Goal: Task Accomplishment & Management: Use online tool/utility

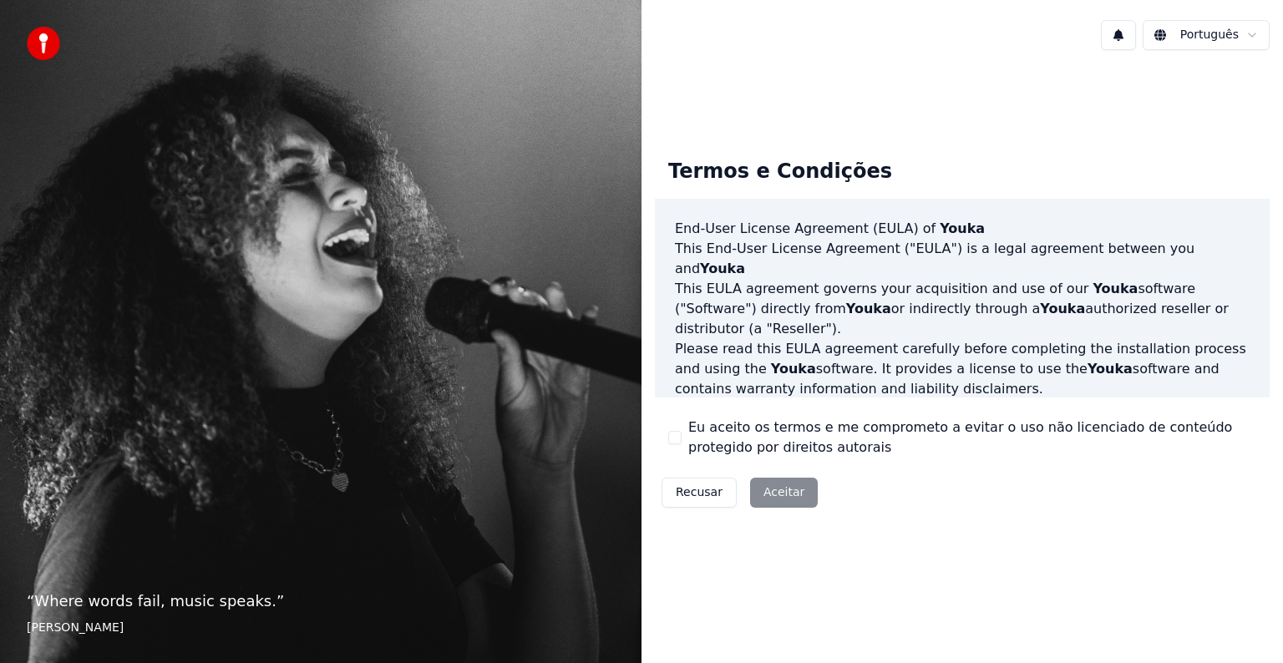
click at [773, 489] on div "Recusar Aceitar" at bounding box center [740, 492] width 170 height 43
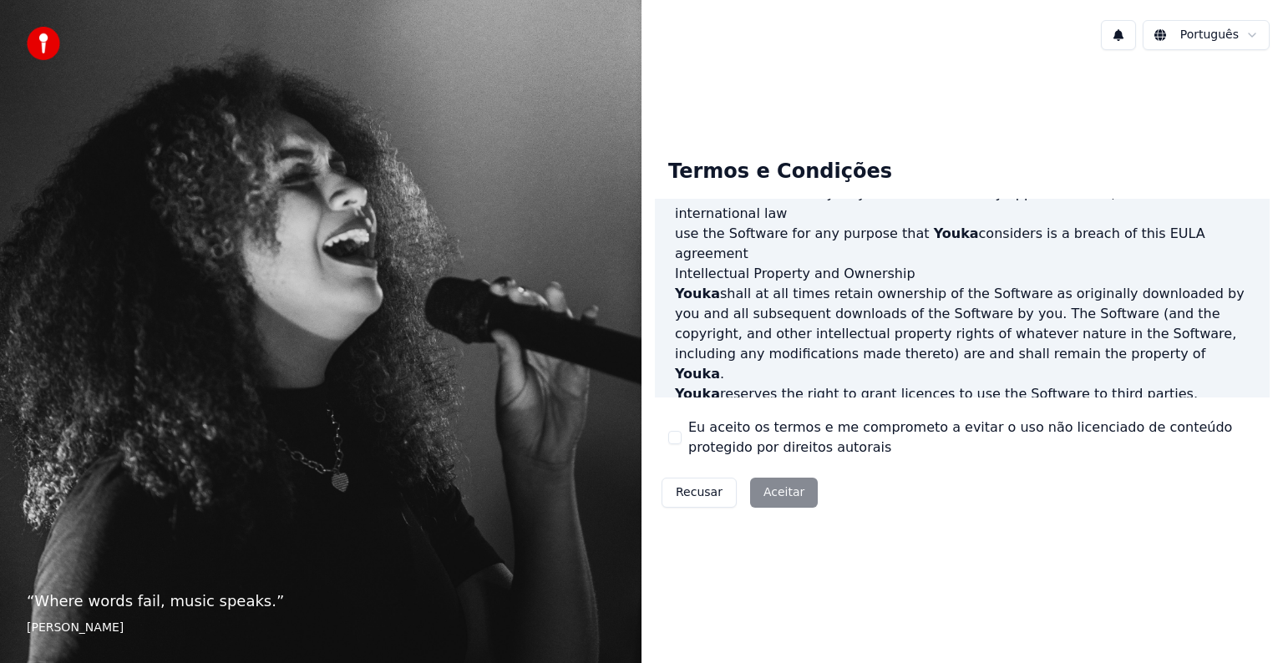
scroll to position [903, 0]
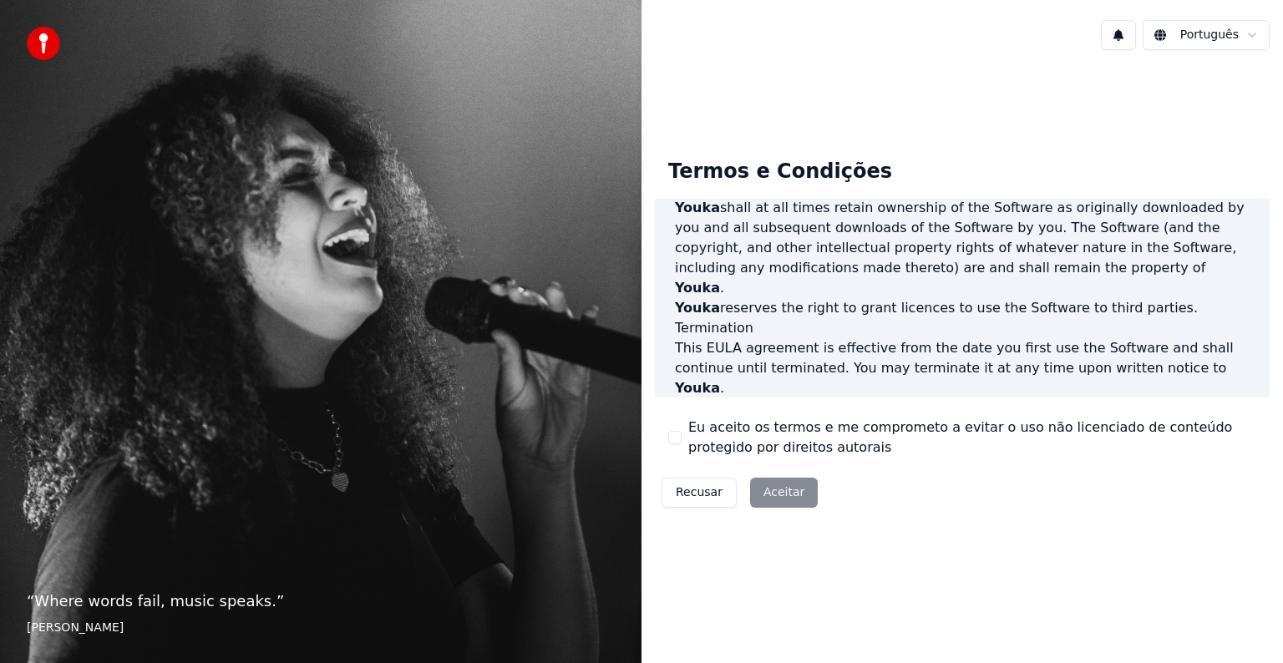
click at [812, 519] on p "This EULA agreement, and any dispute arising out of or in connection with this …" at bounding box center [962, 539] width 575 height 40
click at [821, 519] on p "This EULA agreement, and any dispute arising out of or in connection with this …" at bounding box center [962, 539] width 575 height 40
click at [677, 441] on button "Eu aceito os termos e me comprometo a evitar o uso não licenciado de conteúdo p…" at bounding box center [674, 437] width 13 height 13
click at [769, 488] on button "Aceitar" at bounding box center [784, 493] width 68 height 30
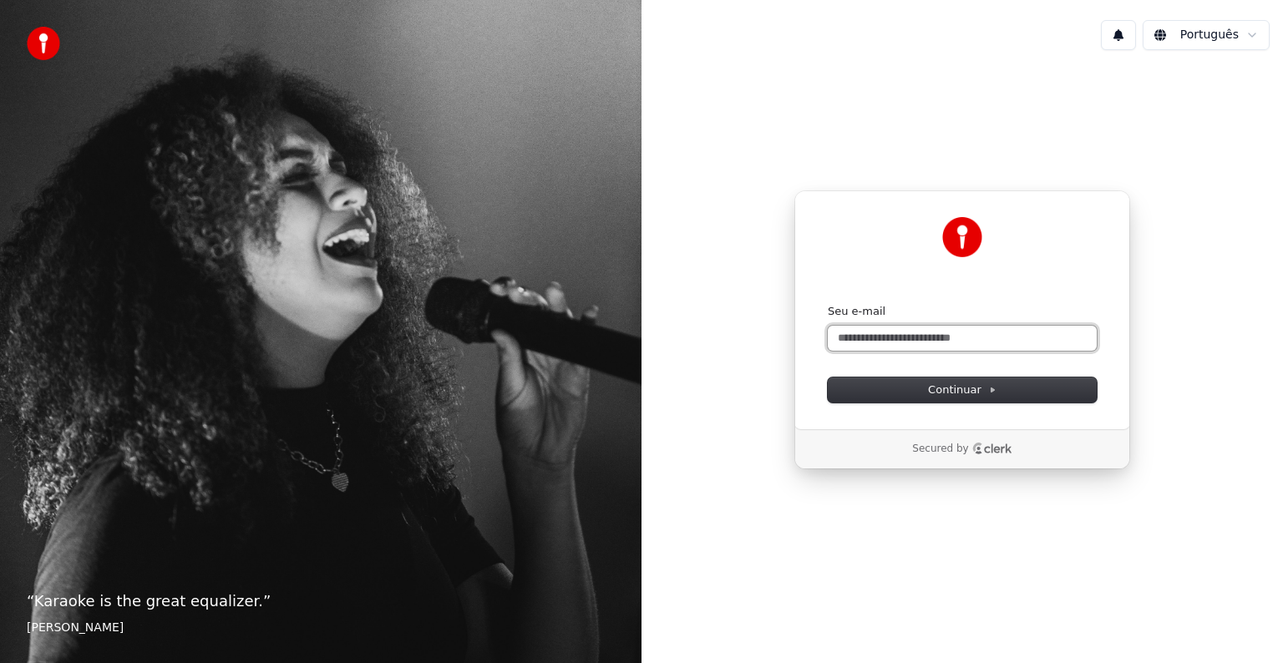
click at [921, 341] on input "Seu e-mail" at bounding box center [962, 338] width 269 height 25
click at [932, 383] on span "Continuar" at bounding box center [962, 390] width 68 height 15
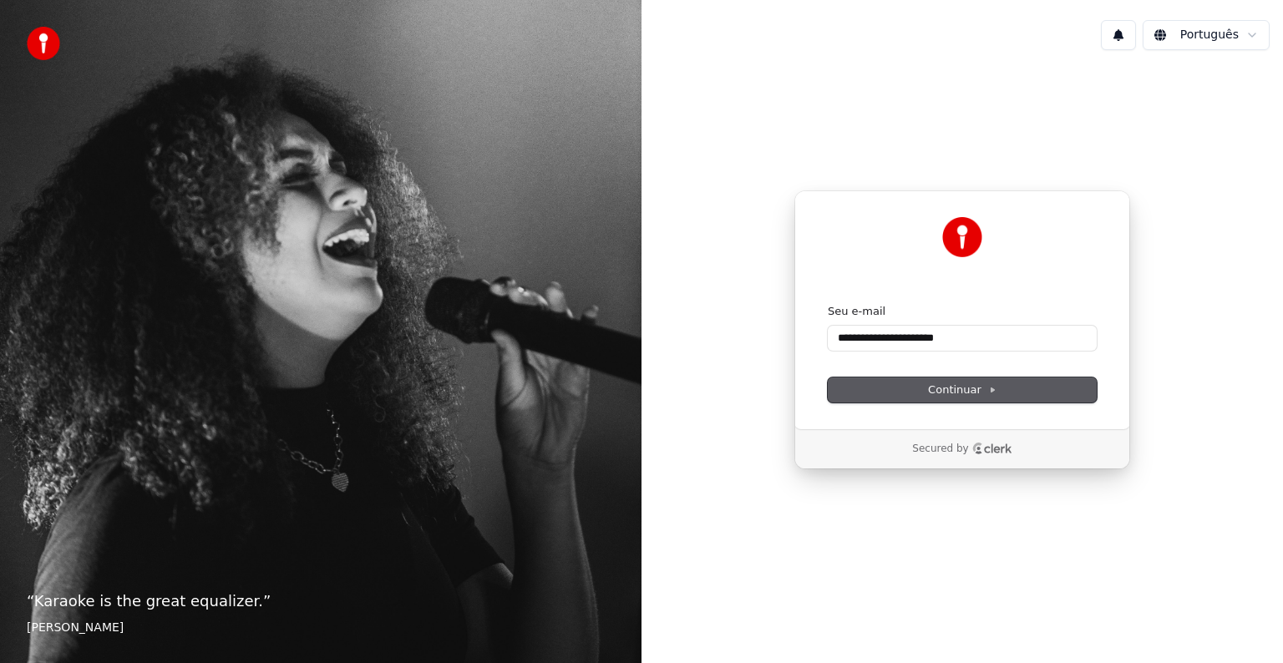
type input "**********"
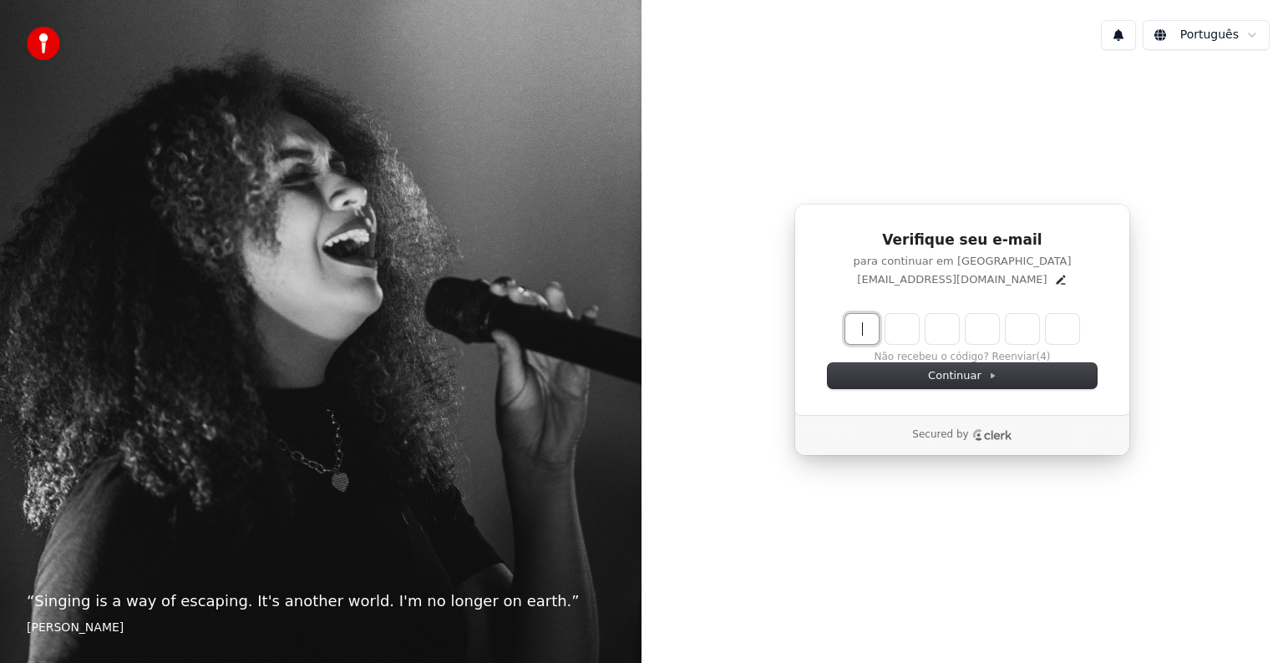
click at [859, 337] on input "Enter verification code" at bounding box center [978, 329] width 267 height 30
click at [867, 333] on input "Enter verification code" at bounding box center [978, 329] width 267 height 30
type input "******"
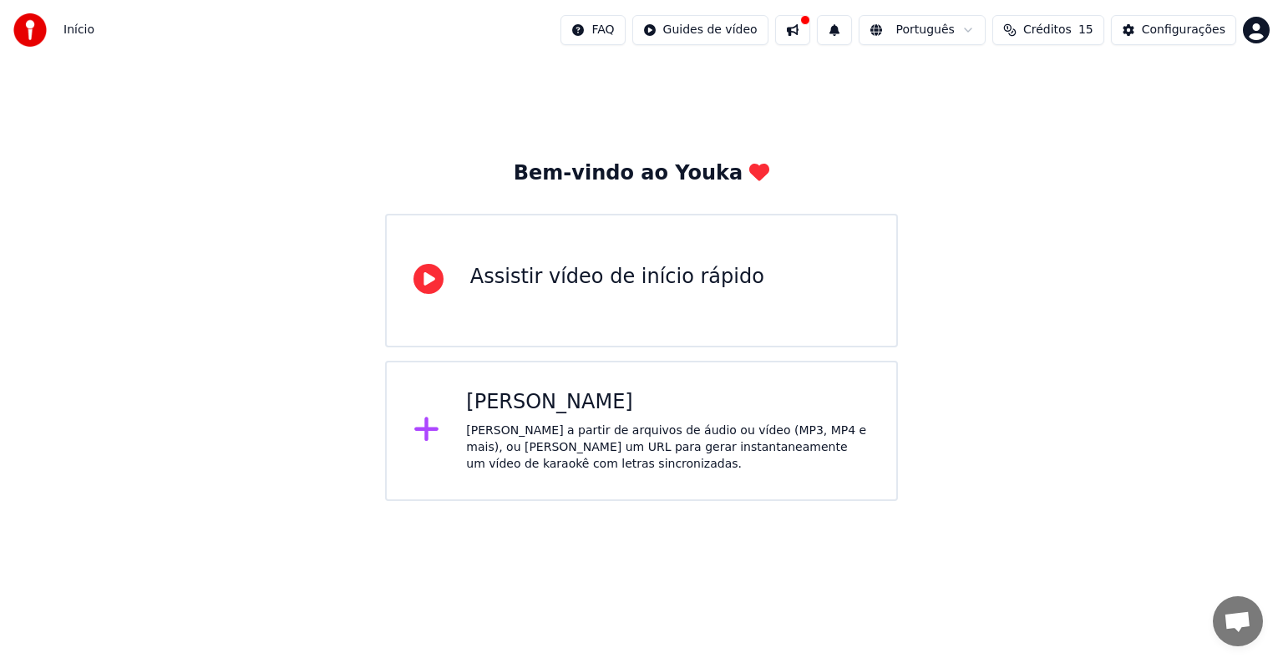
click at [437, 279] on icon at bounding box center [428, 279] width 30 height 30
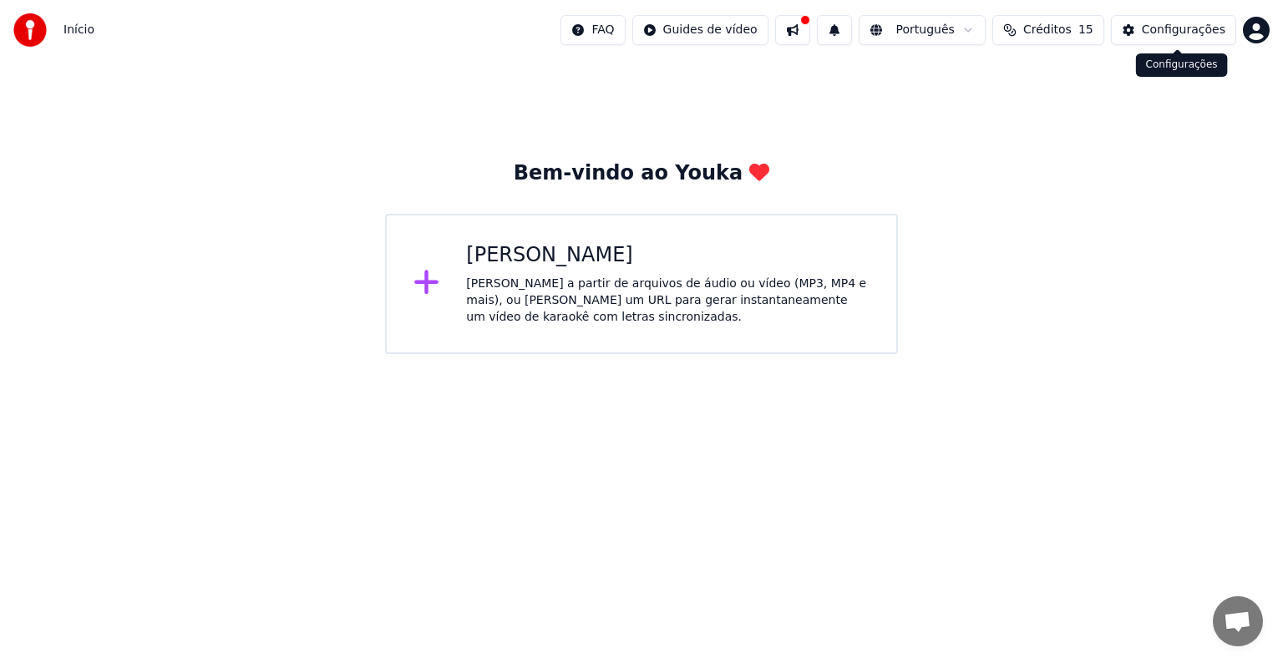
click at [1136, 34] on button "Configurações" at bounding box center [1173, 30] width 125 height 30
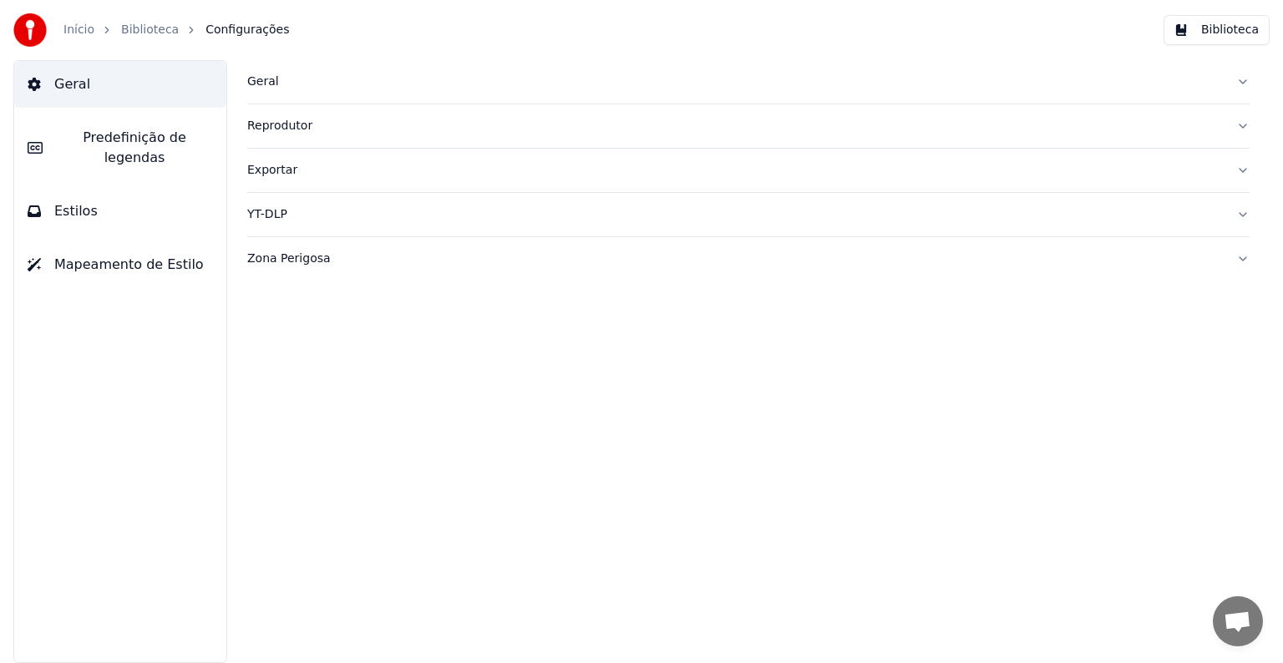
click at [70, 33] on link "Início" at bounding box center [78, 30] width 31 height 17
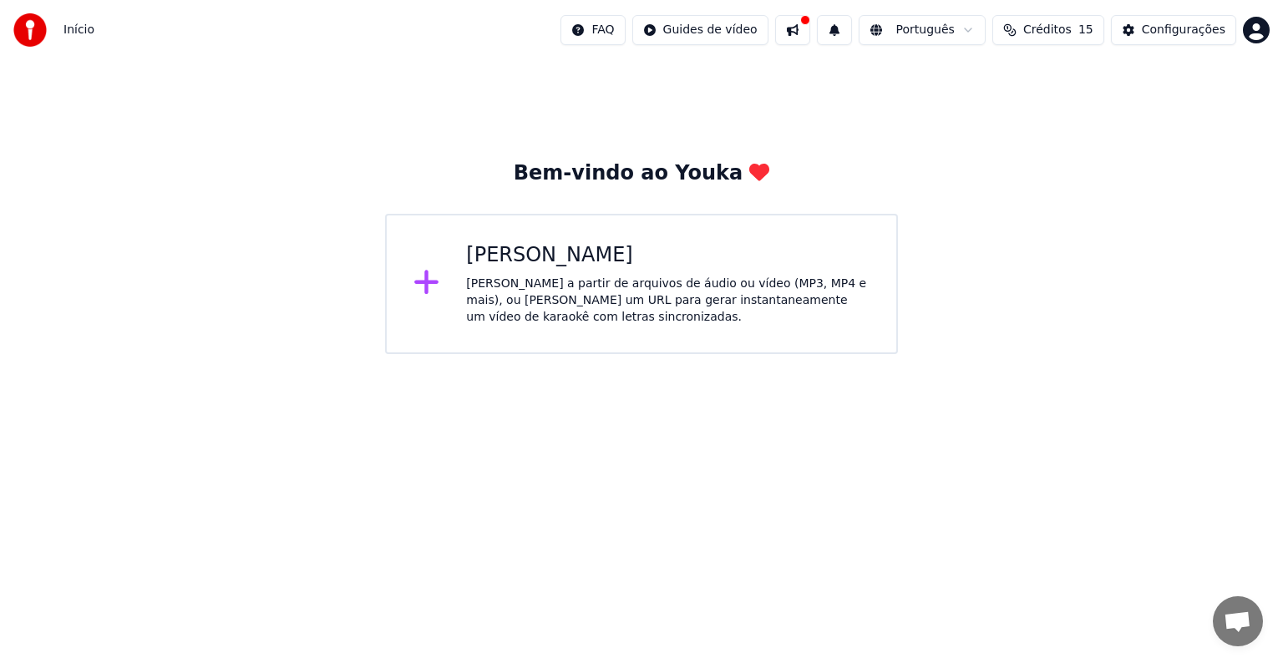
click at [514, 281] on div "[PERSON_NAME] a partir de arquivos de áudio ou vídeo (MP3, MP4 e mais), ou [PER…" at bounding box center [667, 301] width 403 height 50
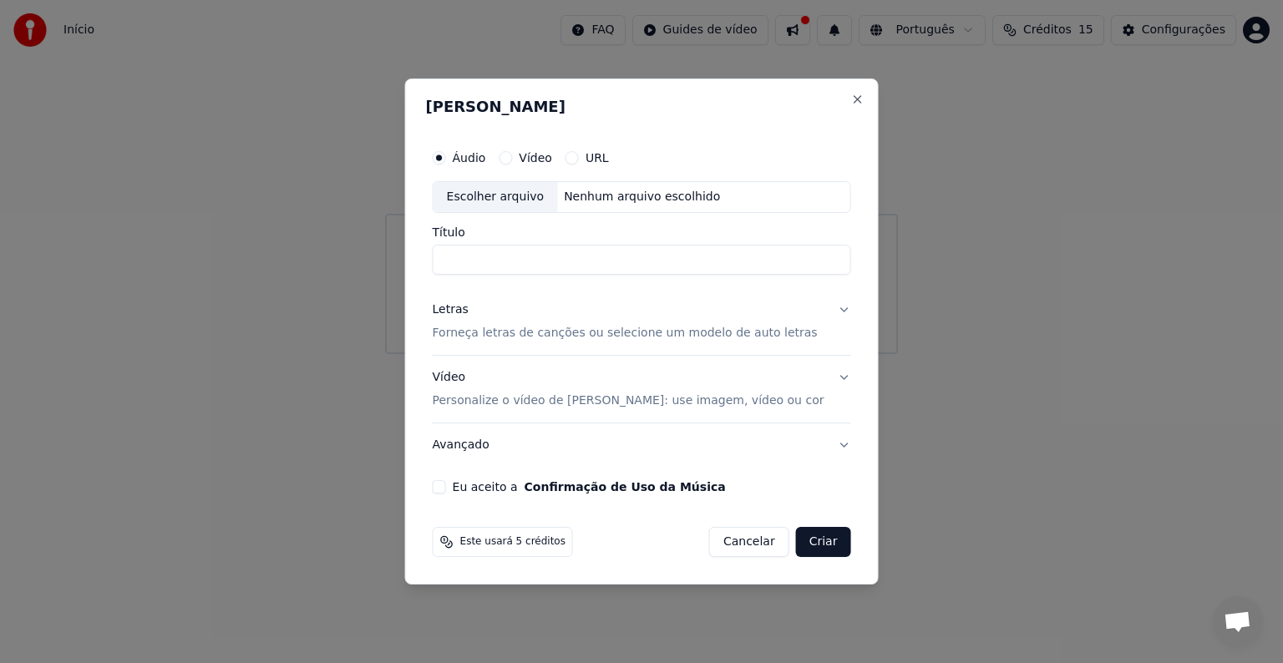
click at [579, 160] on button "URL" at bounding box center [571, 157] width 13 height 13
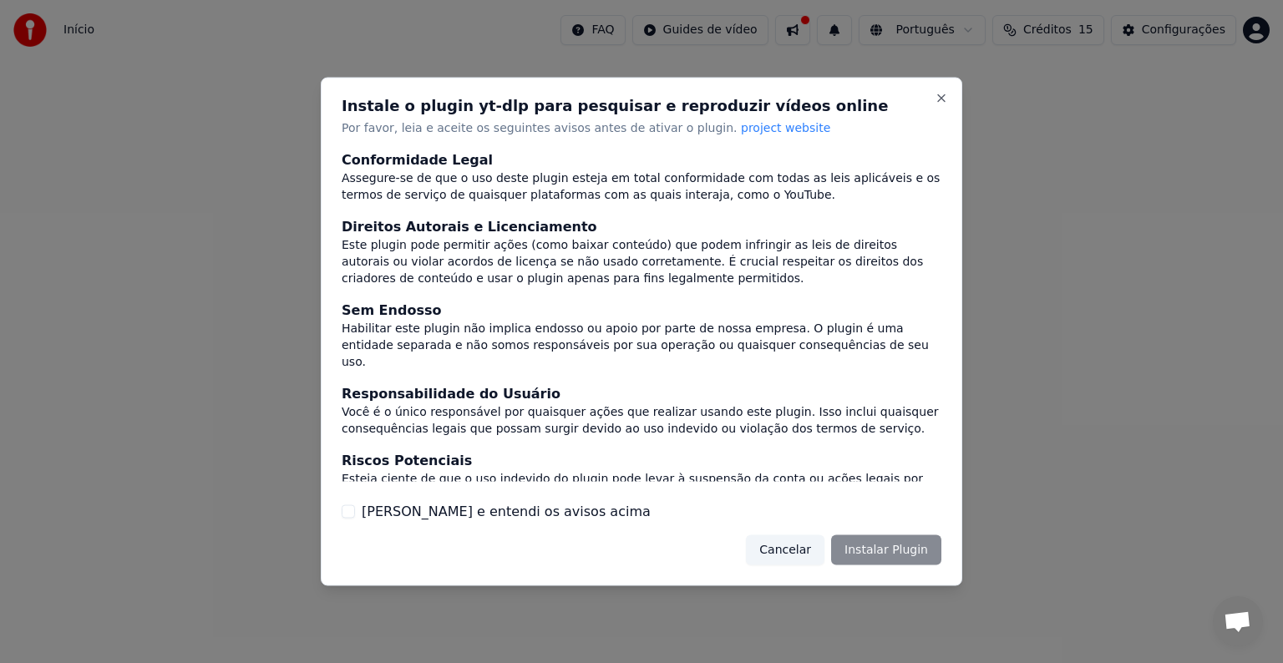
scroll to position [72, 0]
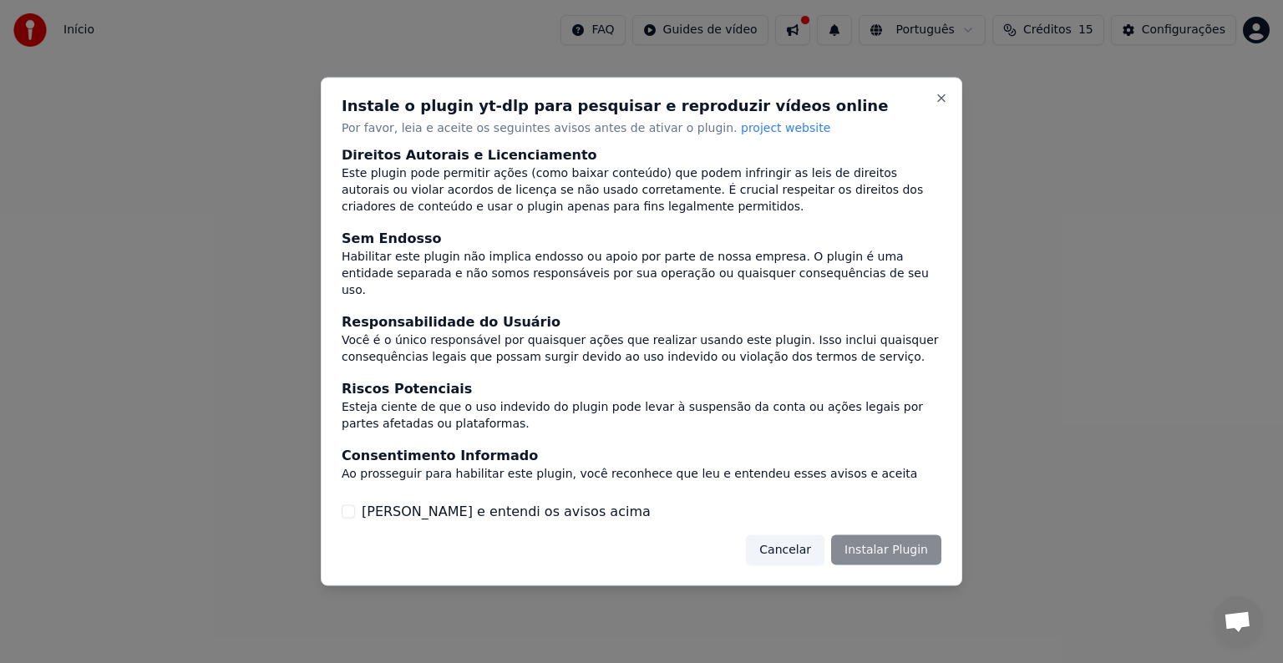
click at [350, 512] on button "[PERSON_NAME] e entendi os avisos acima" at bounding box center [348, 510] width 13 height 13
click at [869, 552] on button "Instalar Plugin" at bounding box center [886, 550] width 110 height 30
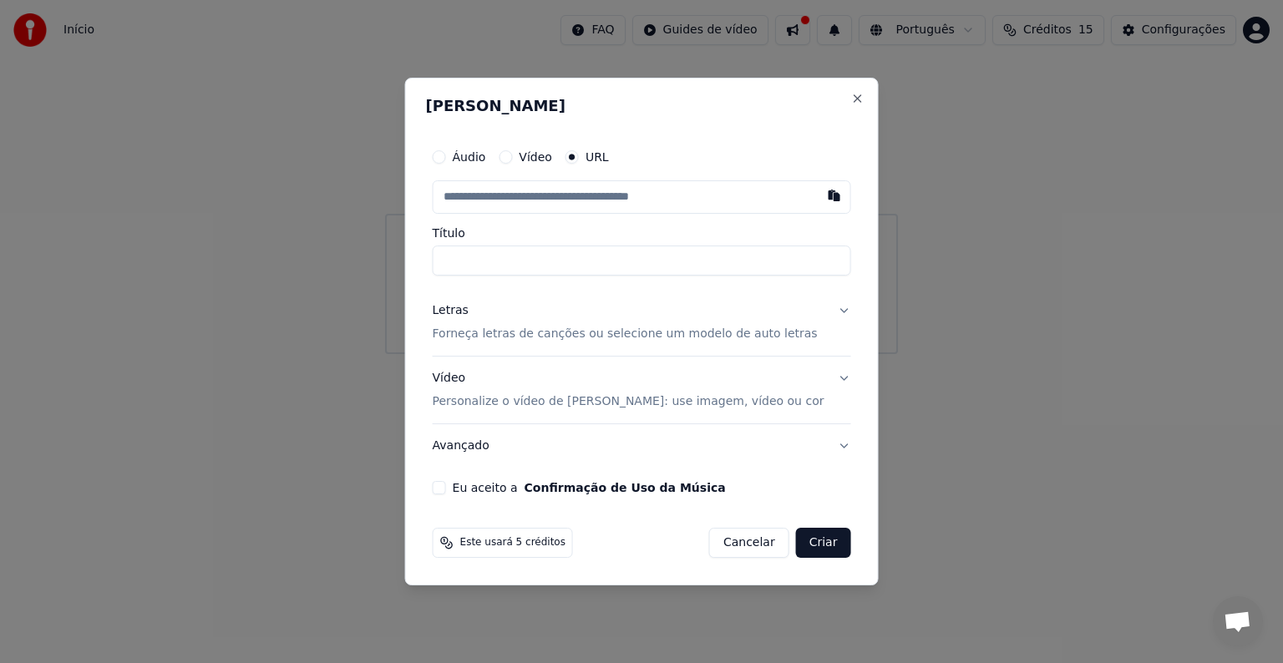
click at [537, 199] on input "text" at bounding box center [642, 196] width 418 height 33
type input "**********"
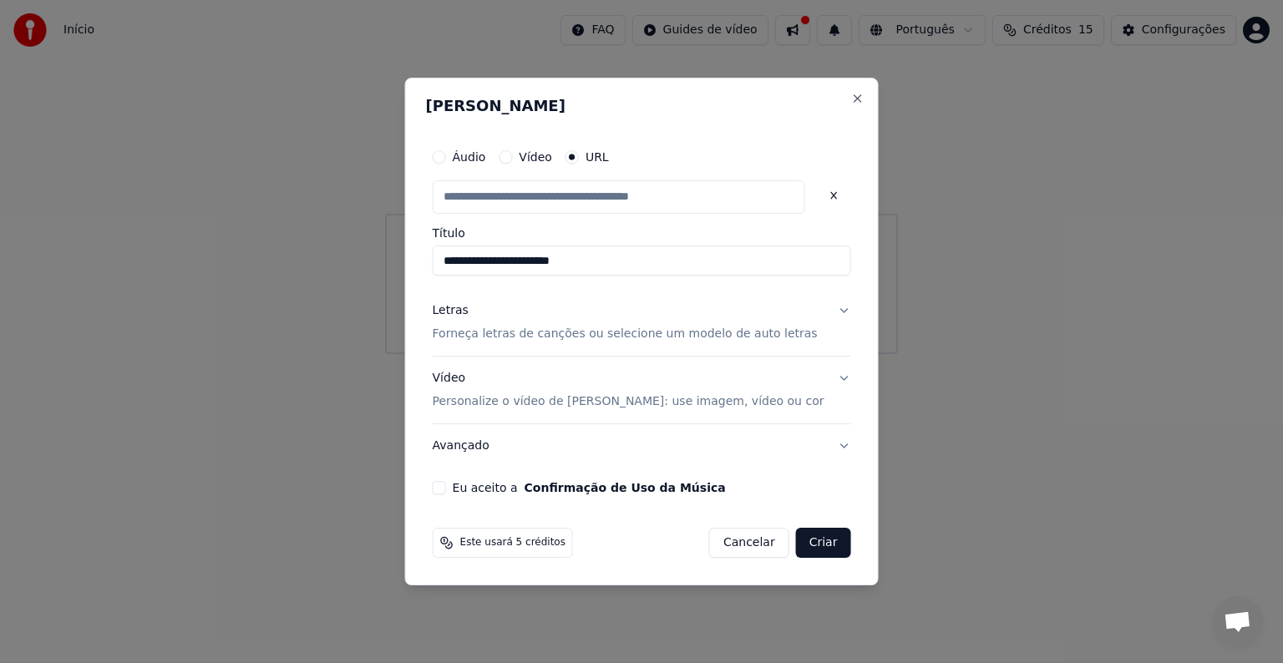
scroll to position [0, 0]
click at [819, 310] on button "Letras Forneça letras de canções ou selecione um modelo de auto letras" at bounding box center [642, 322] width 418 height 67
type input "**********"
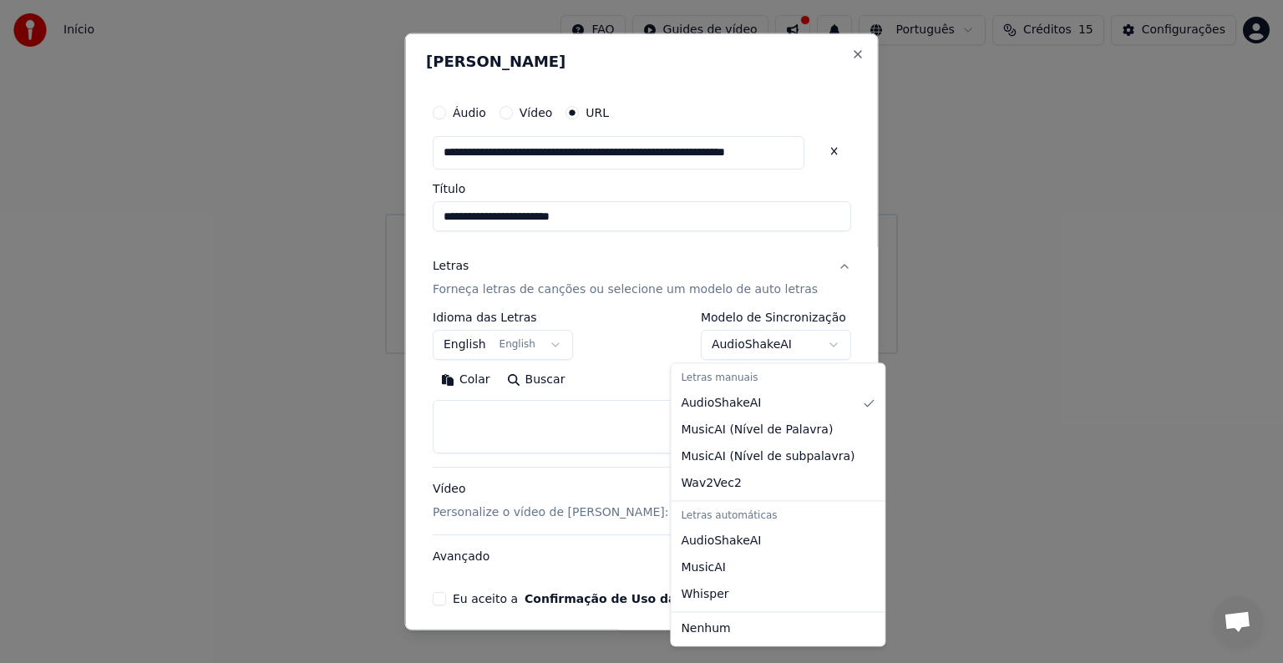
click at [804, 344] on body "**********" at bounding box center [641, 177] width 1283 height 354
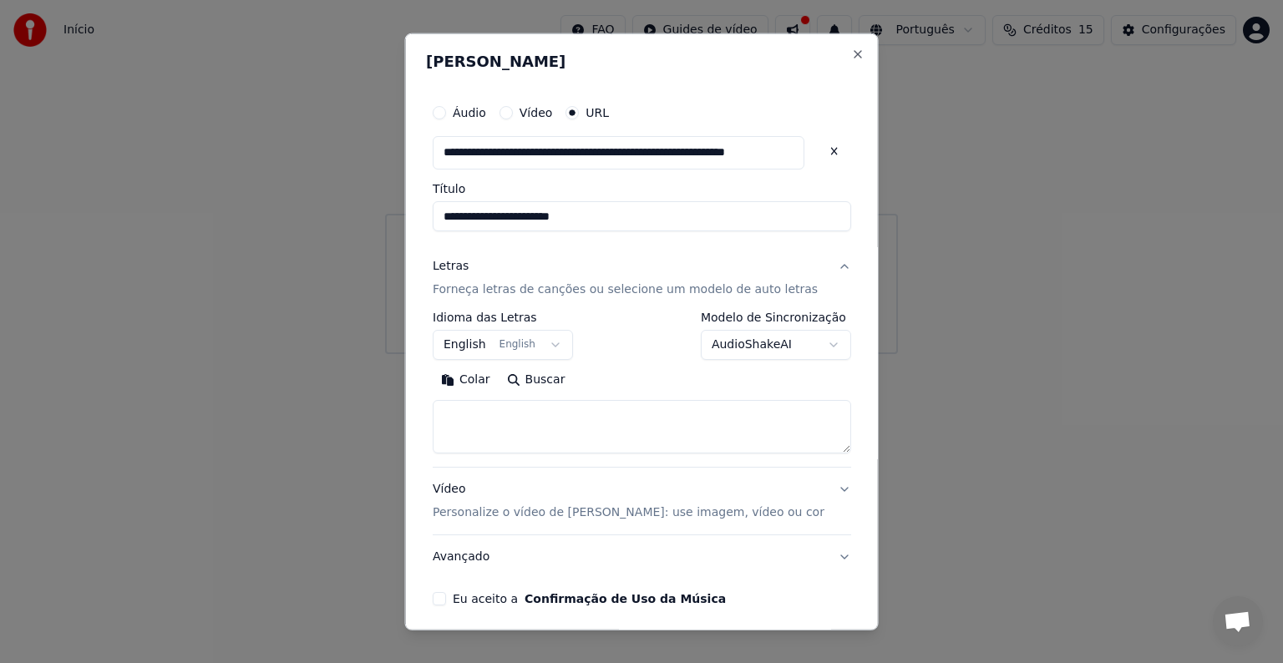
click at [714, 258] on body "**********" at bounding box center [641, 177] width 1283 height 354
click at [810, 487] on button "Vídeo Personalize o vídeo de karaokê: use imagem, vídeo ou cor" at bounding box center [642, 501] width 418 height 67
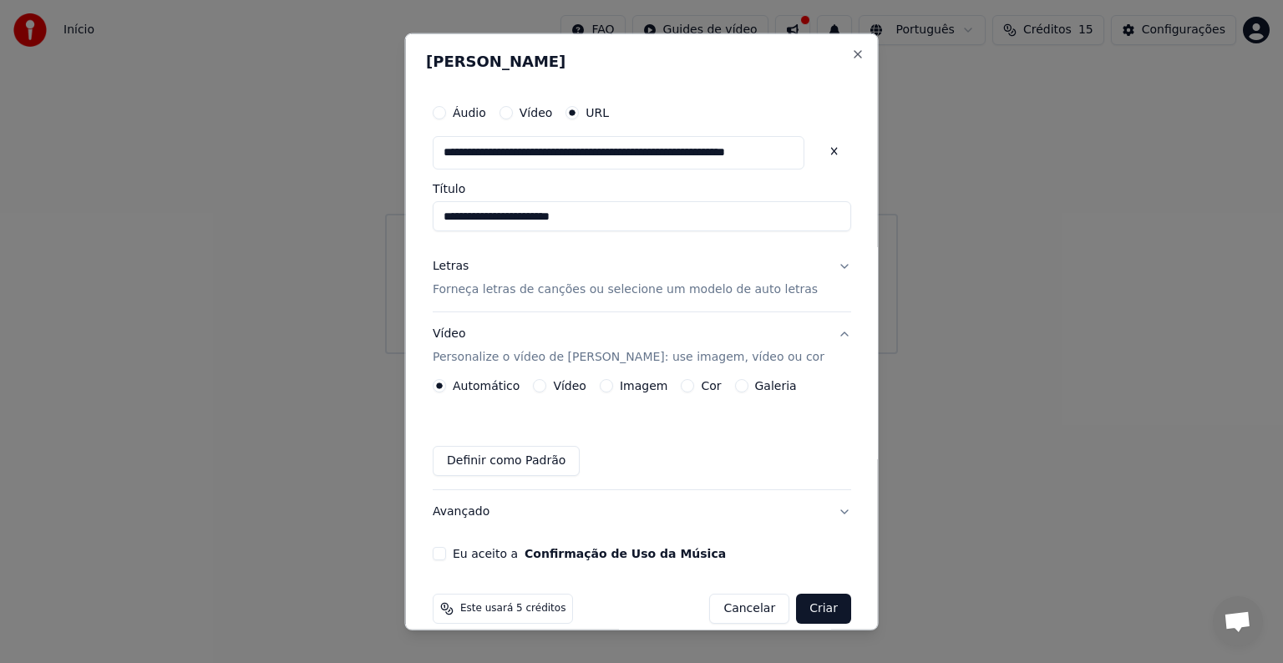
click at [744, 387] on button "Galeria" at bounding box center [740, 385] width 13 height 13
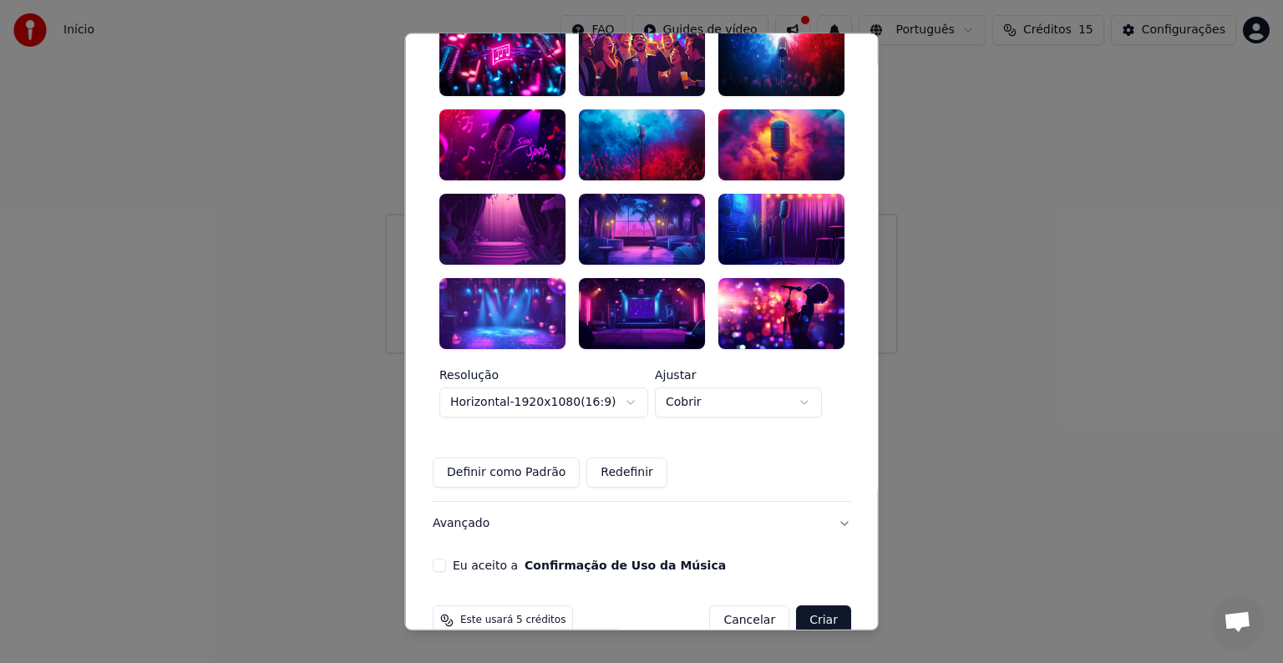
scroll to position [409, 0]
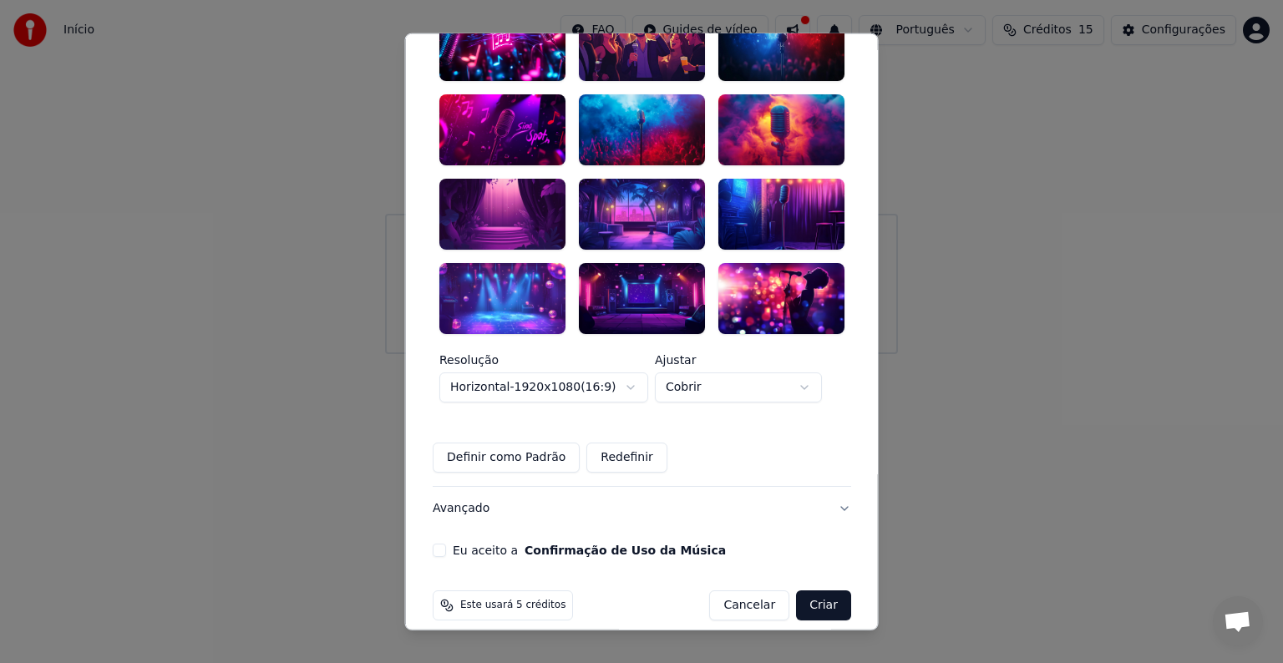
click at [446, 543] on button "Eu aceito a Confirmação de Uso da Música" at bounding box center [439, 549] width 13 height 13
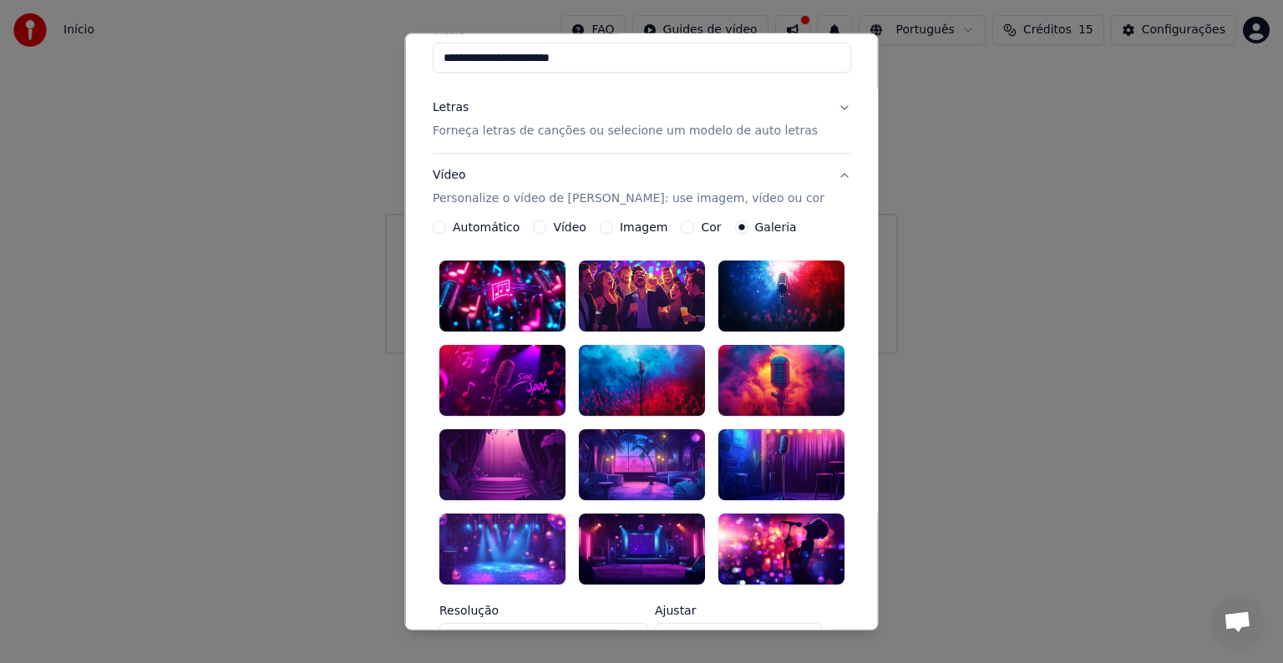
click at [603, 226] on button "Imagem" at bounding box center [605, 227] width 13 height 13
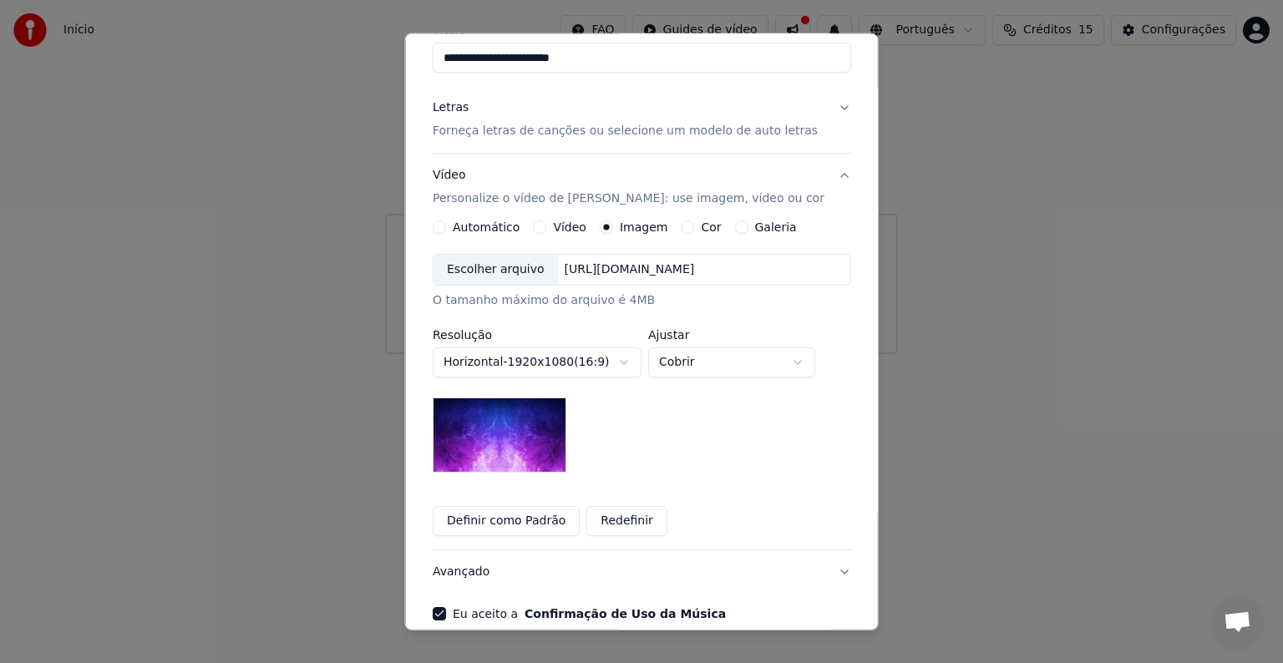
scroll to position [239, 0]
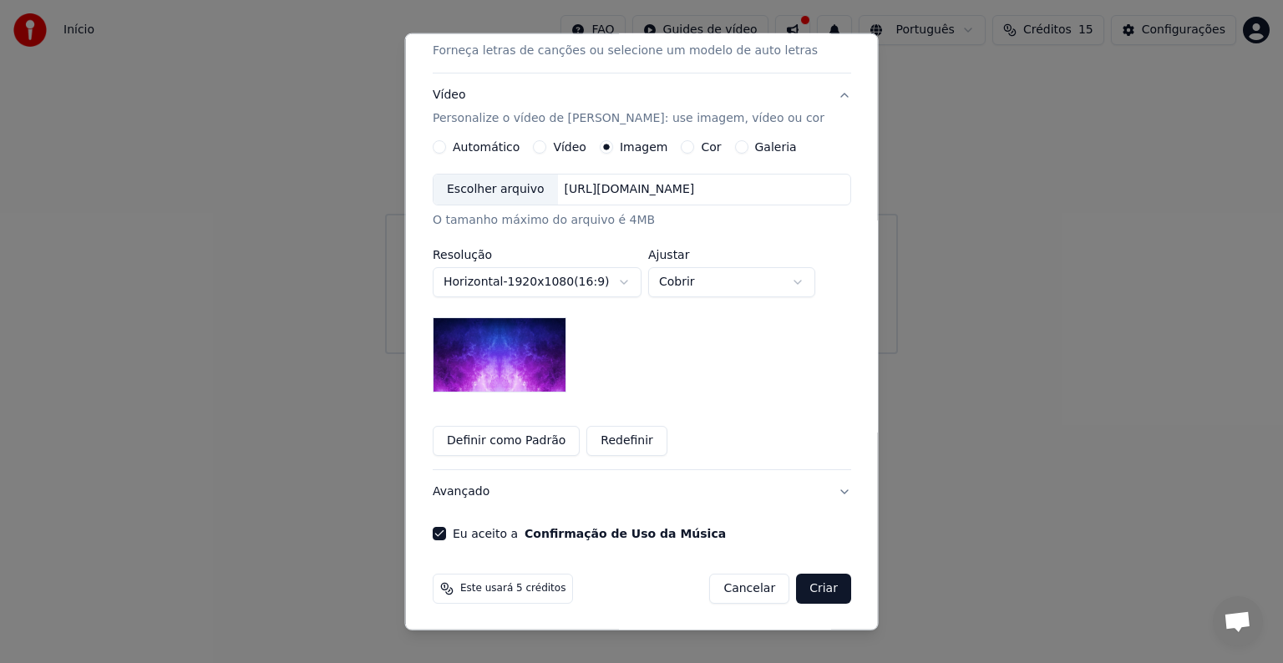
click at [476, 491] on button "Avançado" at bounding box center [642, 491] width 418 height 43
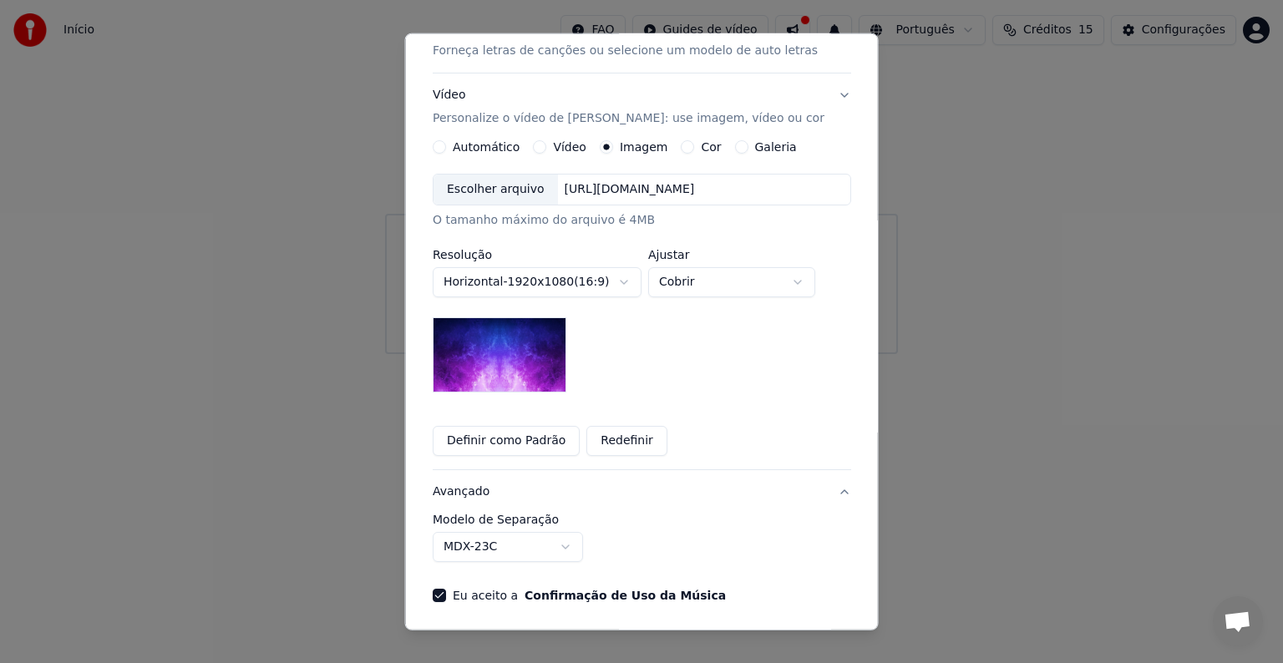
scroll to position [0, 0]
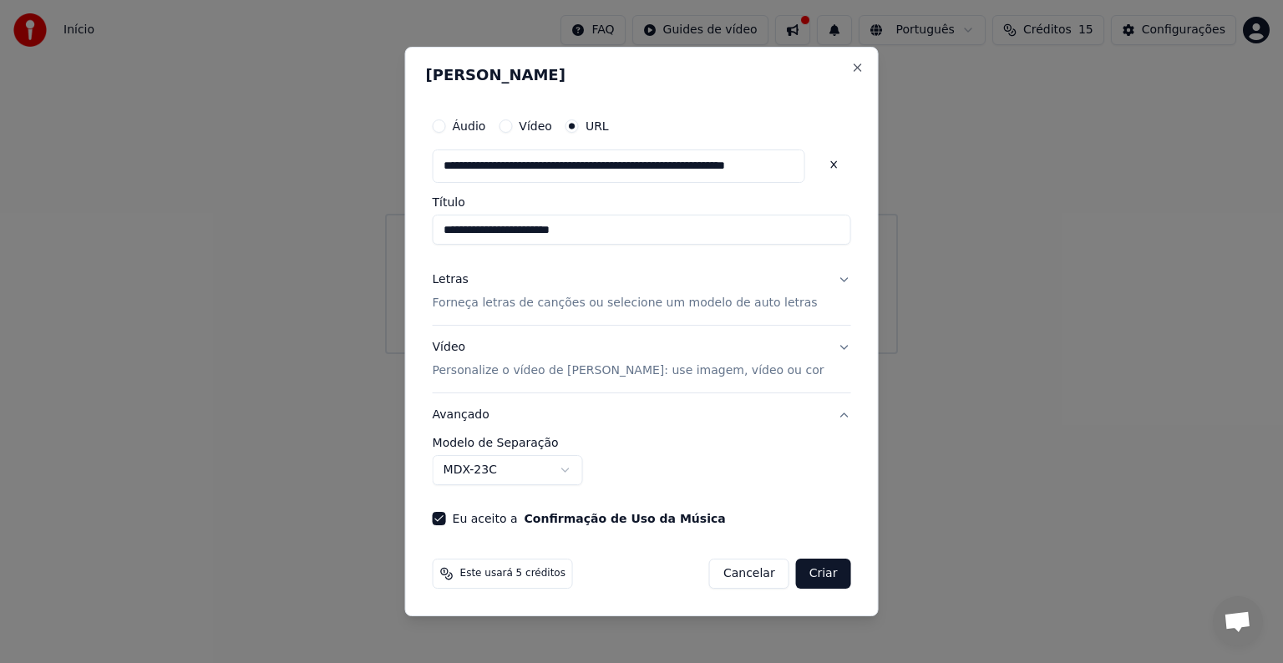
click at [805, 569] on button "Criar" at bounding box center [823, 574] width 55 height 30
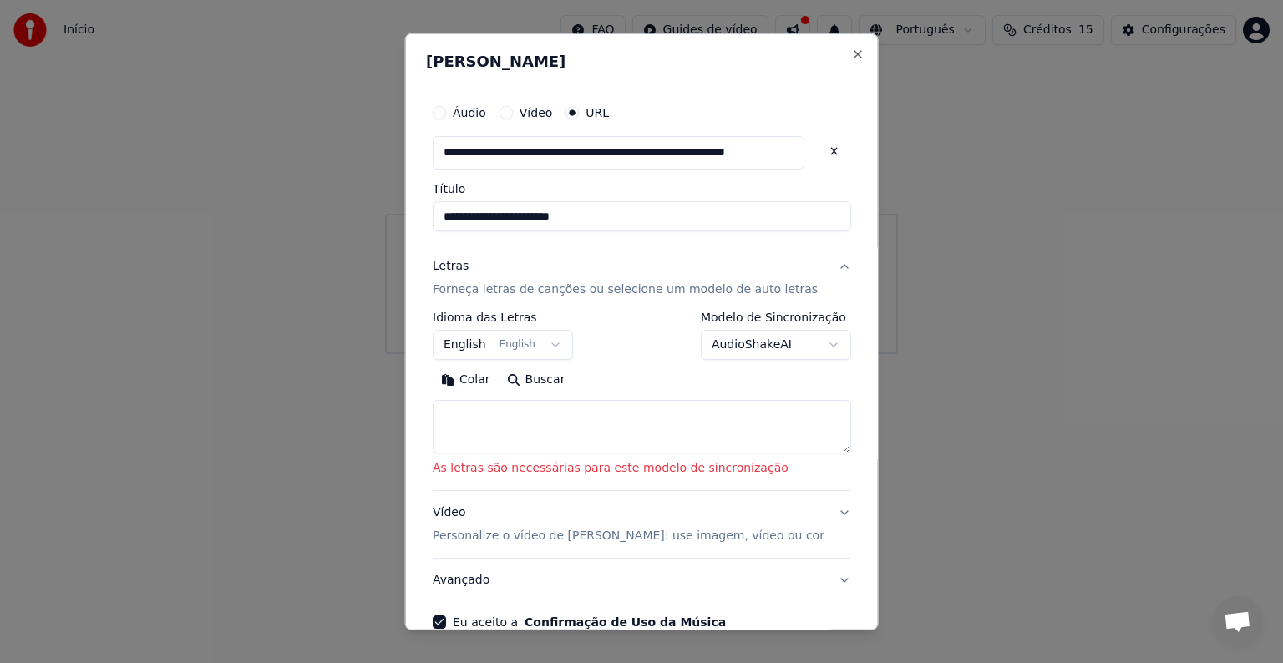
click at [732, 536] on p "Personalize o vídeo de [PERSON_NAME]: use imagem, vídeo ou cor" at bounding box center [629, 536] width 392 height 17
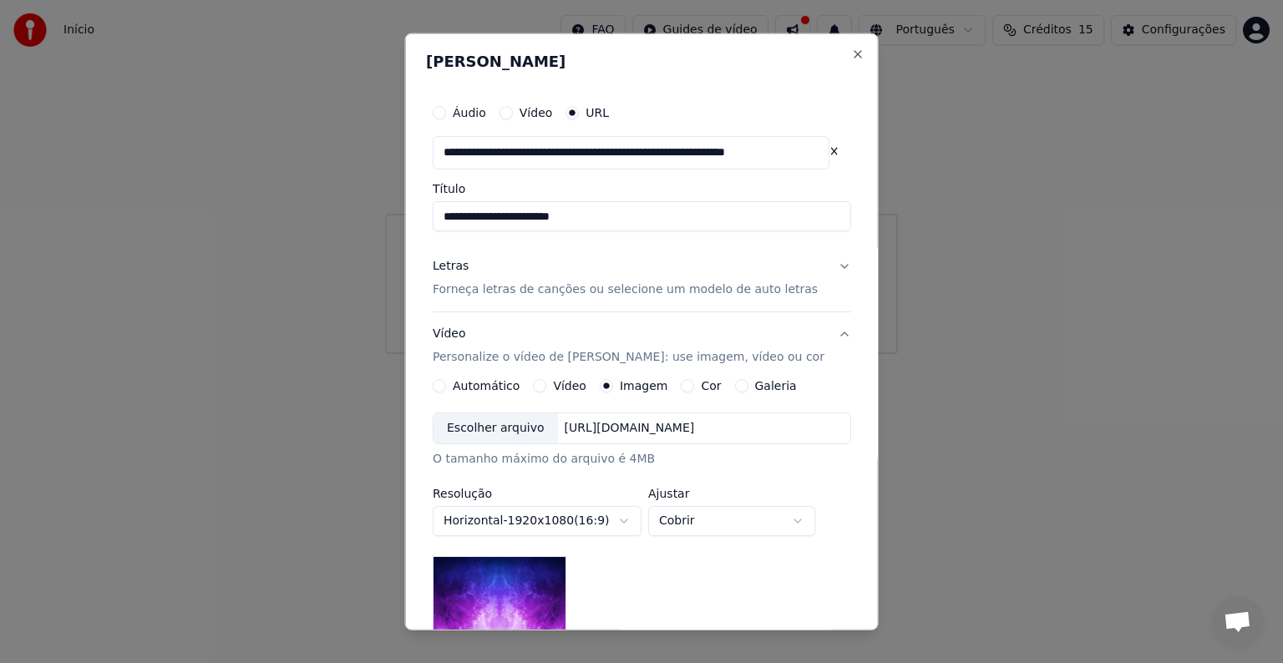
click at [681, 385] on button "Cor" at bounding box center [687, 385] width 13 height 13
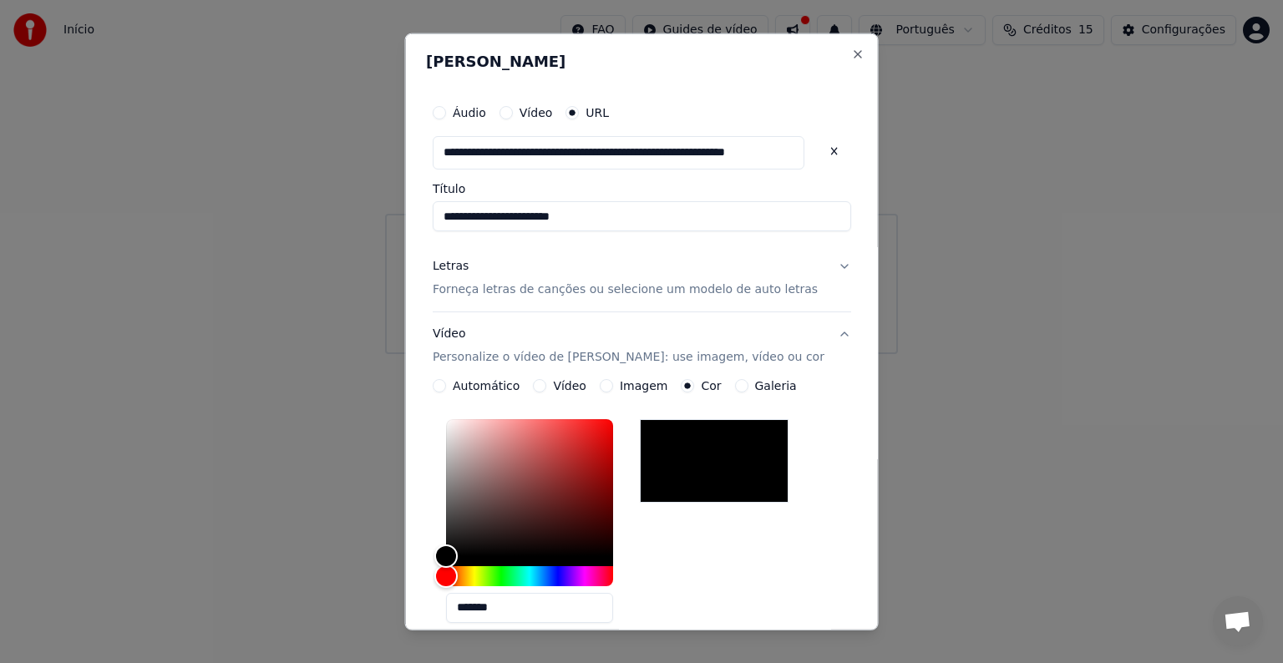
click at [446, 381] on button "Automático" at bounding box center [439, 385] width 13 height 13
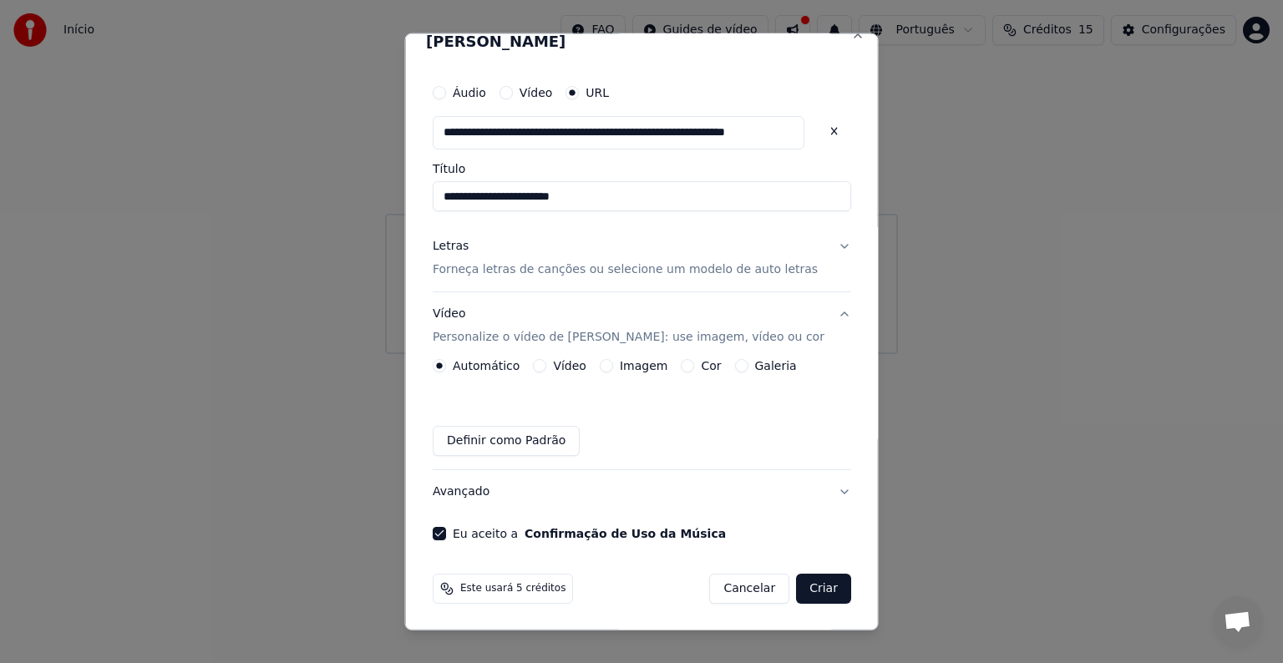
scroll to position [20, 0]
click at [817, 245] on button "Letras Forneça letras de canções ou selecione um modelo de auto letras" at bounding box center [642, 258] width 418 height 67
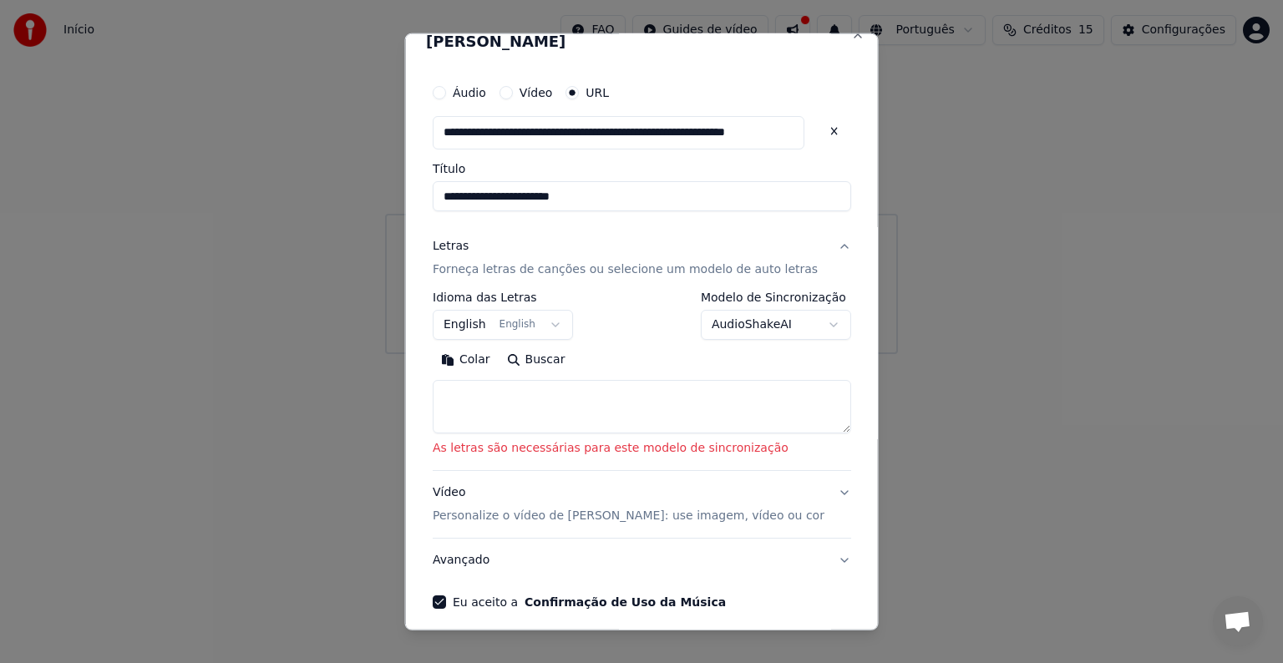
click at [577, 393] on textarea at bounding box center [642, 406] width 418 height 53
click at [563, 400] on textarea at bounding box center [642, 406] width 418 height 53
paste textarea "**********"
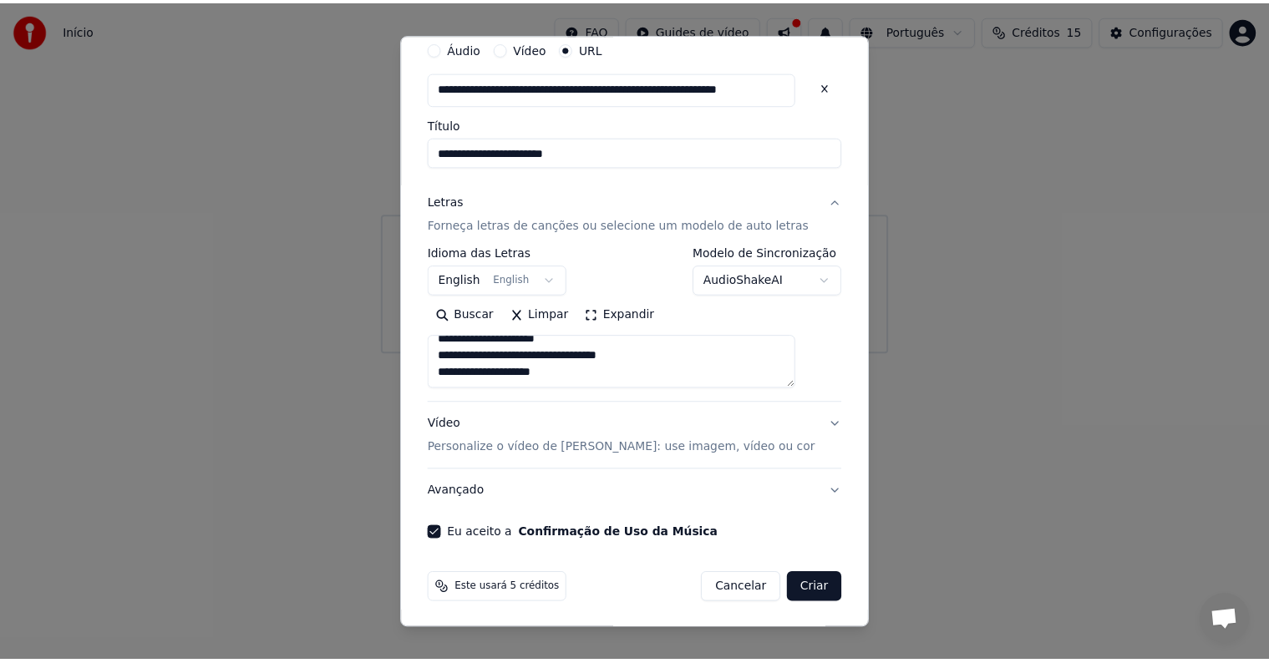
scroll to position [65, 0]
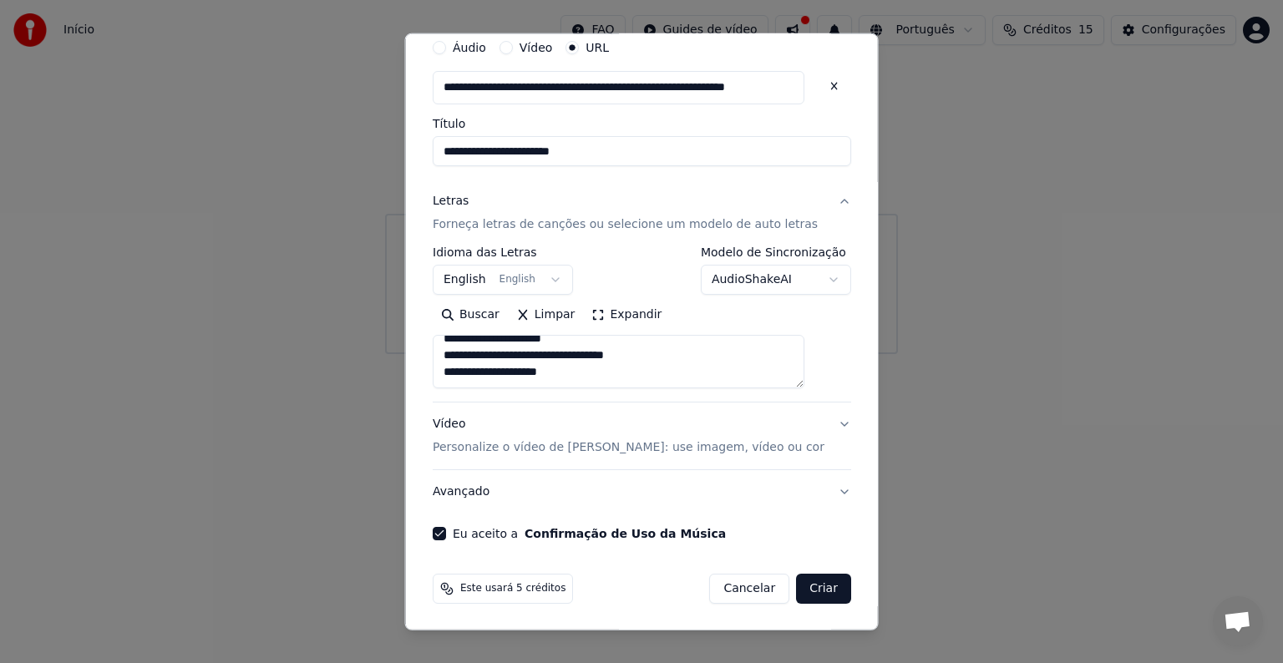
type textarea "**********"
click at [796, 588] on button "Criar" at bounding box center [823, 589] width 55 height 30
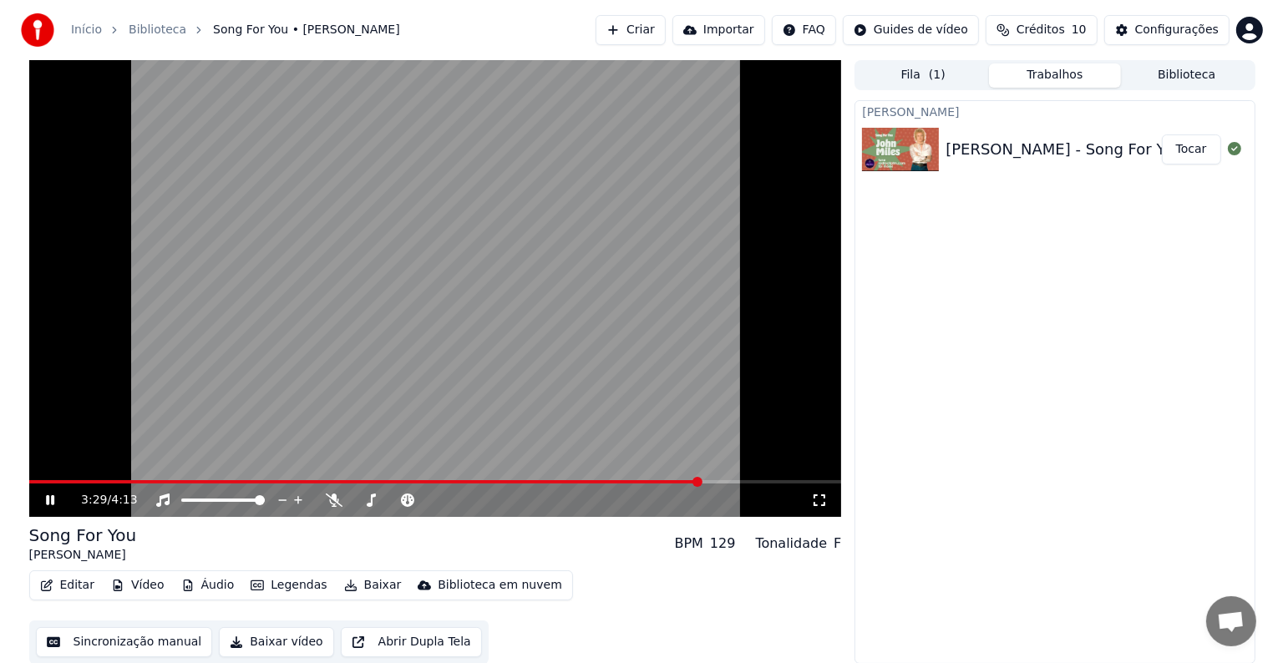
scroll to position [1, 0]
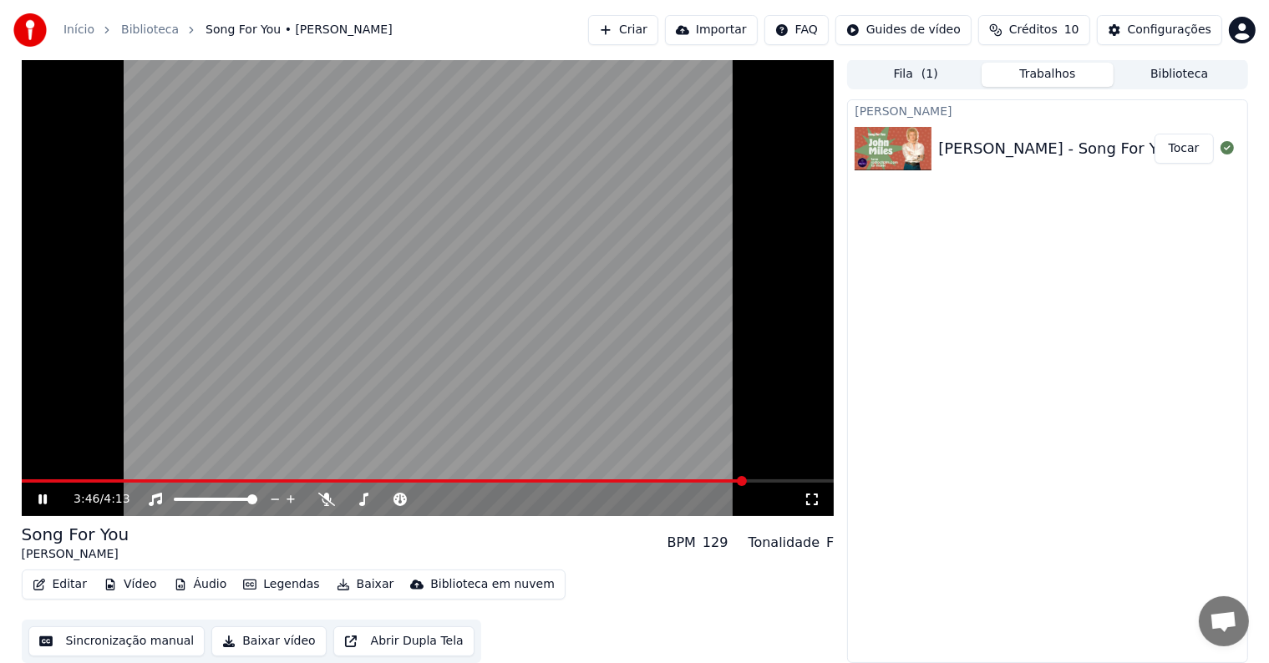
click at [621, 316] on video at bounding box center [428, 287] width 813 height 457
click at [658, 29] on button "Criar" at bounding box center [623, 30] width 70 height 30
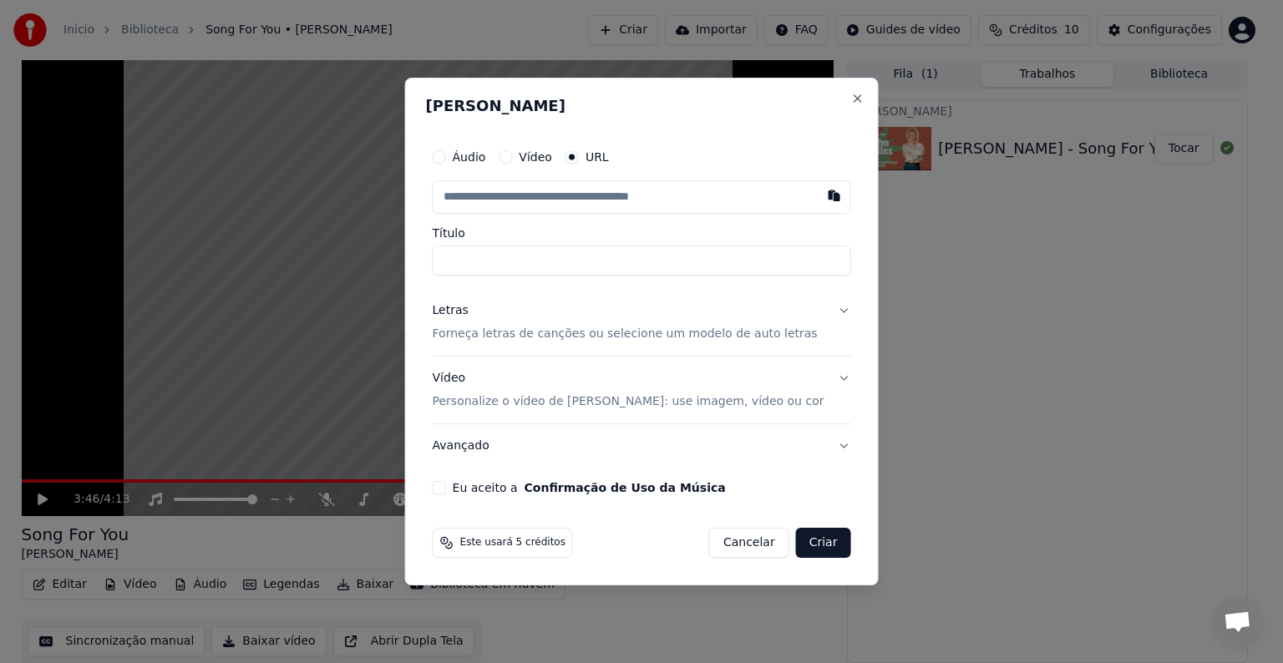
click at [512, 157] on button "Vídeo" at bounding box center [505, 156] width 13 height 13
click at [539, 200] on div "Escolher arquivo" at bounding box center [495, 197] width 124 height 30
click at [446, 160] on button "Áudio" at bounding box center [439, 157] width 13 height 13
click at [442, 160] on circle "button" at bounding box center [439, 158] width 6 height 6
click at [507, 200] on div "Escolher arquivo" at bounding box center [495, 197] width 124 height 30
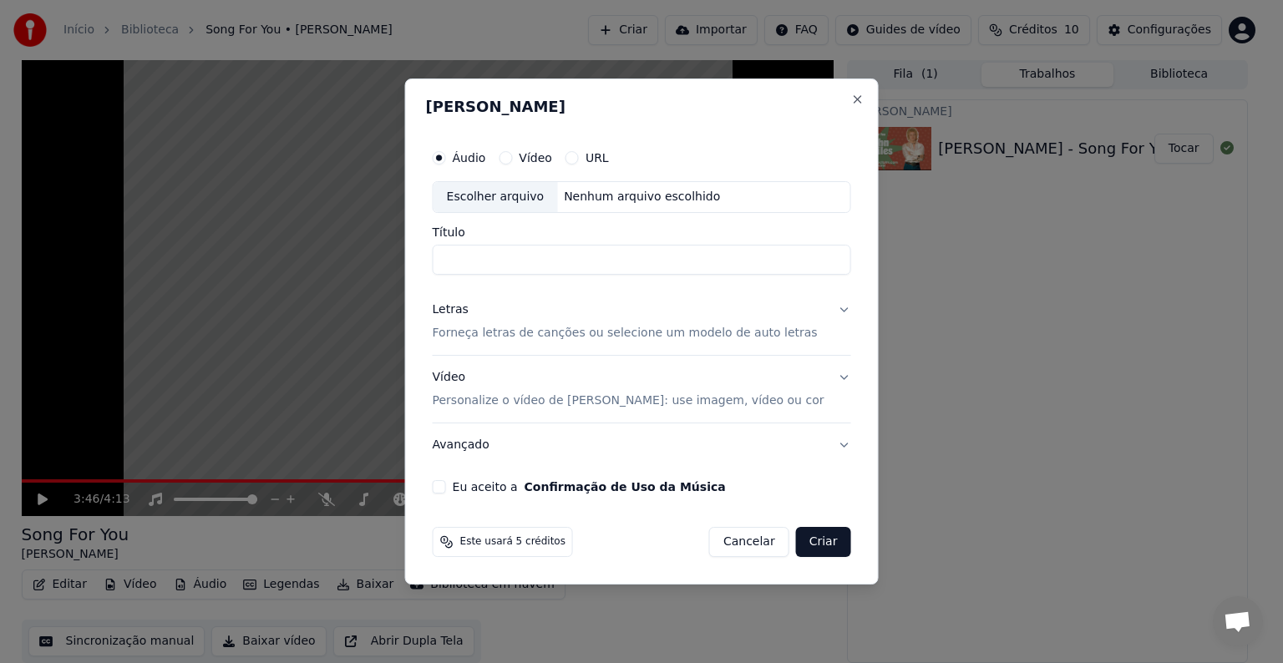
type input "**********"
click at [829, 307] on button "Letras Forneça letras de canções ou selecione um modelo de auto letras" at bounding box center [642, 321] width 418 height 67
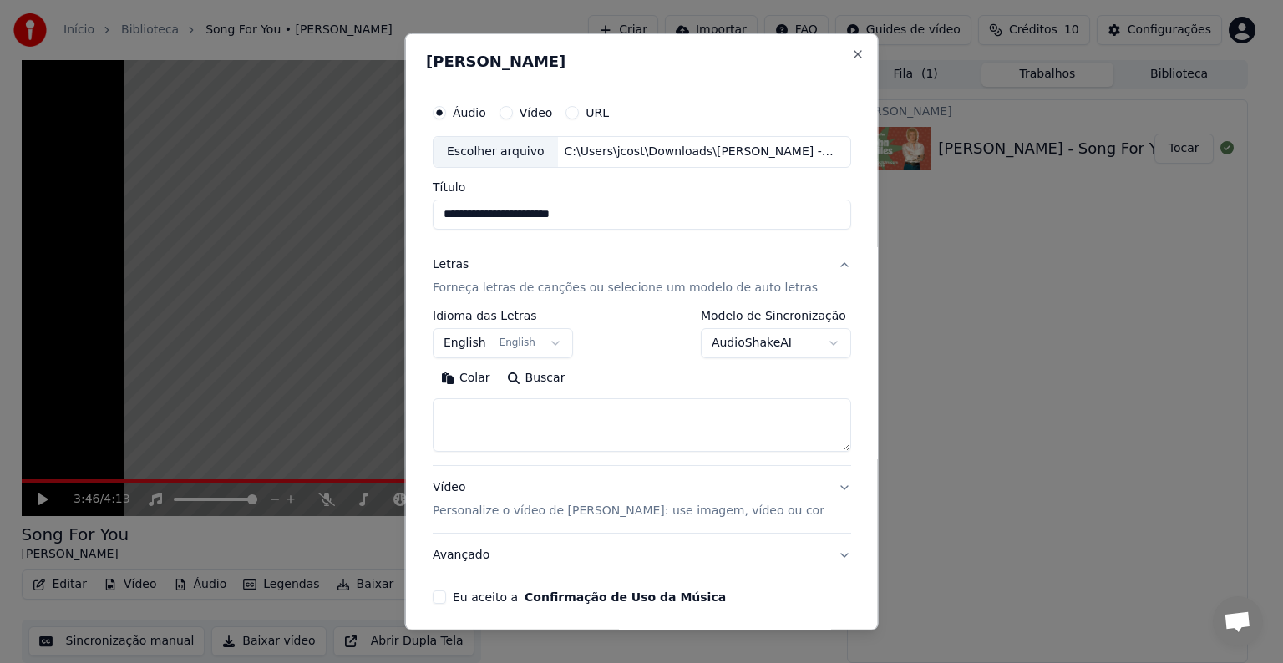
click at [819, 342] on body "**********" at bounding box center [634, 330] width 1269 height 663
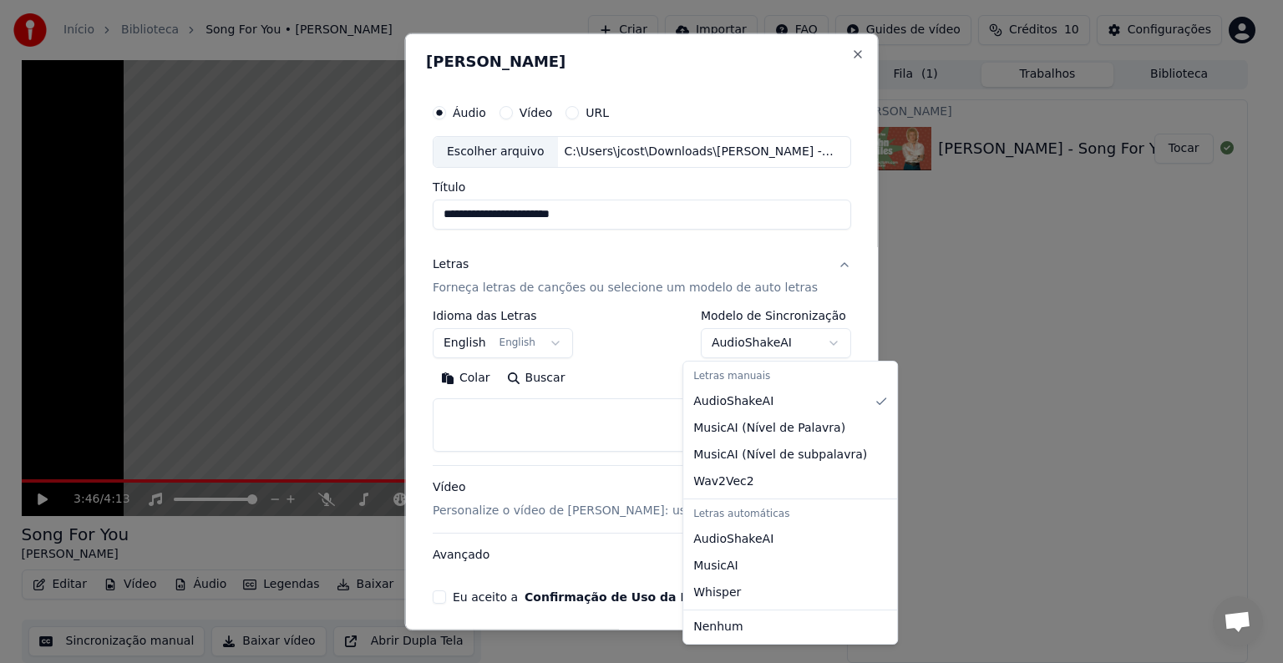
click at [518, 408] on body "**********" at bounding box center [634, 330] width 1269 height 663
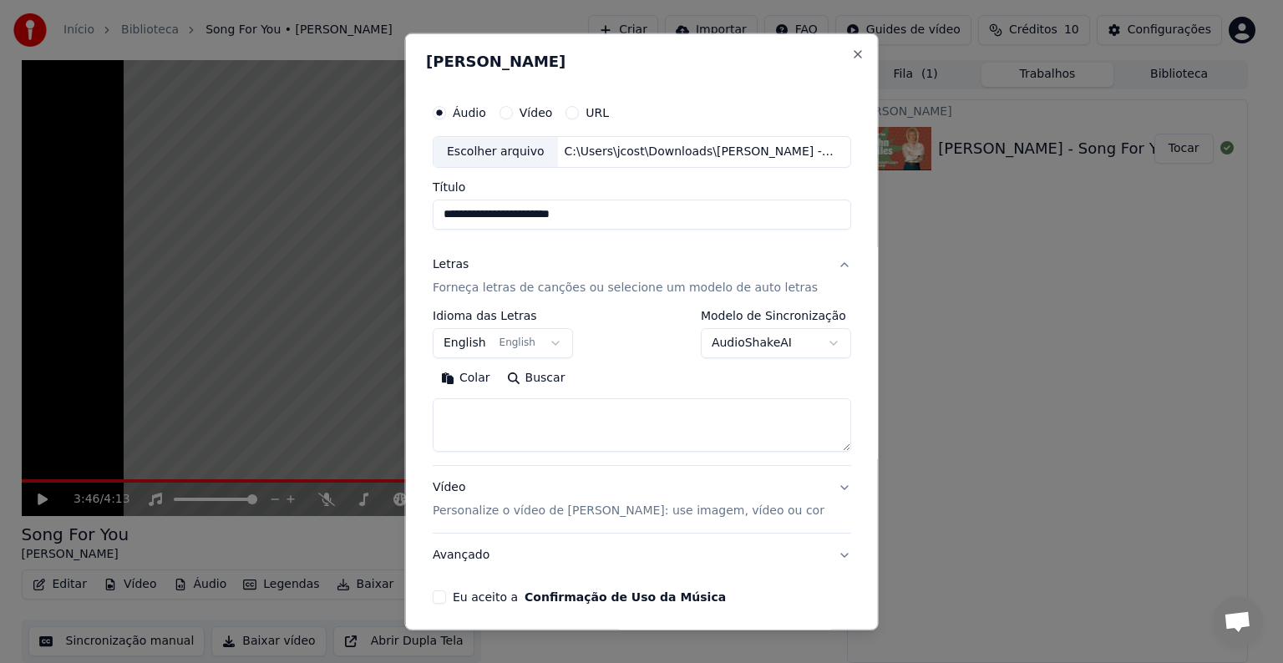
click at [518, 413] on textarea at bounding box center [642, 424] width 418 height 53
paste textarea "**********"
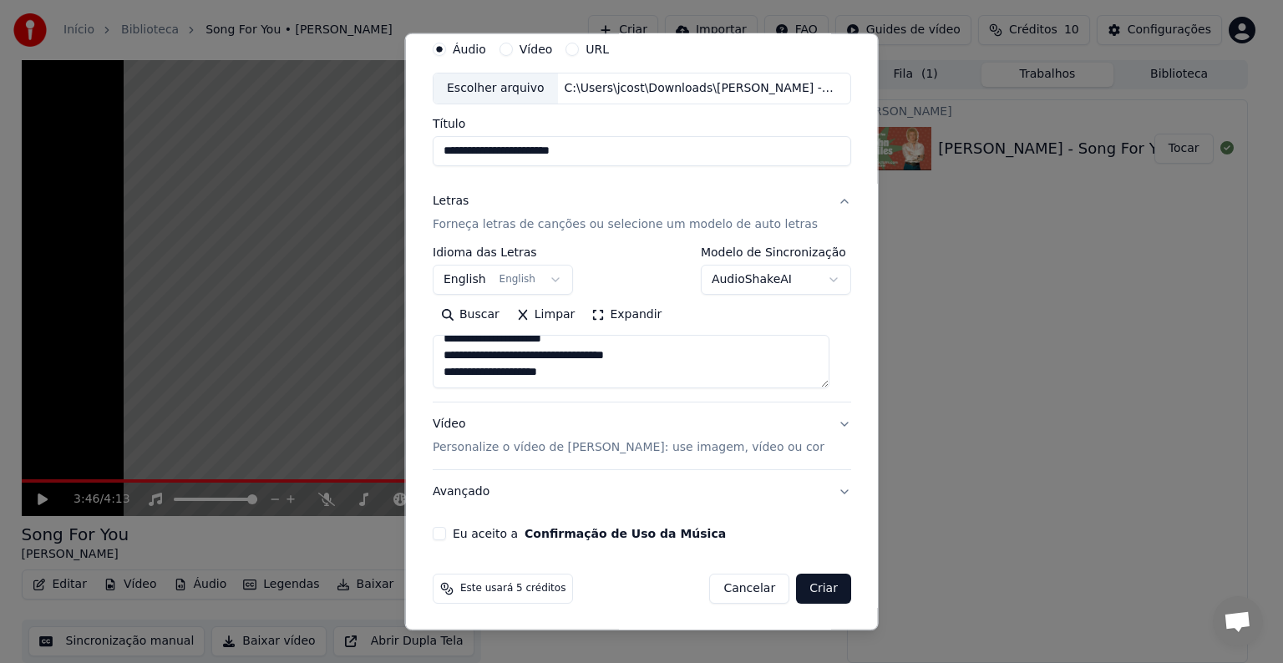
type textarea "**********"
click at [824, 422] on button "Vídeo Personalize o vídeo de karaokê: use imagem, vídeo ou cor" at bounding box center [642, 436] width 418 height 67
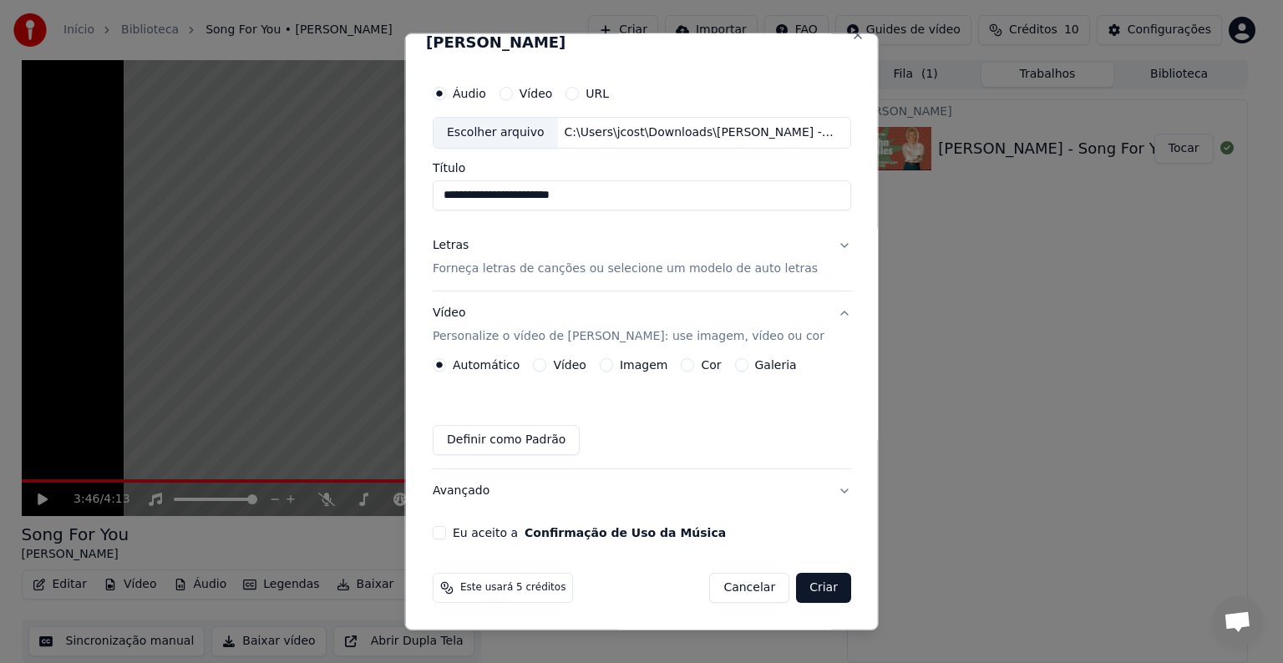
scroll to position [18, 0]
click at [605, 365] on button "Imagem" at bounding box center [605, 365] width 13 height 13
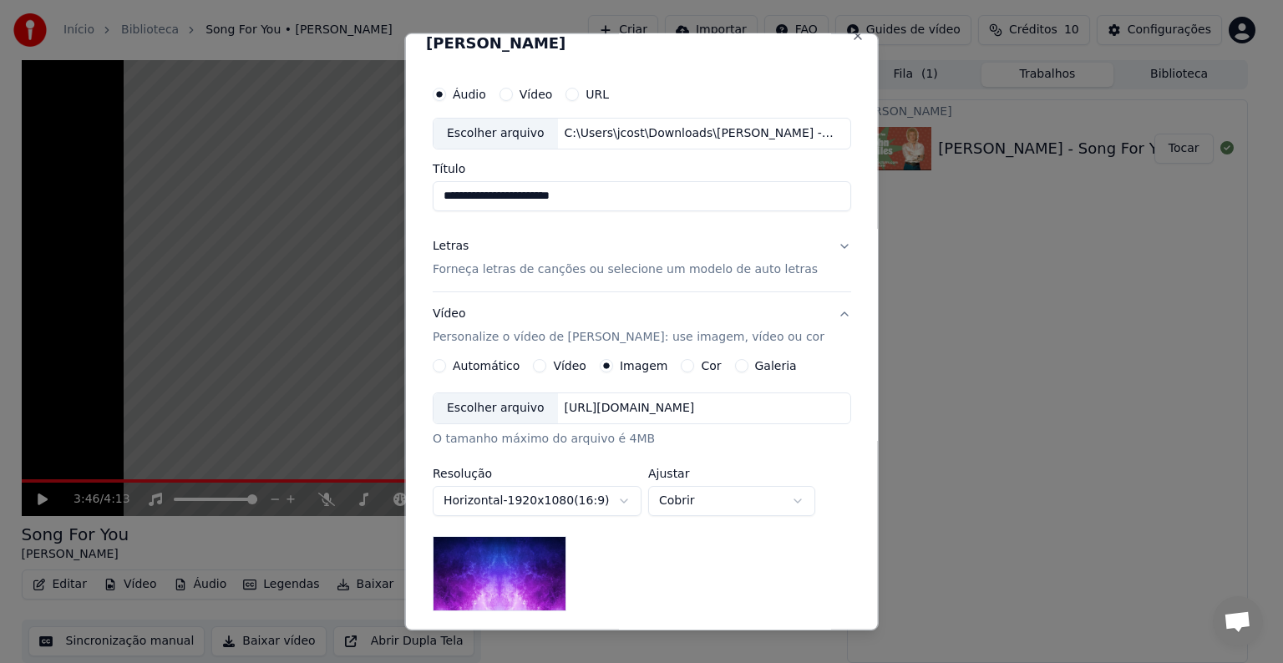
click at [444, 363] on button "Automático" at bounding box center [439, 365] width 13 height 13
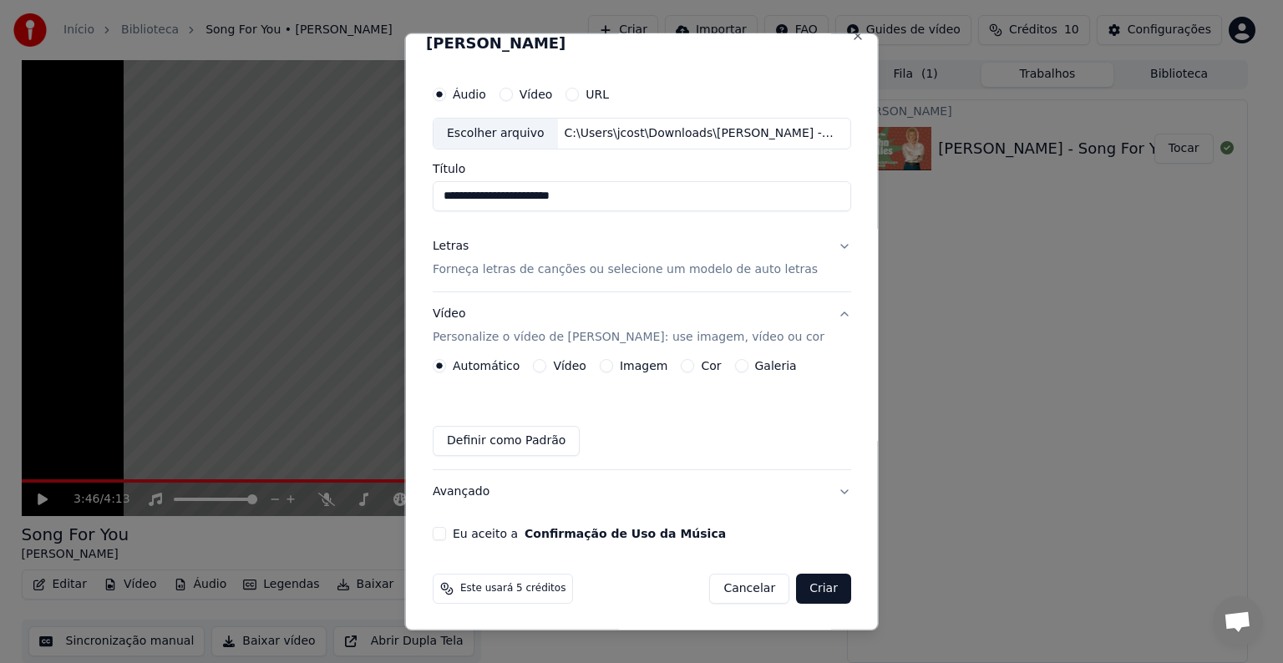
click at [734, 367] on button "Galeria" at bounding box center [740, 365] width 13 height 13
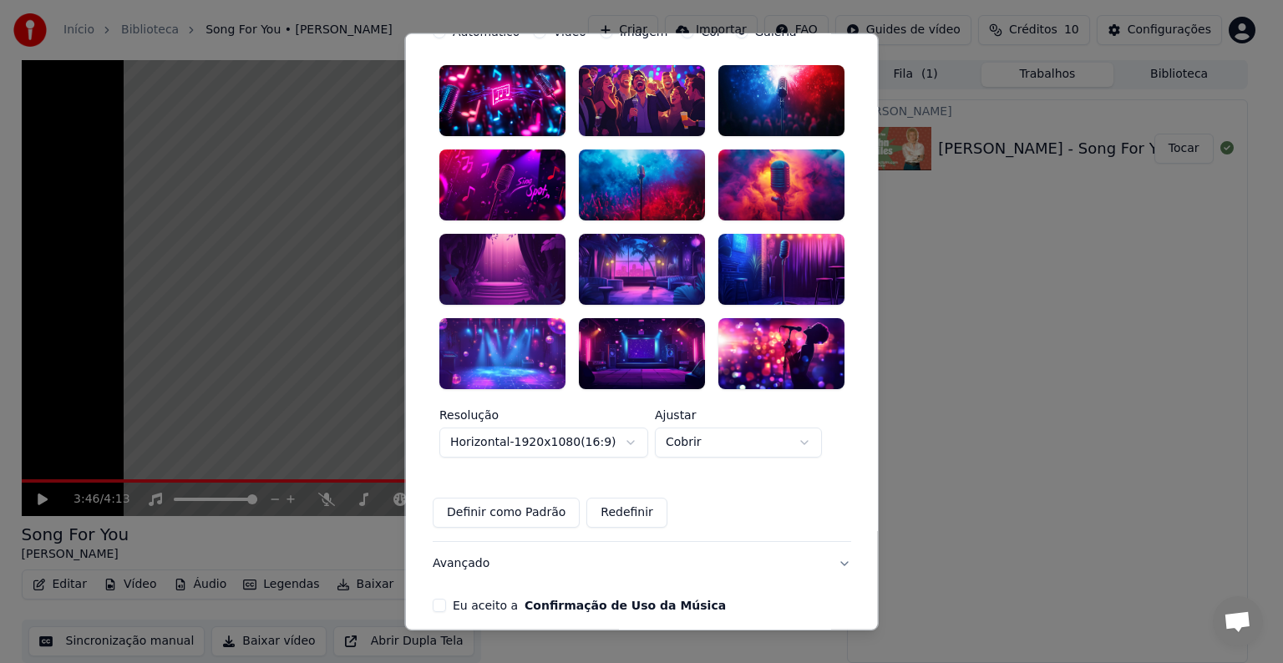
scroll to position [269, 0]
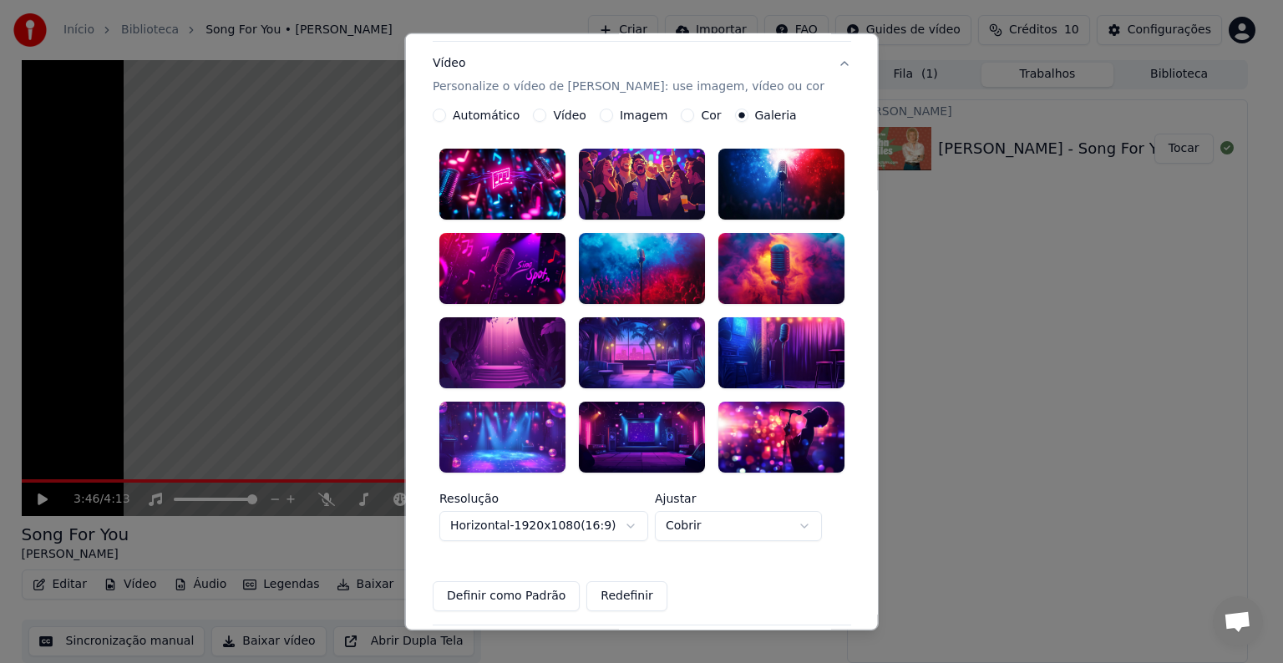
click at [493, 419] on div at bounding box center [502, 436] width 126 height 71
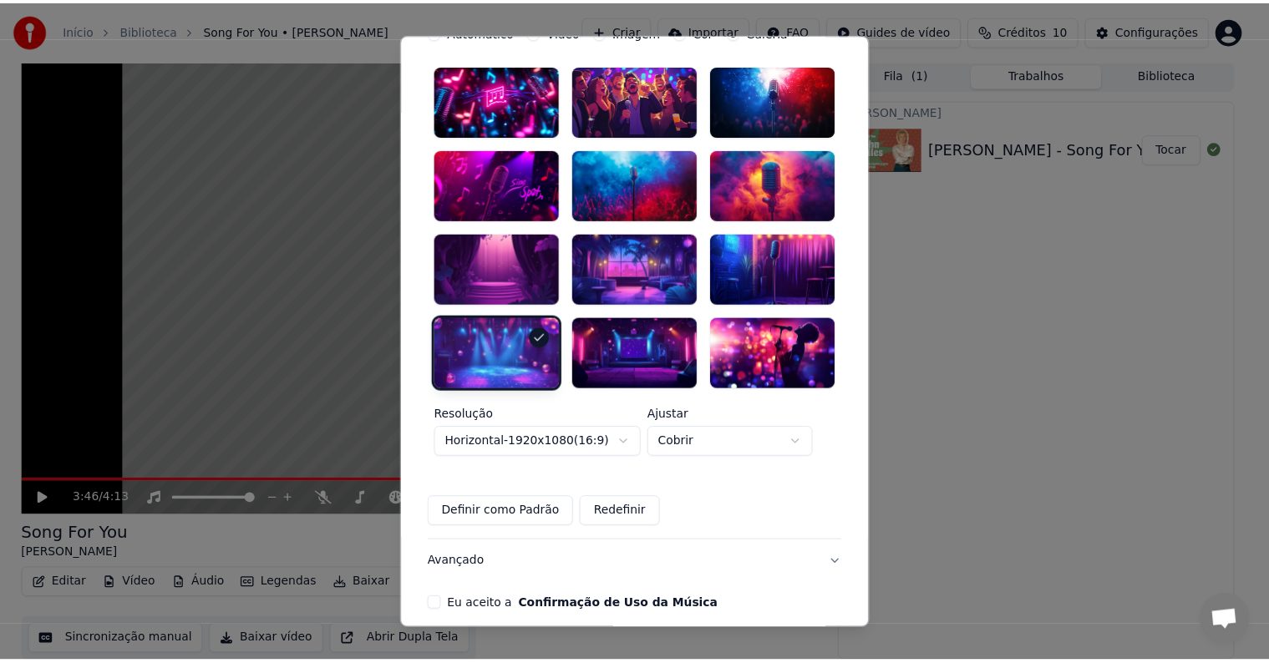
scroll to position [408, 0]
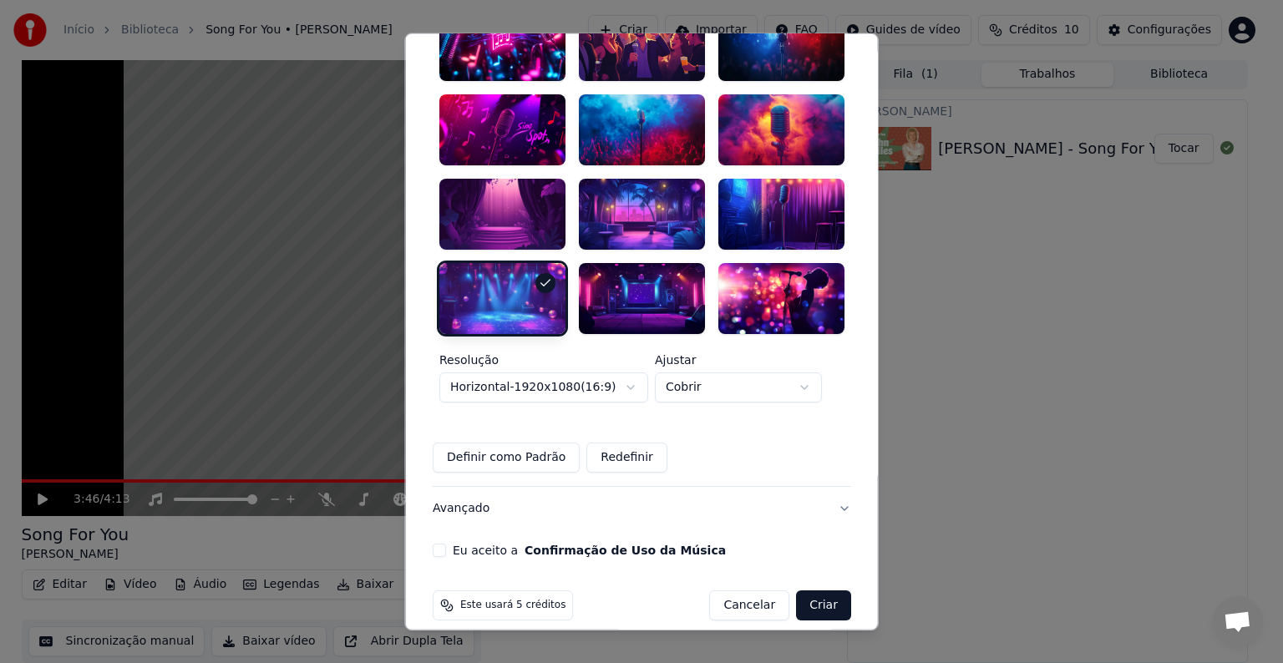
click at [439, 540] on div "**********" at bounding box center [642, 123] width 432 height 882
click at [446, 543] on button "Eu aceito a Confirmação de Uso da Música" at bounding box center [439, 549] width 13 height 13
click at [816, 590] on button "Criar" at bounding box center [823, 605] width 55 height 30
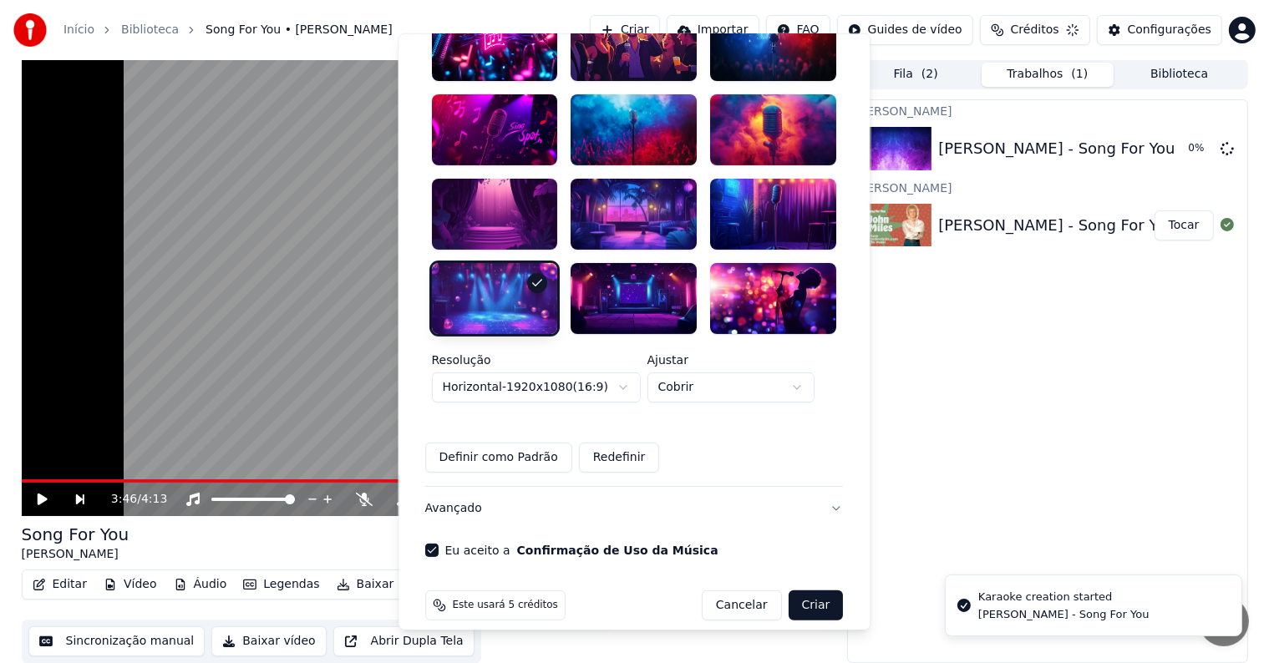
scroll to position [18, 0]
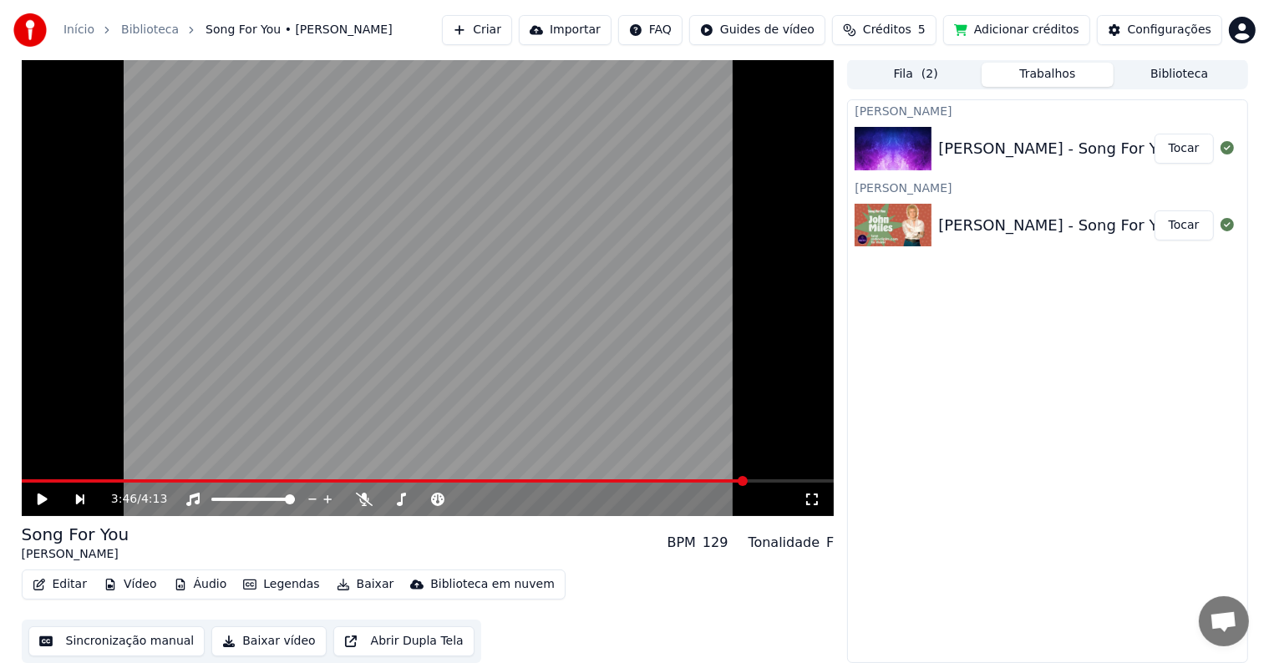
click at [1185, 149] on button "Tocar" at bounding box center [1183, 149] width 59 height 30
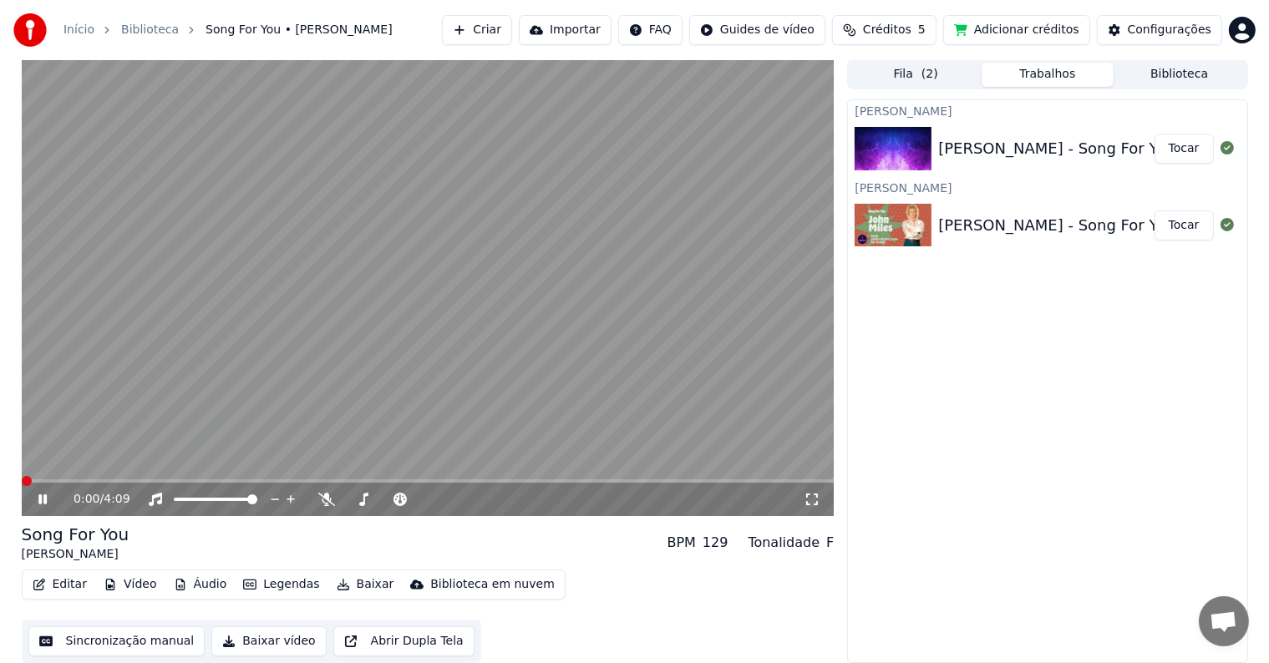
click at [22, 485] on span at bounding box center [27, 481] width 10 height 10
click at [74, 37] on link "Início" at bounding box center [78, 30] width 31 height 17
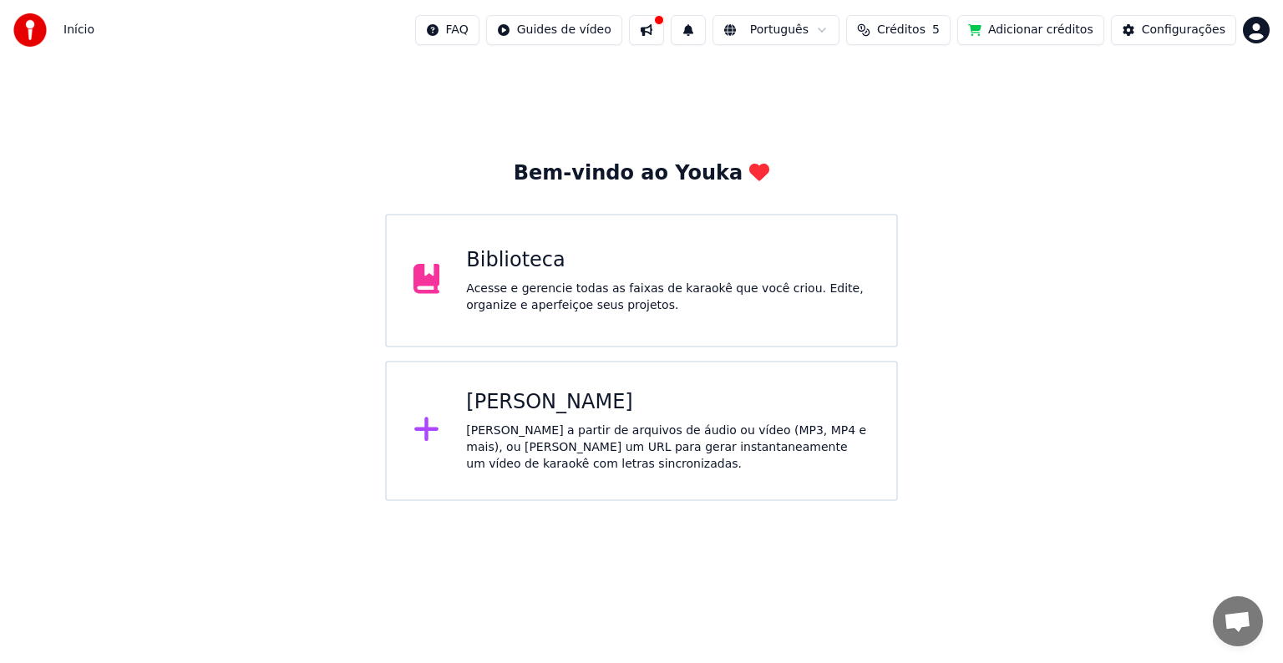
click at [575, 281] on div "Acesse e gerencie todas as faixas de karaokê que você criou. Edite, organize e …" at bounding box center [667, 297] width 403 height 33
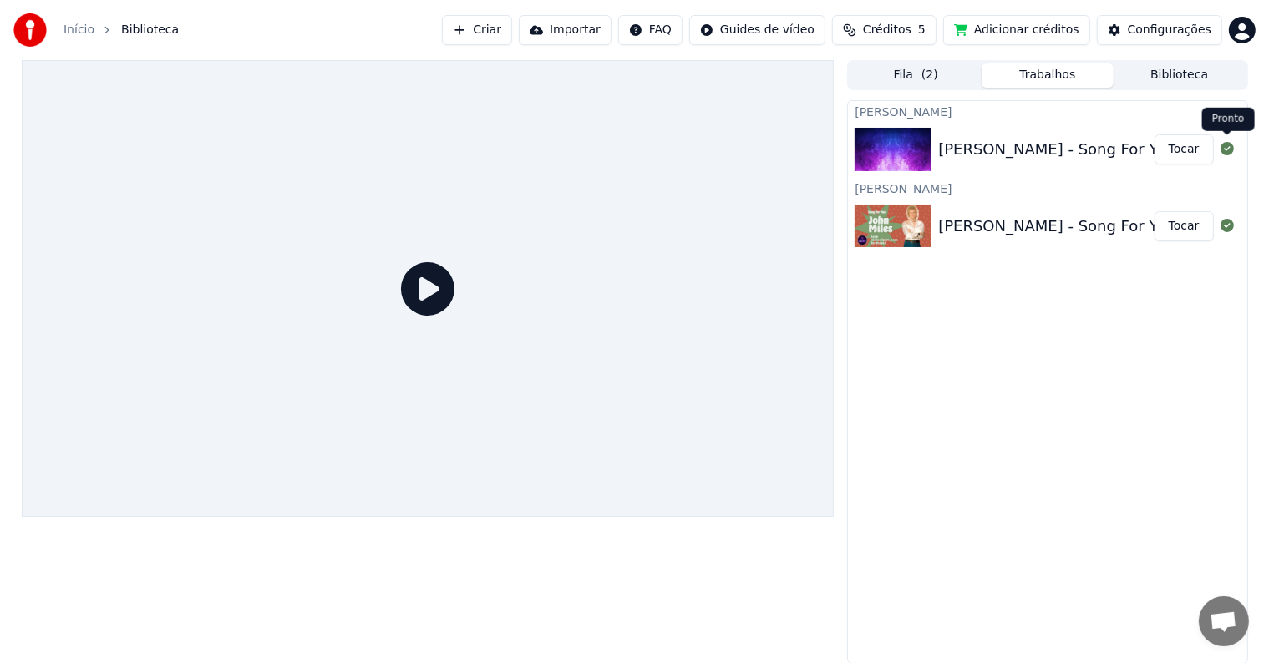
click at [1224, 150] on icon at bounding box center [1226, 148] width 13 height 13
click at [1228, 150] on icon at bounding box center [1226, 148] width 13 height 13
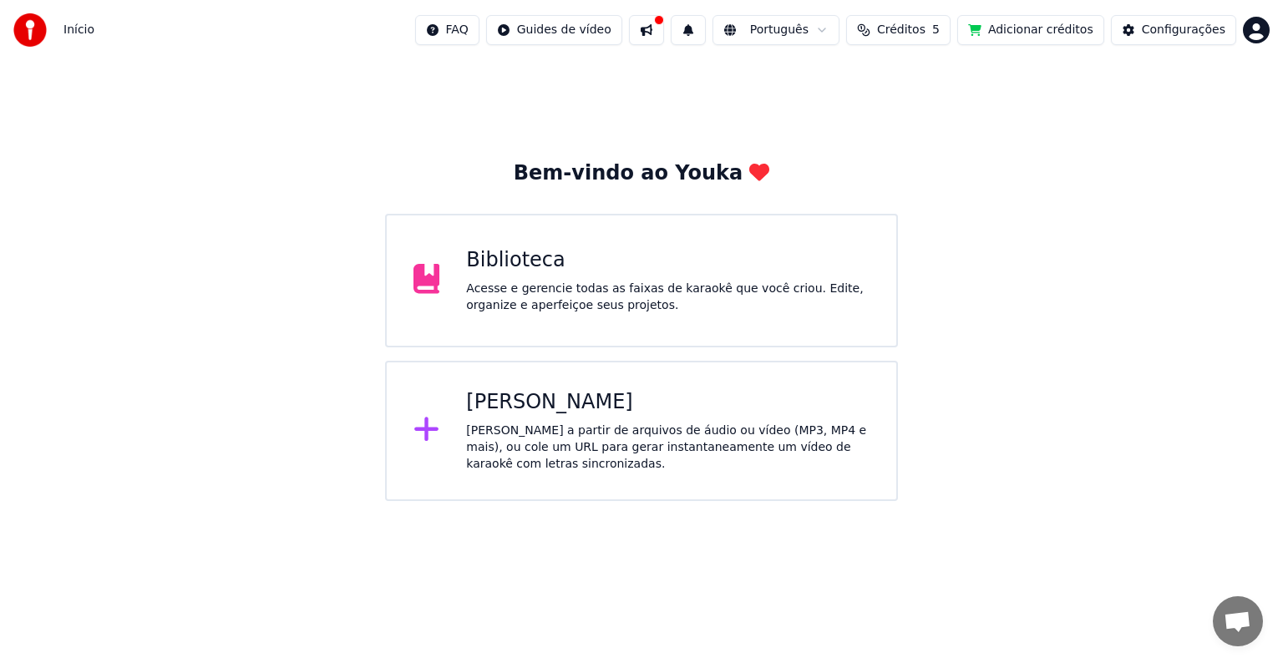
click at [1016, 33] on button "Adicionar créditos" at bounding box center [1030, 30] width 147 height 30
click at [1184, 28] on div "Configurações" at bounding box center [1184, 30] width 84 height 17
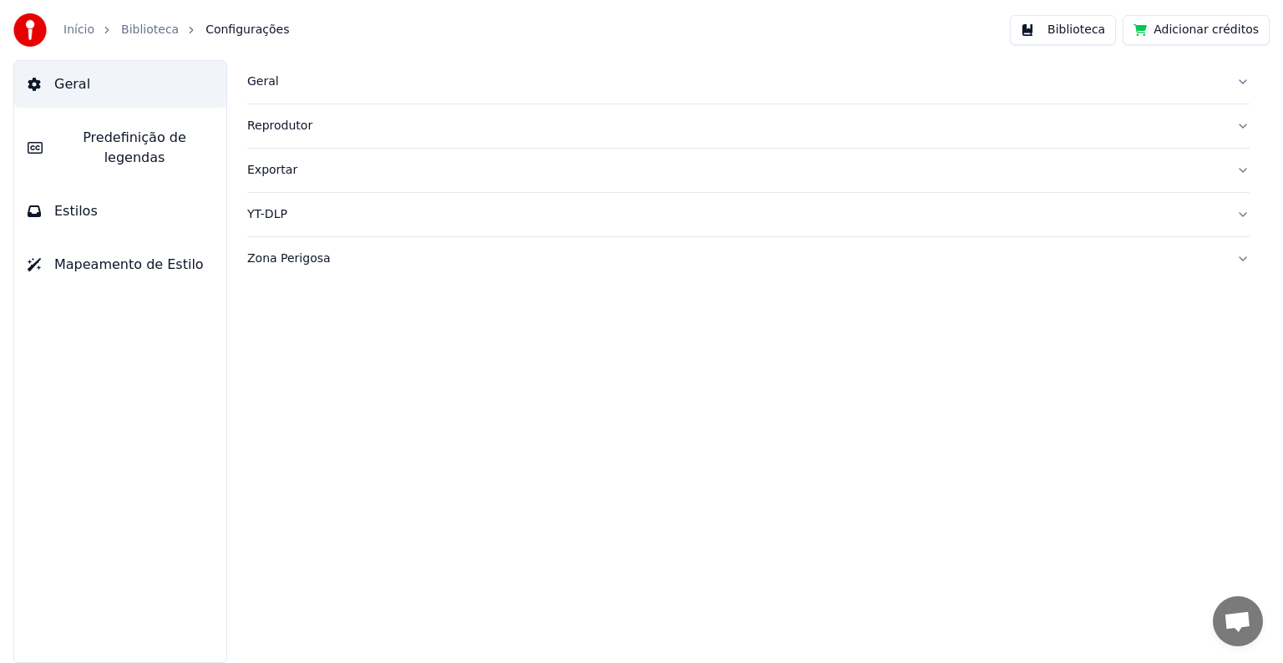
click at [175, 134] on span "Predefinição de legendas" at bounding box center [134, 148] width 157 height 40
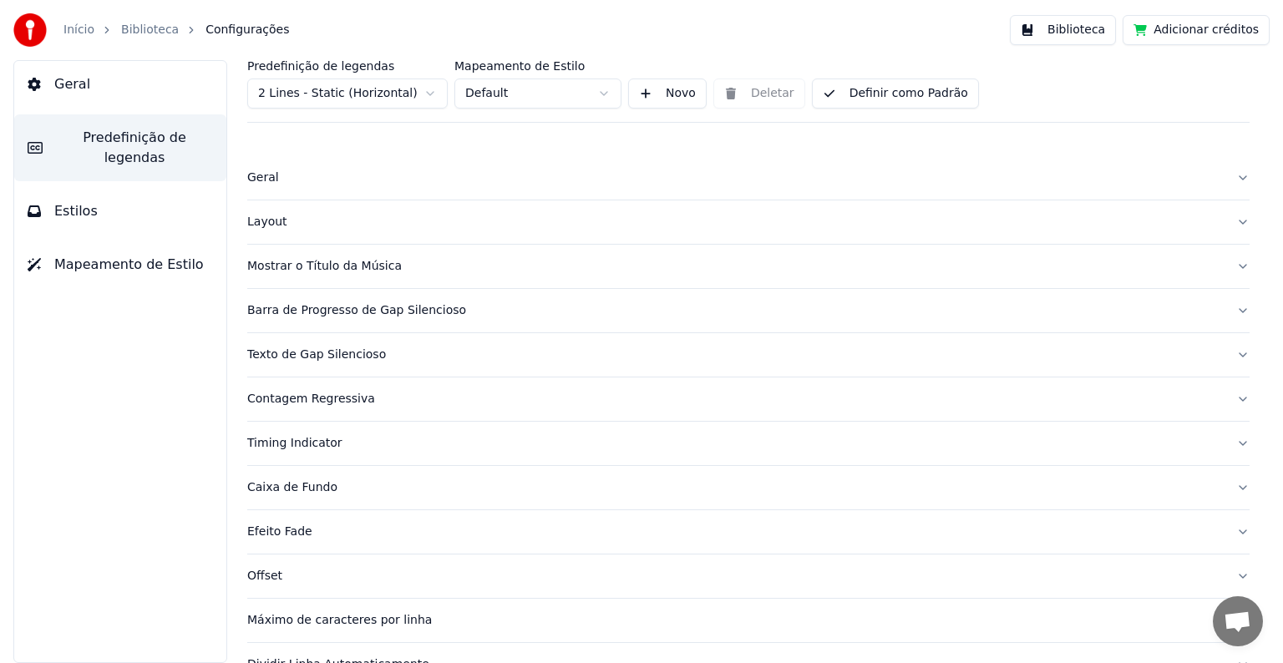
scroll to position [79, 0]
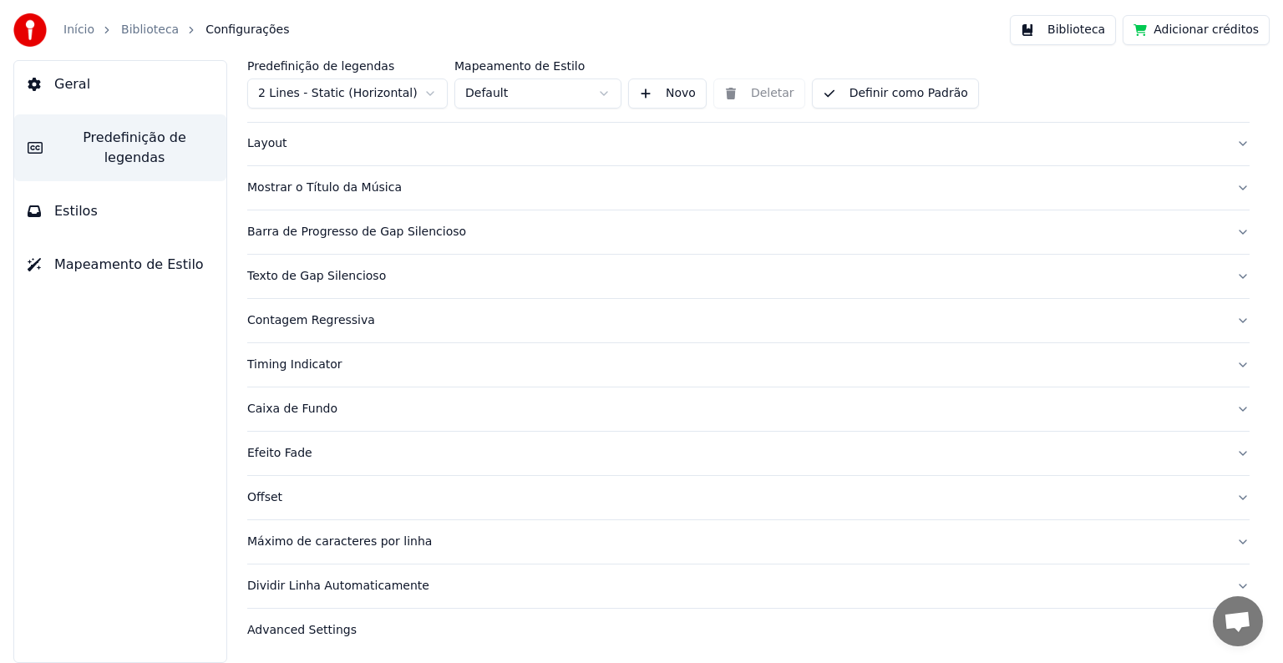
click at [84, 201] on span "Estilos" at bounding box center [75, 211] width 43 height 20
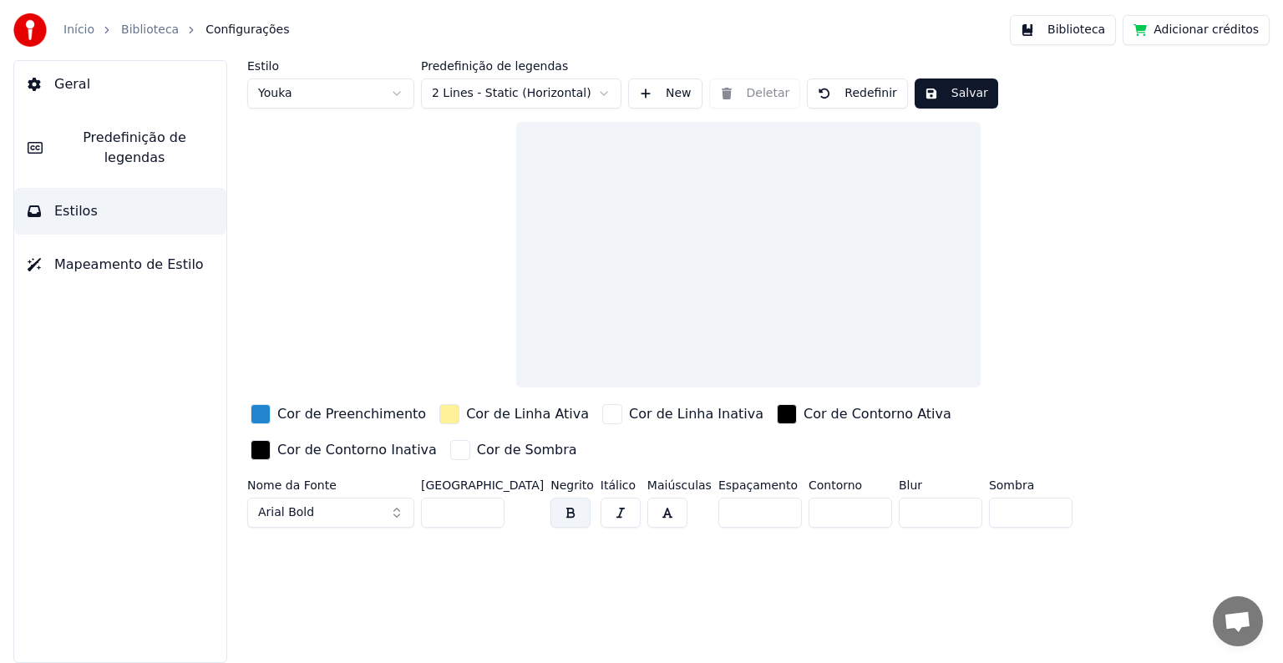
scroll to position [0, 0]
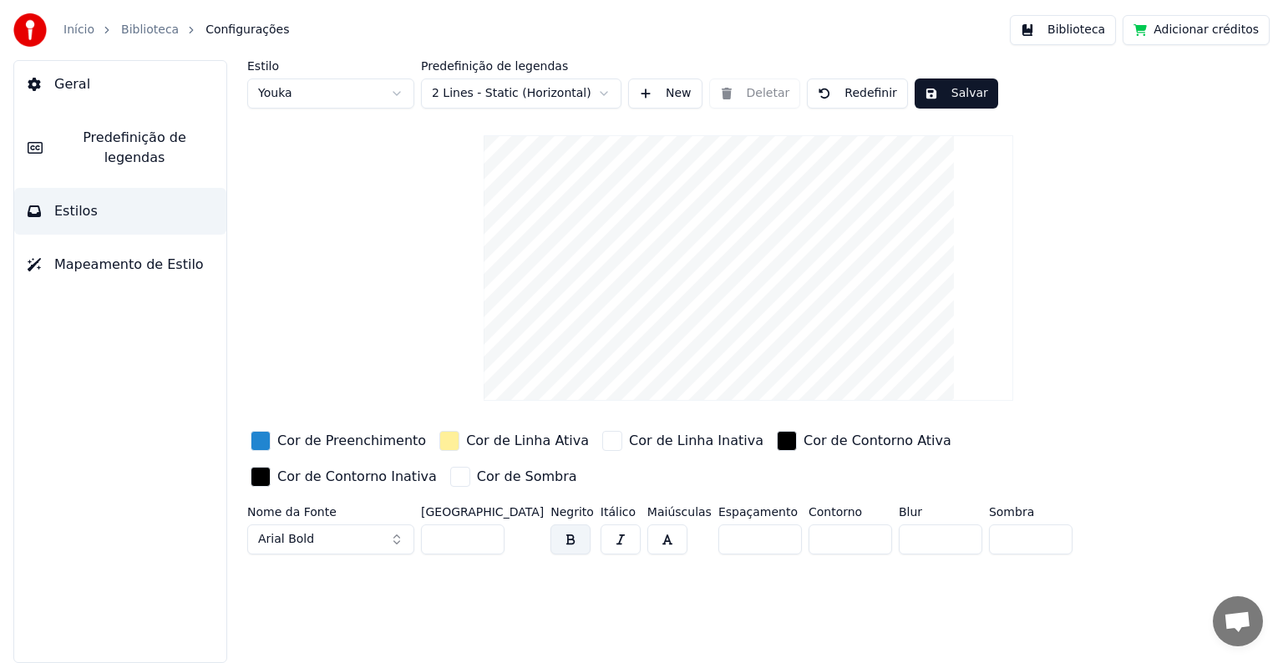
click at [131, 255] on span "Mapeamento de Estilo" at bounding box center [129, 265] width 150 height 20
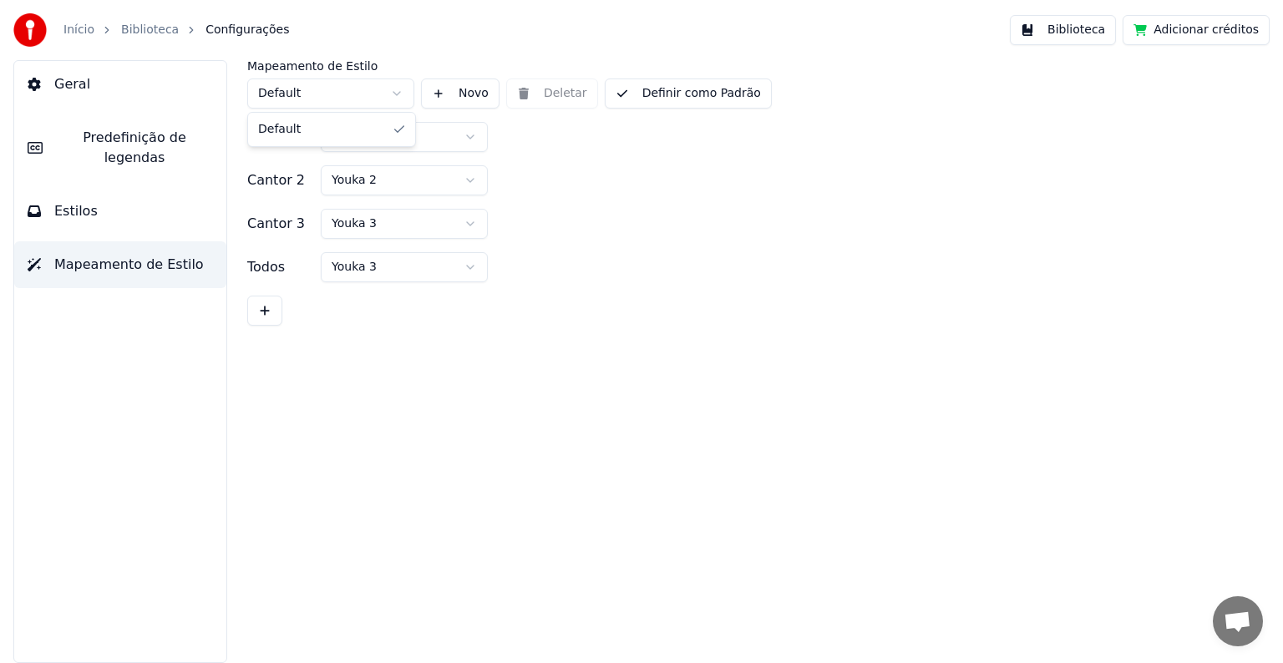
click at [393, 94] on html "Início Biblioteca Configurações Biblioteca Adicionar créditos Geral Predefiniçã…" at bounding box center [641, 331] width 1283 height 663
click at [646, 181] on html "Início Biblioteca Configurações Biblioteca Adicionar créditos Geral Predefiniçã…" at bounding box center [641, 331] width 1283 height 663
click at [97, 191] on button "Estilos" at bounding box center [120, 211] width 212 height 47
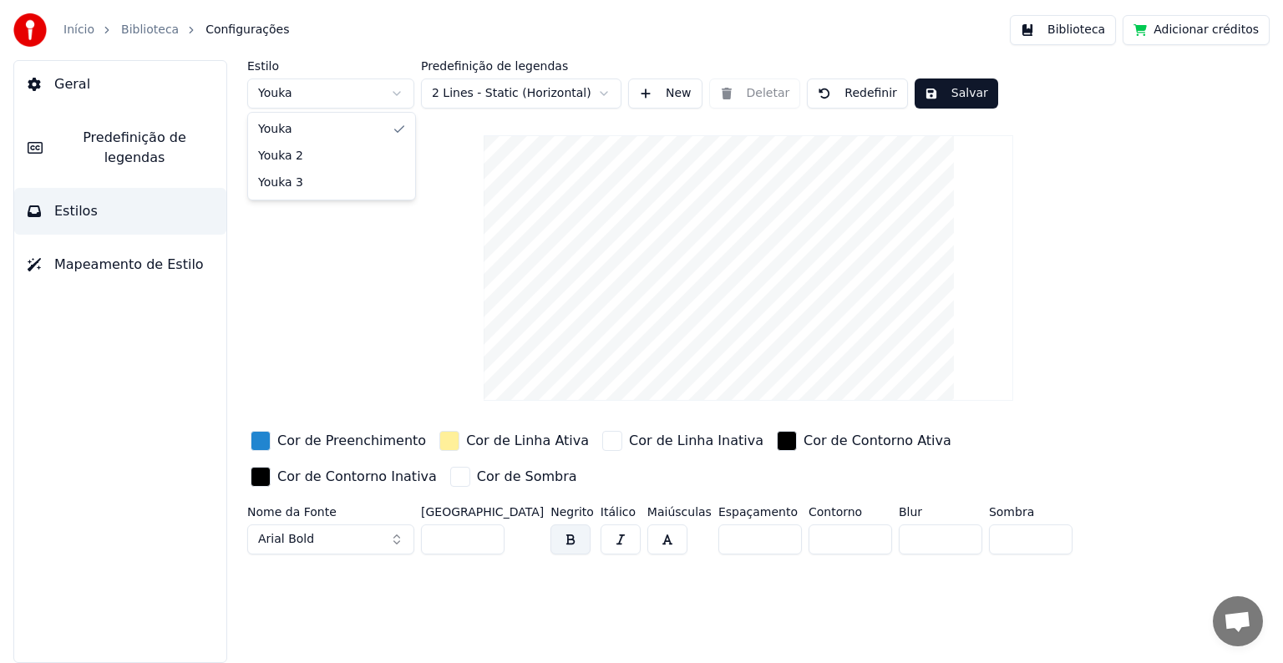
click at [398, 97] on html "Início Biblioteca Configurações Biblioteca Adicionar créditos Geral Predefiniçã…" at bounding box center [641, 331] width 1283 height 663
click at [410, 214] on html "Início Biblioteca Configurações Biblioteca Adicionar créditos Geral Predefiniçã…" at bounding box center [641, 331] width 1283 height 663
click at [117, 255] on span "Mapeamento de Estilo" at bounding box center [129, 265] width 150 height 20
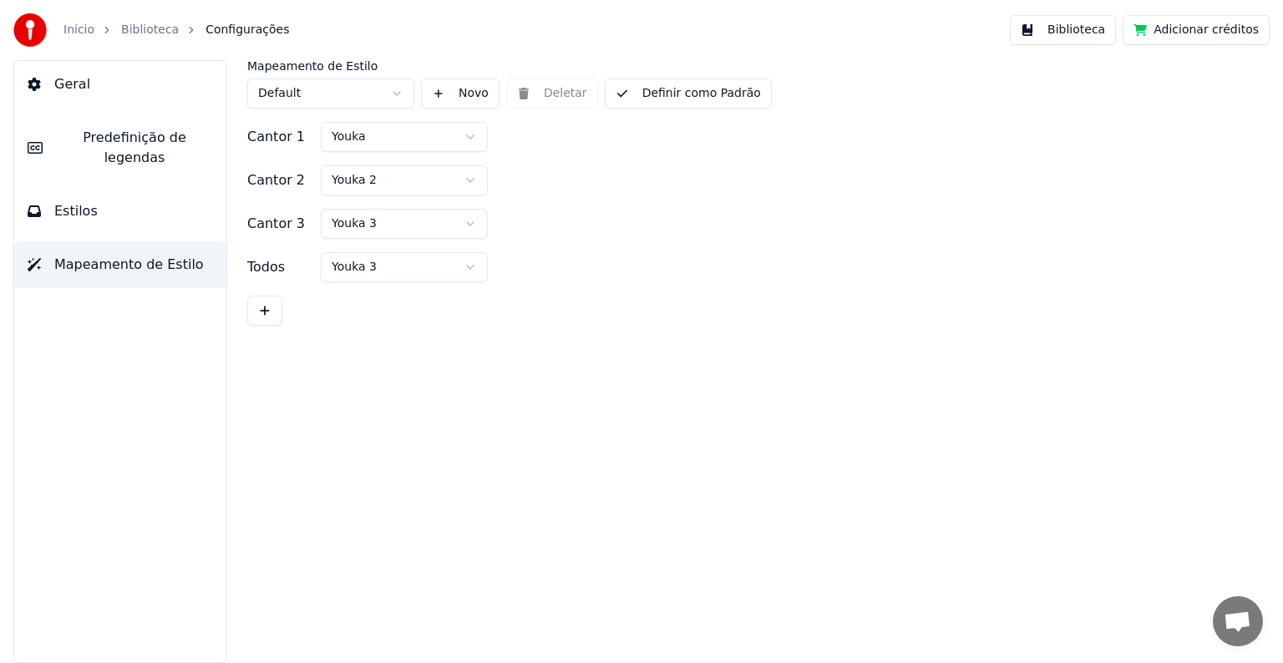
click at [76, 201] on span "Estilos" at bounding box center [75, 211] width 43 height 20
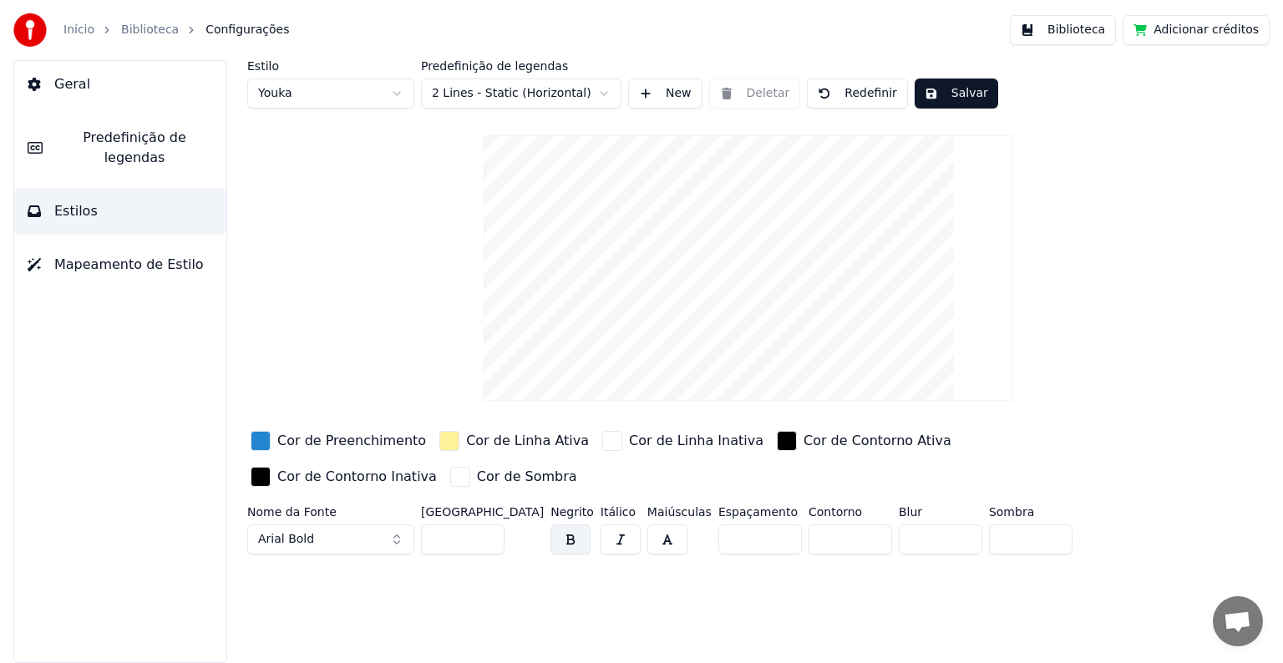
click at [110, 255] on span "Mapeamento de Estilo" at bounding box center [129, 265] width 150 height 20
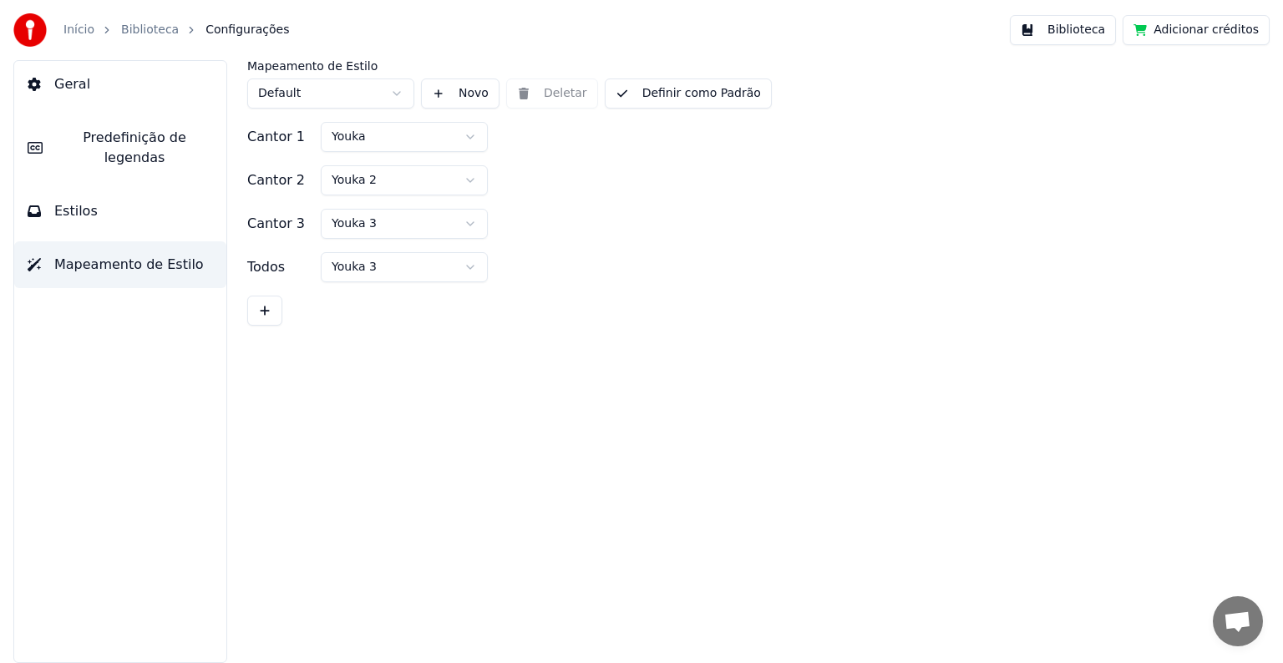
click at [71, 86] on span "Geral" at bounding box center [72, 84] width 36 height 20
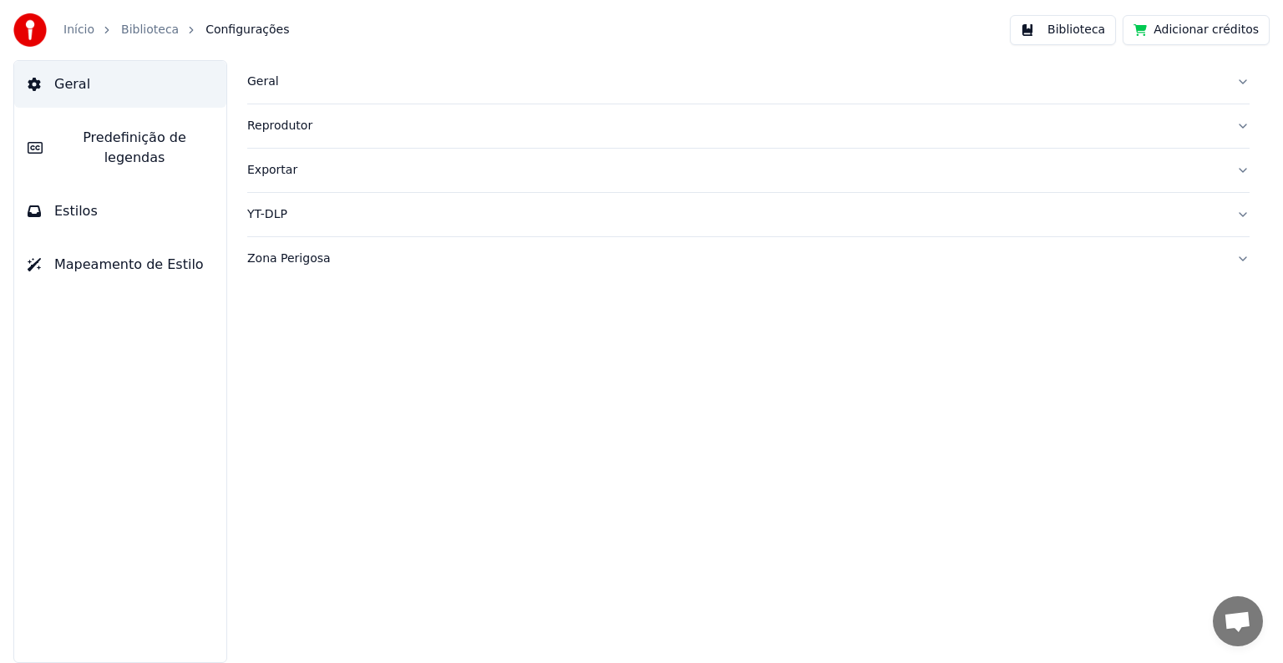
click at [267, 214] on div "YT-DLP" at bounding box center [735, 214] width 976 height 17
click at [378, 339] on html "Início Biblioteca Configurações Biblioteca Adicionar créditos Geral Predefiniçã…" at bounding box center [641, 331] width 1283 height 663
click at [556, 281] on html "Início Biblioteca Configurações Biblioteca Adicionar créditos Geral Predefiniçã…" at bounding box center [641, 331] width 1283 height 663
click at [272, 79] on div "Geral" at bounding box center [735, 82] width 976 height 17
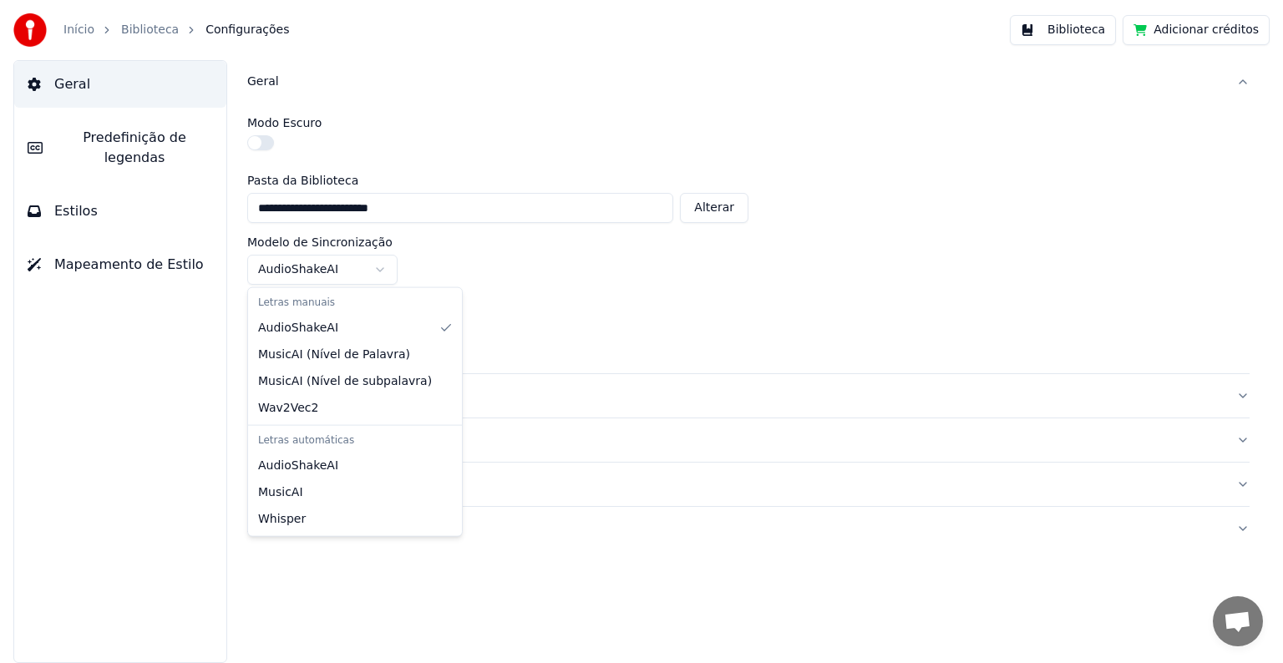
click at [378, 266] on html "**********" at bounding box center [641, 331] width 1283 height 663
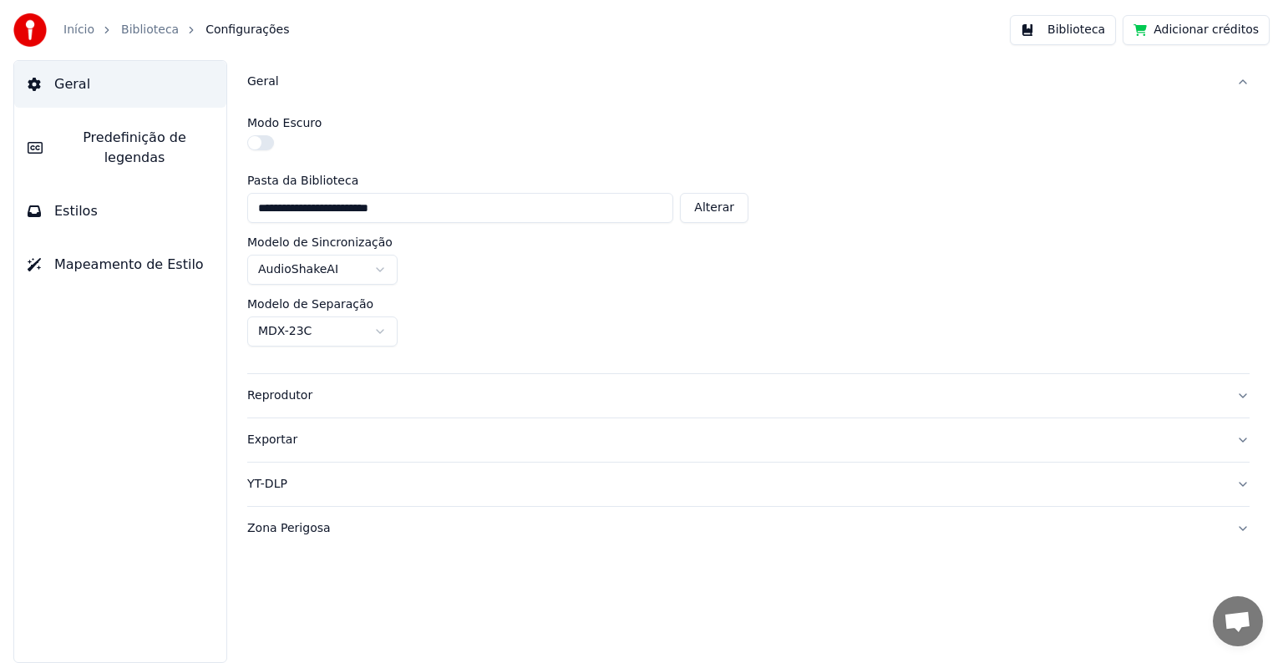
click at [673, 316] on html "**********" at bounding box center [641, 331] width 1283 height 663
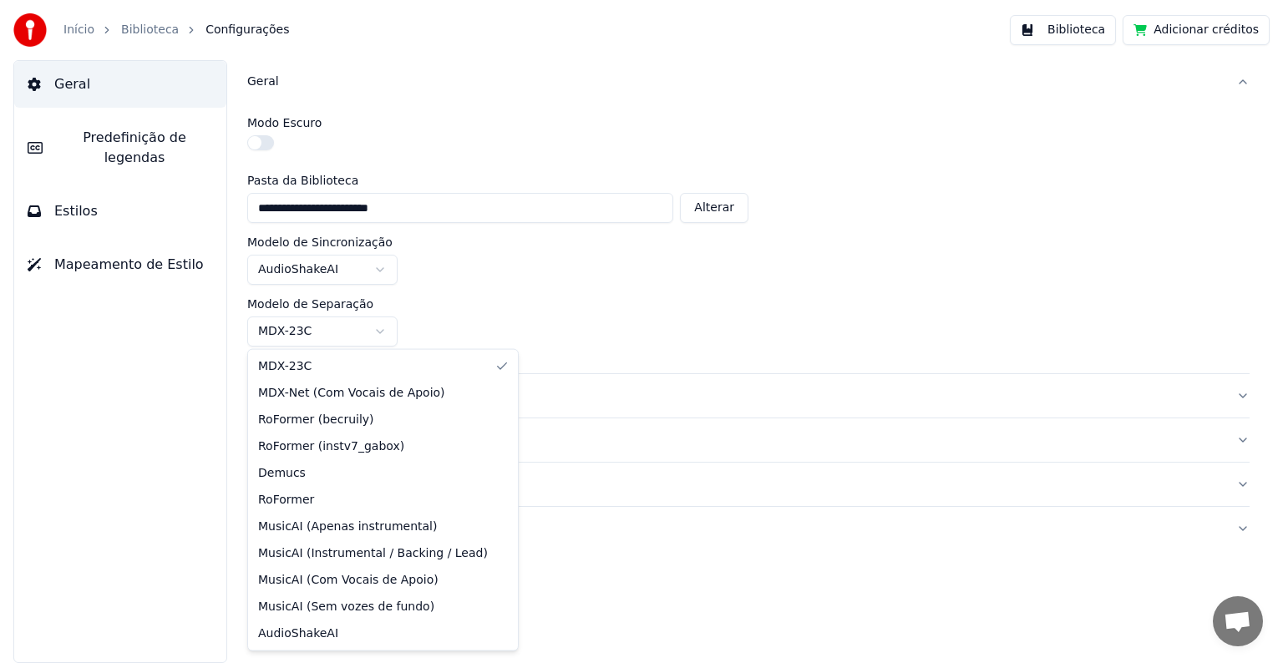
click at [374, 335] on html "**********" at bounding box center [641, 331] width 1283 height 663
click at [722, 302] on html "**********" at bounding box center [641, 331] width 1283 height 663
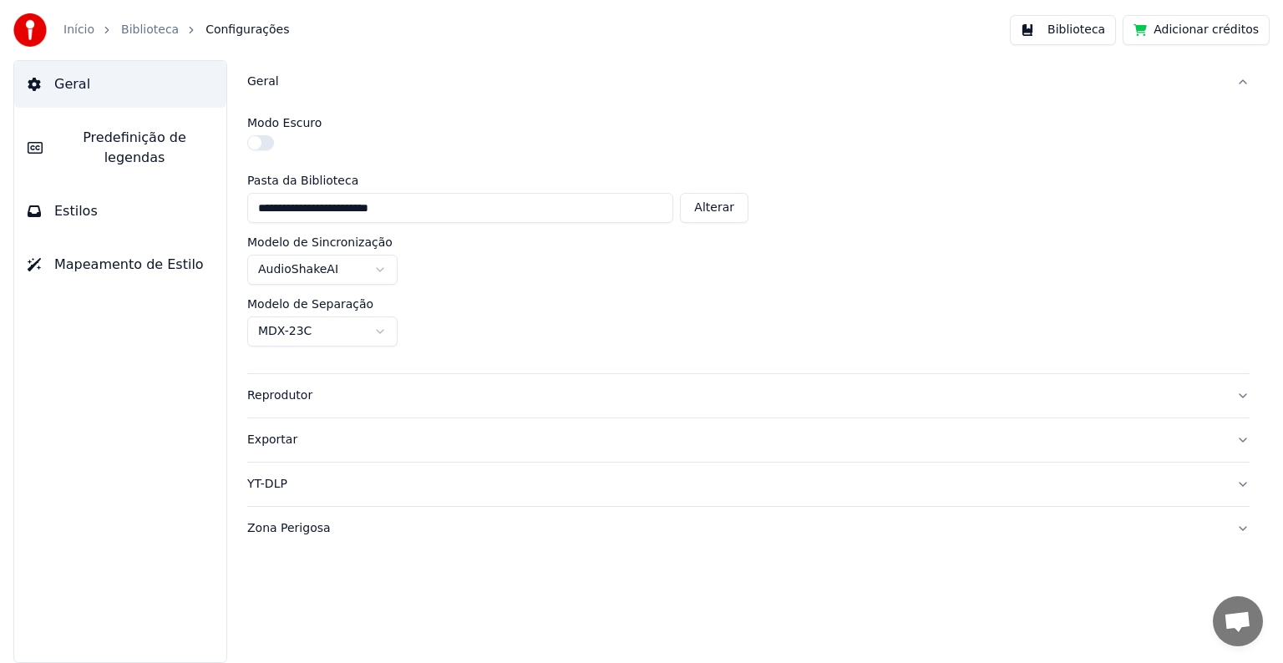
click at [1248, 525] on button "Zona Perigosa" at bounding box center [748, 528] width 1002 height 43
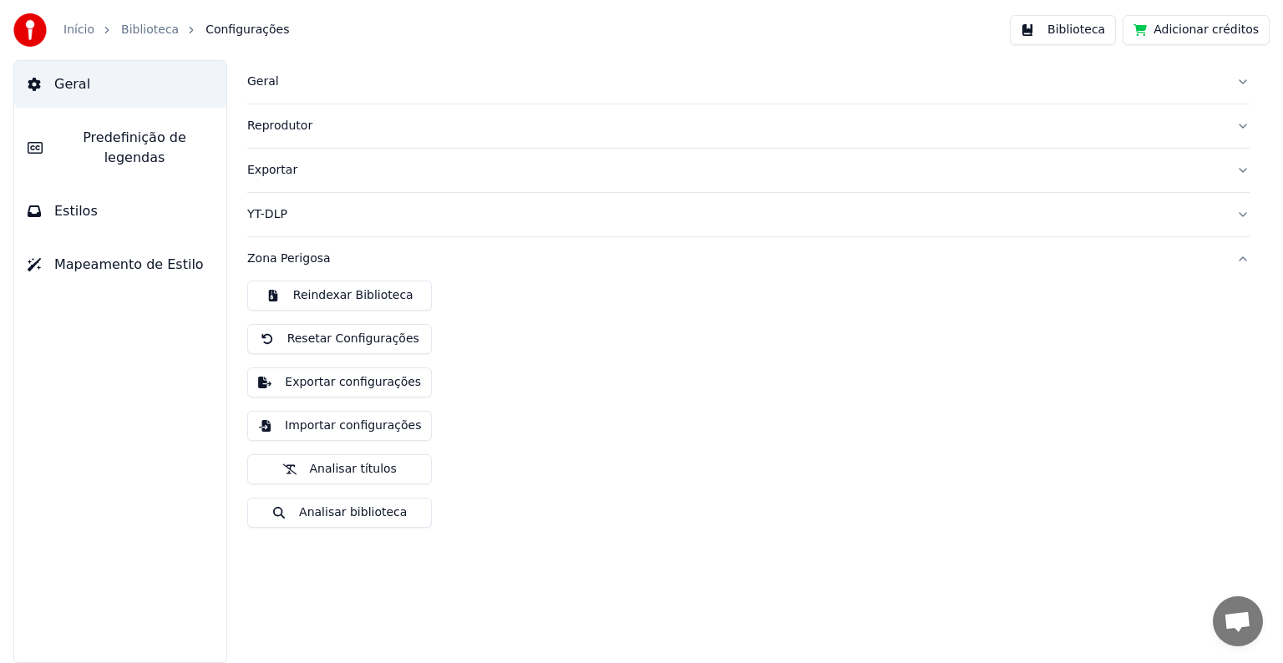
click at [288, 266] on div "Zona Perigosa" at bounding box center [735, 259] width 976 height 17
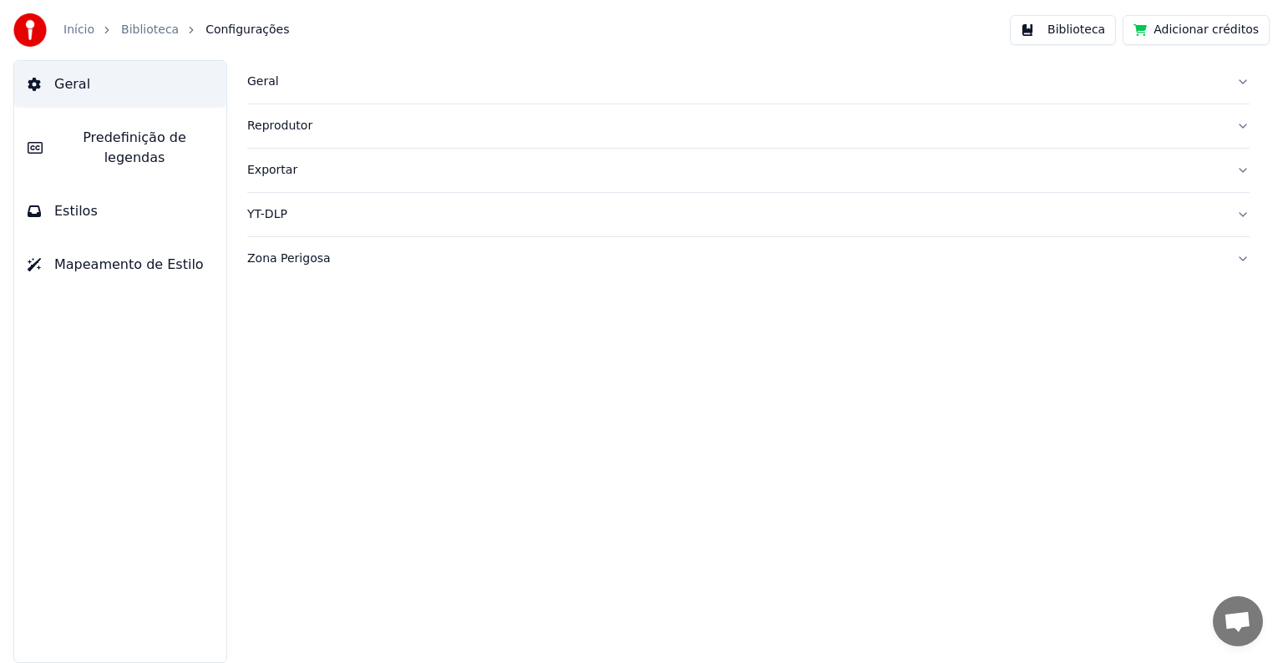
click at [284, 168] on div "Exportar" at bounding box center [735, 170] width 976 height 17
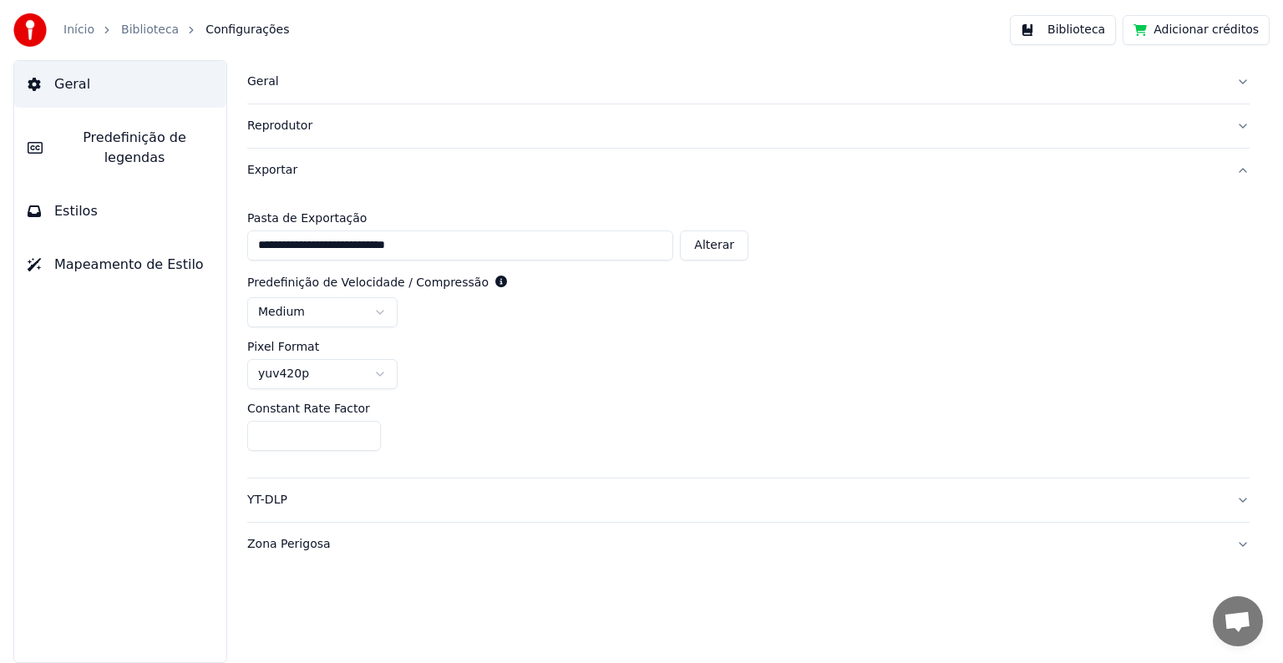
click at [386, 373] on html "**********" at bounding box center [641, 331] width 1283 height 663
click at [698, 366] on html "**********" at bounding box center [641, 331] width 1283 height 663
click at [1098, 32] on button "Biblioteca" at bounding box center [1063, 30] width 106 height 30
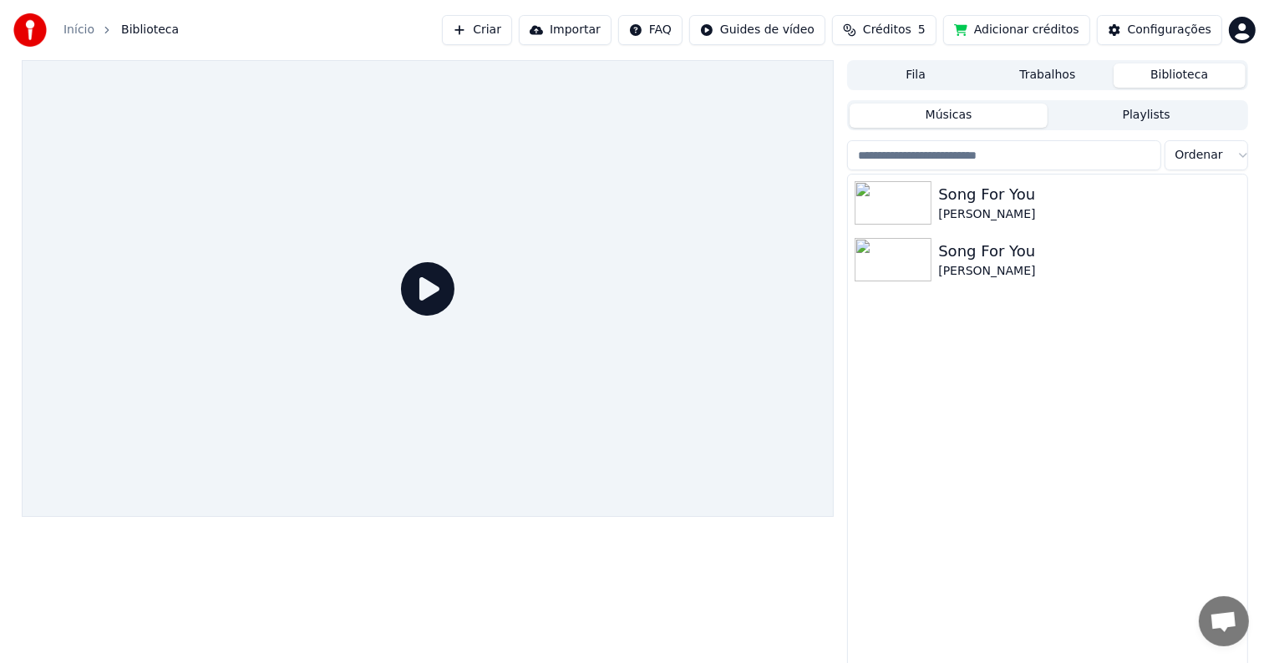
click at [79, 25] on link "Início" at bounding box center [78, 30] width 31 height 17
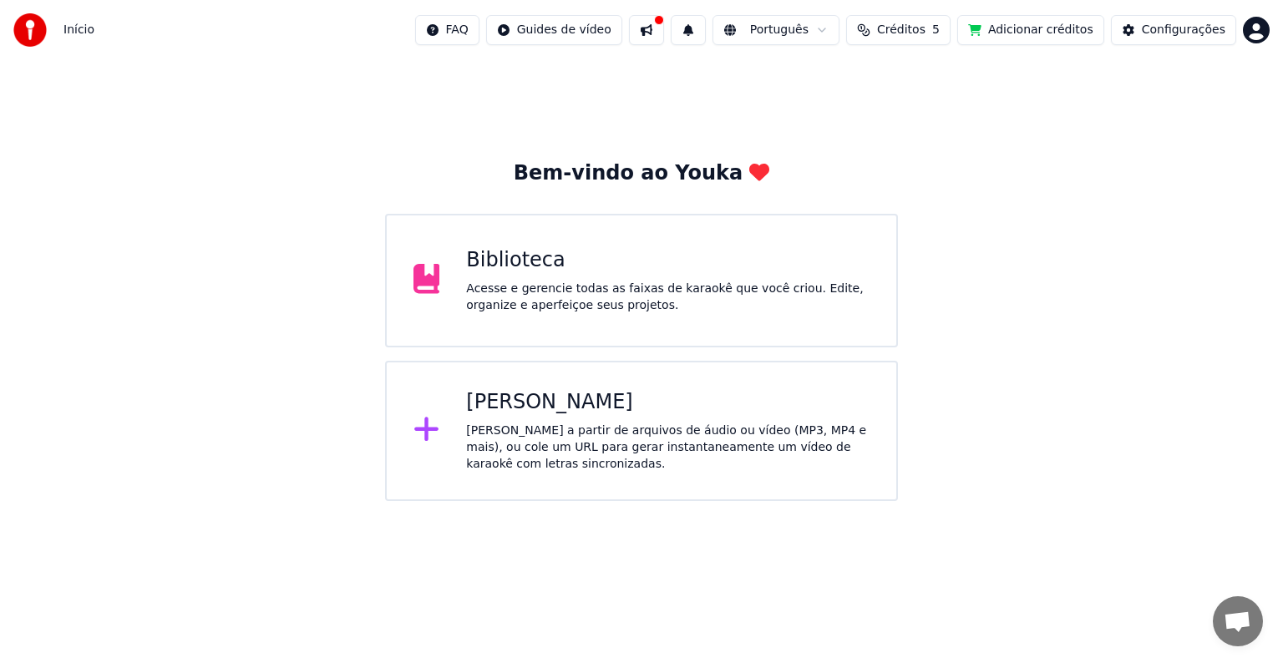
click at [664, 28] on button at bounding box center [646, 30] width 35 height 30
click at [443, 125] on div "Bem-vindo ao Youka Biblioteca Acesse e gerencie todas as faixas de karaokê que …" at bounding box center [641, 280] width 1283 height 441
click at [1251, 29] on html "Início FAQ Guides de vídeo Português Créditos 5 Adicionar créditos Configuraçõe…" at bounding box center [641, 250] width 1283 height 501
click at [541, 412] on div "[PERSON_NAME]" at bounding box center [667, 402] width 403 height 27
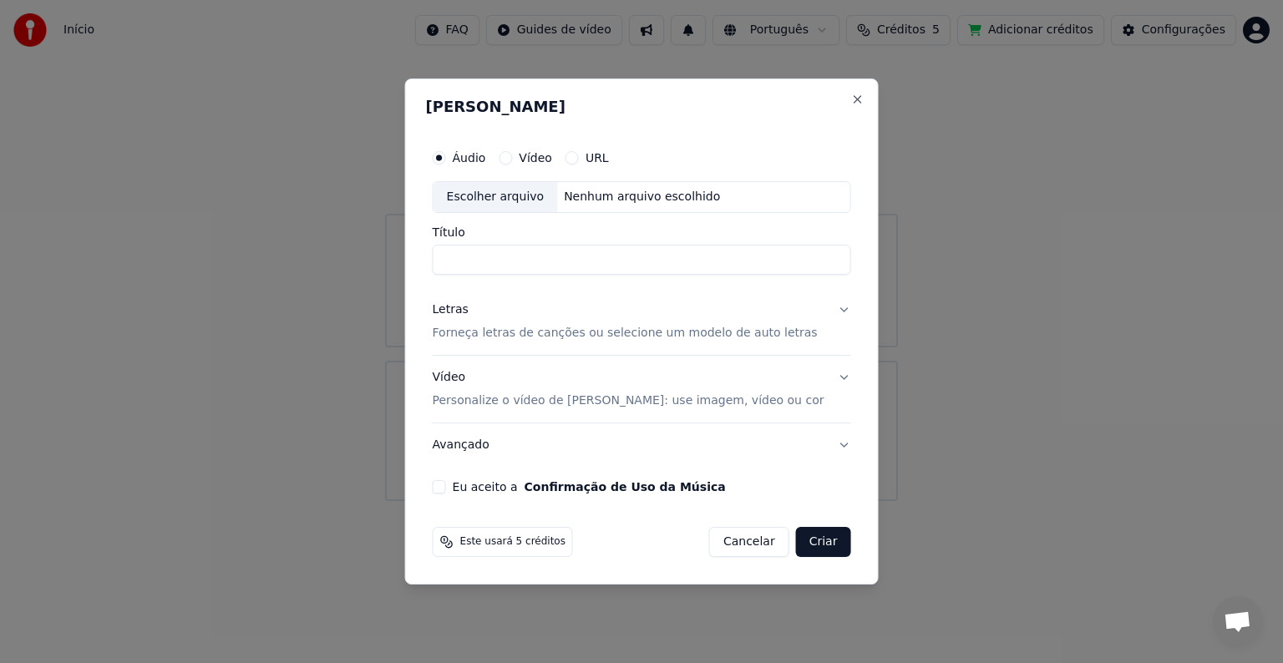
click at [541, 199] on div "Escolher arquivo" at bounding box center [495, 197] width 124 height 30
click at [692, 261] on input "**********" at bounding box center [642, 260] width 418 height 30
drag, startPoint x: 672, startPoint y: 260, endPoint x: 683, endPoint y: 257, distance: 12.0
click at [683, 257] on input "**********" at bounding box center [642, 260] width 418 height 30
type input "**********"
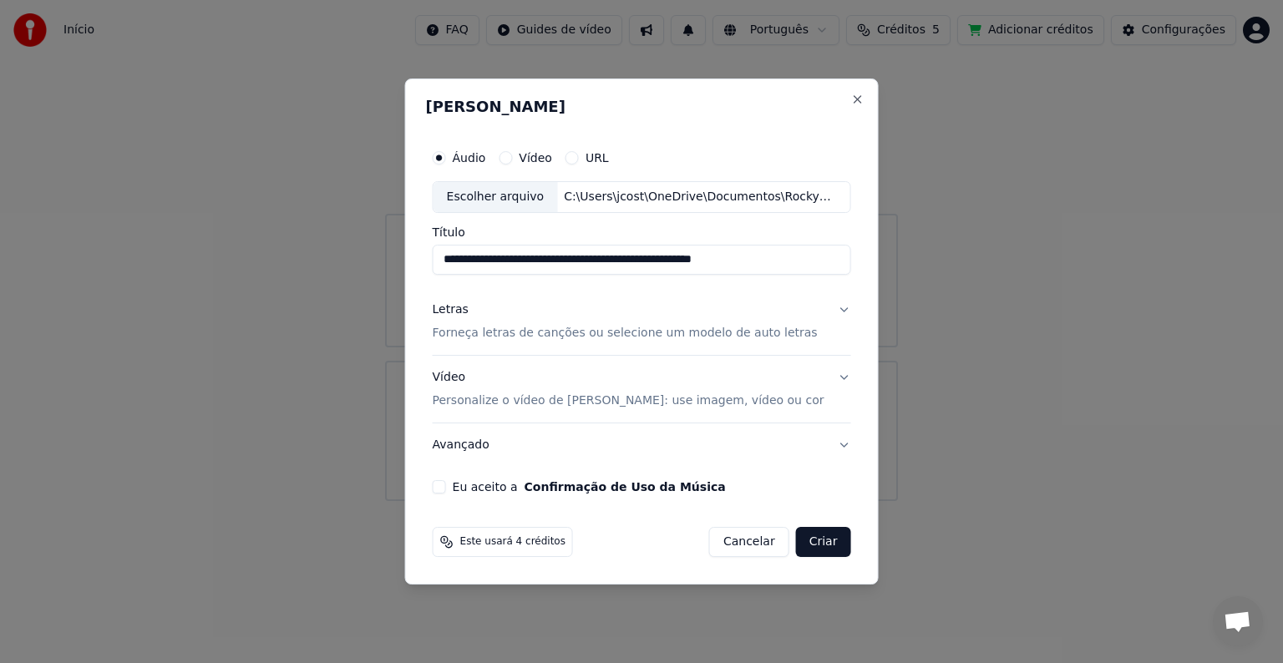
click at [835, 311] on button "Letras Forneça letras de canções ou selecione um modelo de auto letras" at bounding box center [642, 321] width 418 height 67
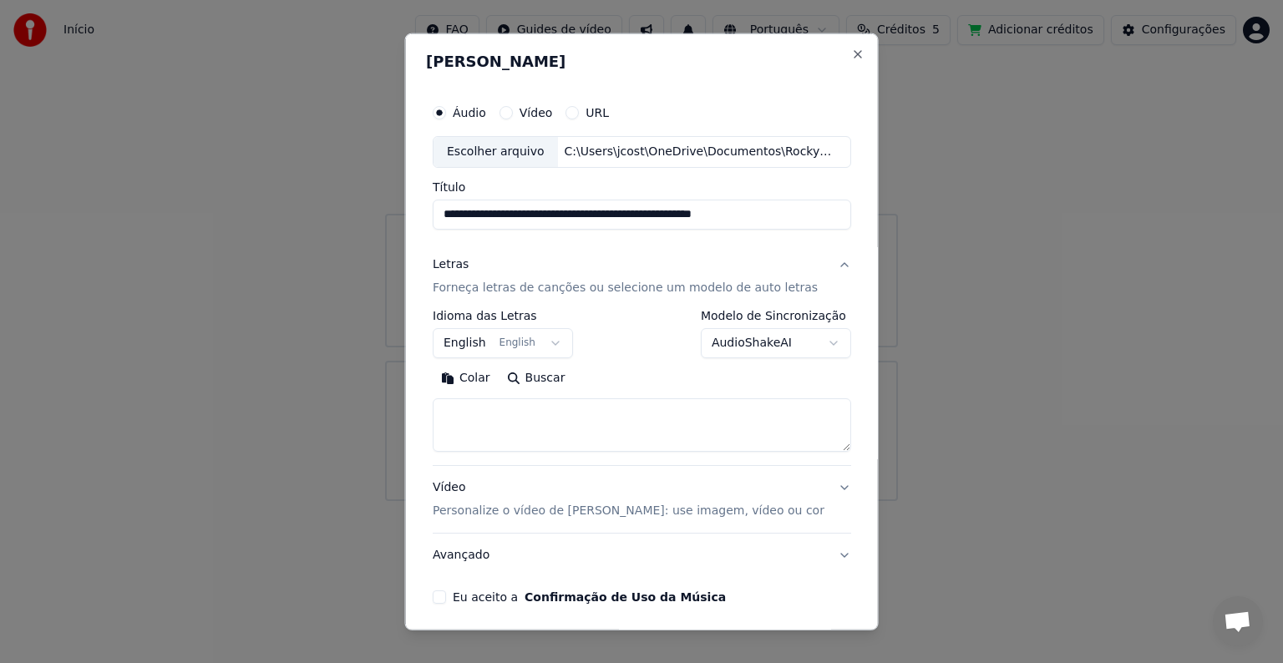
drag, startPoint x: 444, startPoint y: 212, endPoint x: 653, endPoint y: 218, distance: 209.7
click at [653, 218] on input "**********" at bounding box center [642, 215] width 418 height 30
click at [551, 340] on body "**********" at bounding box center [641, 250] width 1283 height 501
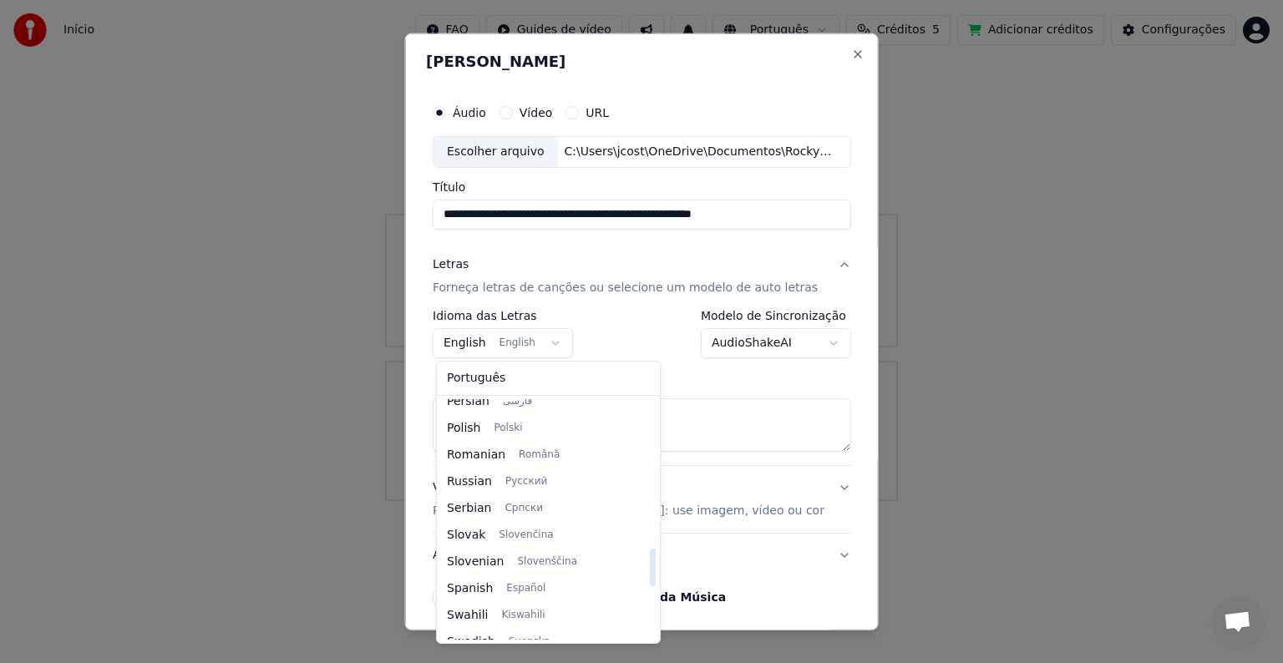
scroll to position [948, 0]
click at [611, 328] on body "**********" at bounding box center [641, 250] width 1283 height 501
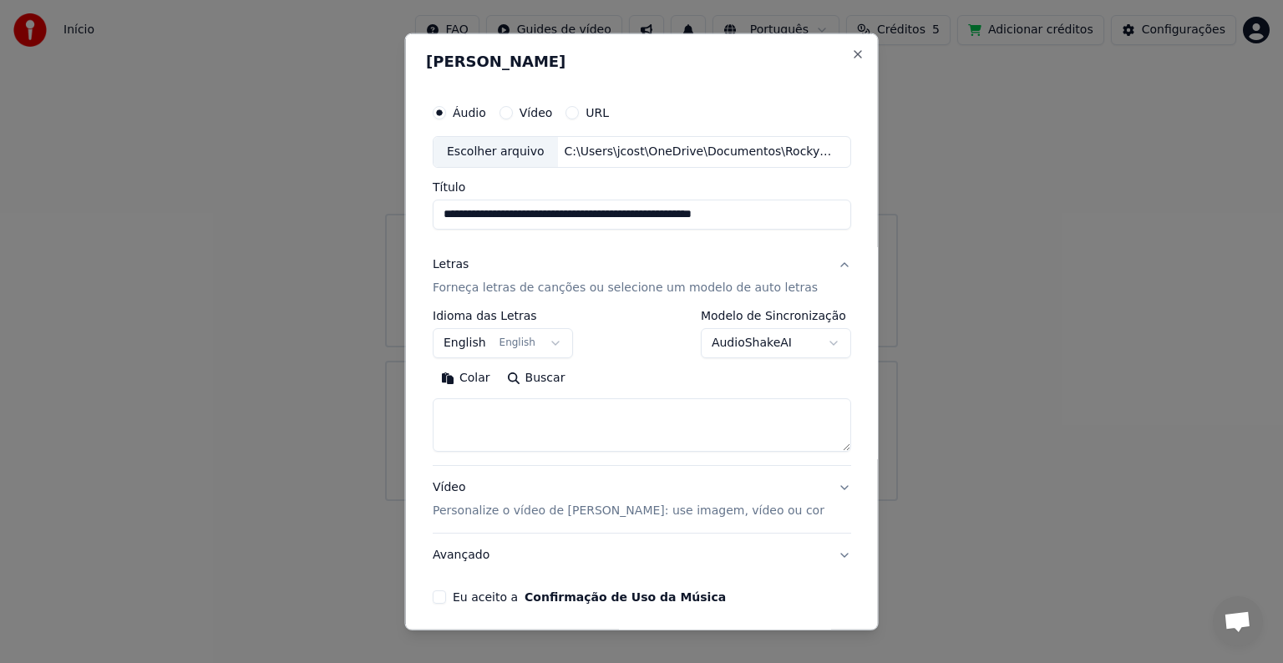
click at [510, 409] on textarea at bounding box center [642, 424] width 418 height 53
paste textarea "**********"
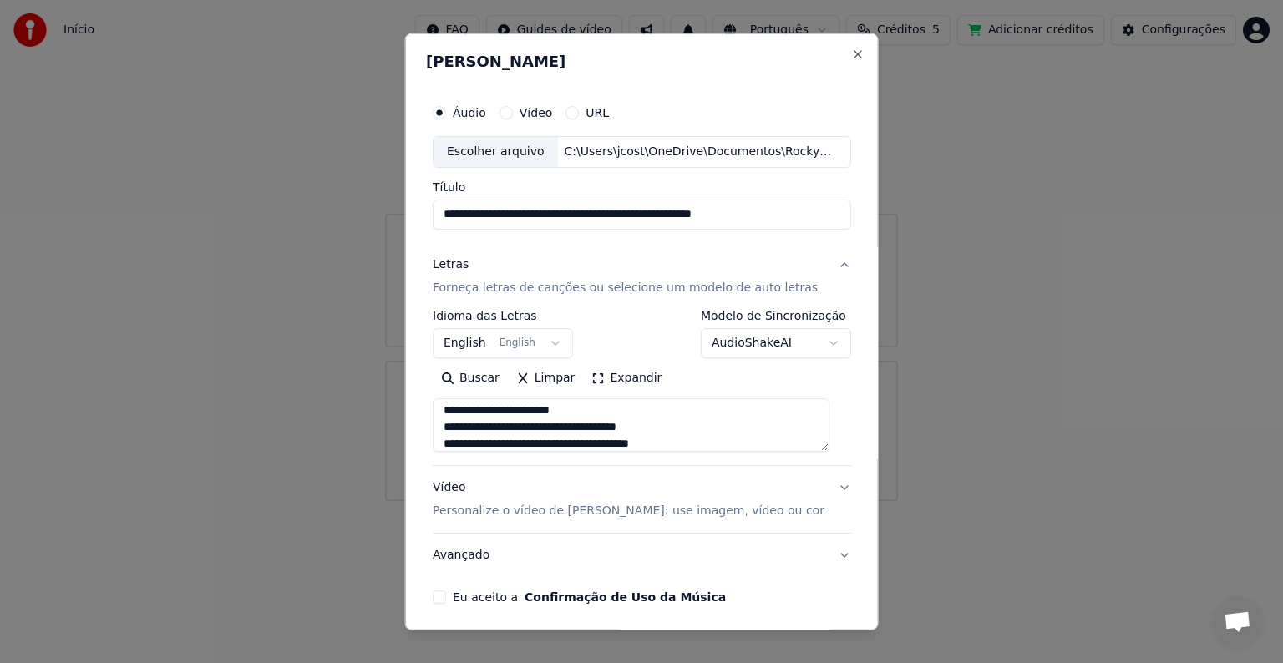
scroll to position [0, 0]
type textarea "**********"
click at [822, 484] on button "Vídeo Personalize o vídeo de karaokê: use imagem, vídeo ou cor" at bounding box center [642, 499] width 418 height 67
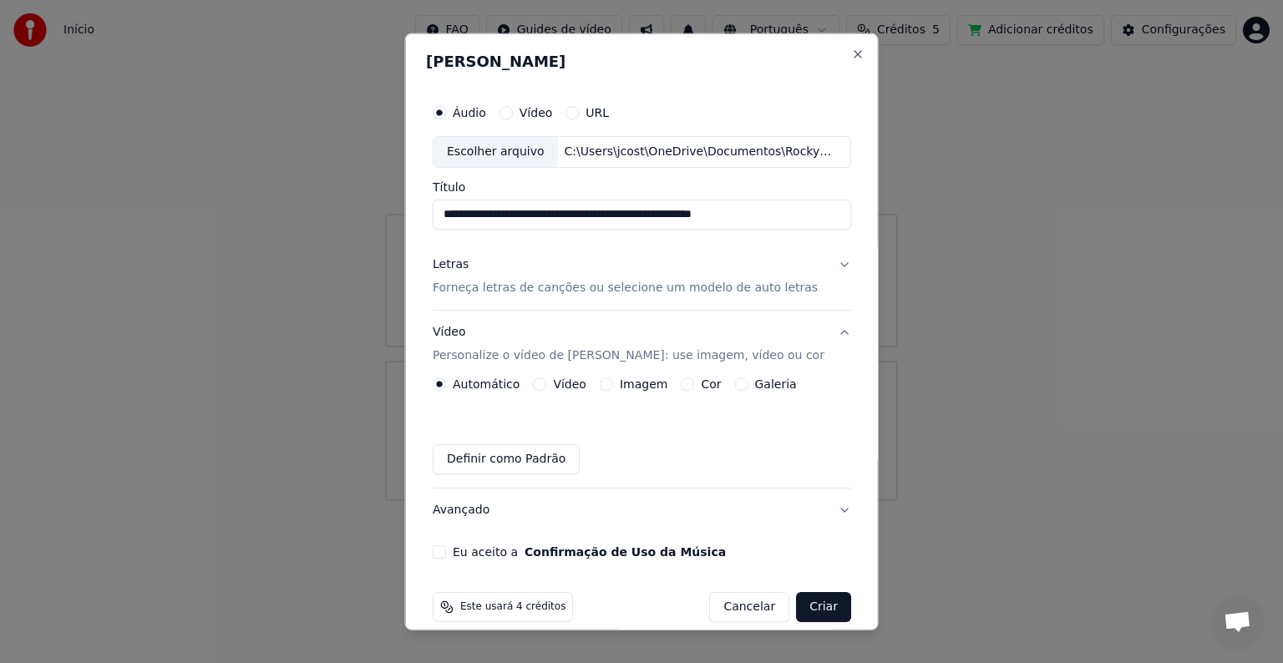
click at [536, 383] on button "Vídeo" at bounding box center [539, 384] width 13 height 13
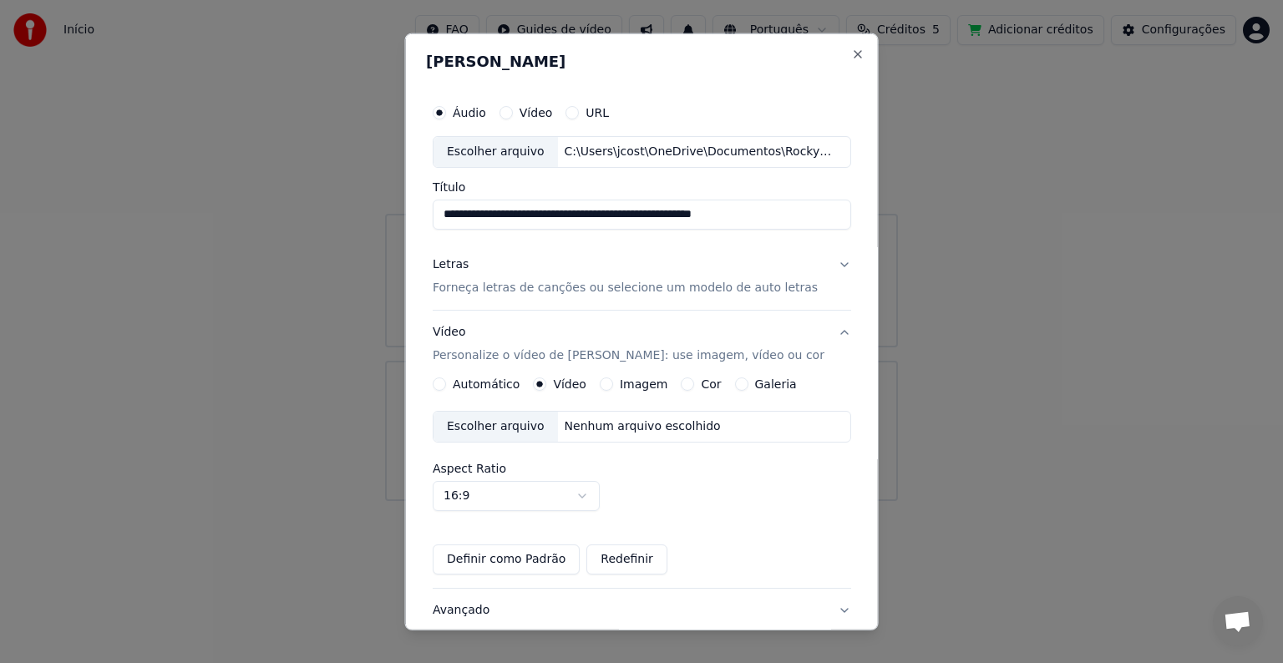
drag, startPoint x: 600, startPoint y: 383, endPoint x: 610, endPoint y: 383, distance: 10.0
click at [610, 383] on div "Imagem" at bounding box center [633, 384] width 68 height 13
click at [604, 382] on button "Imagem" at bounding box center [605, 384] width 13 height 13
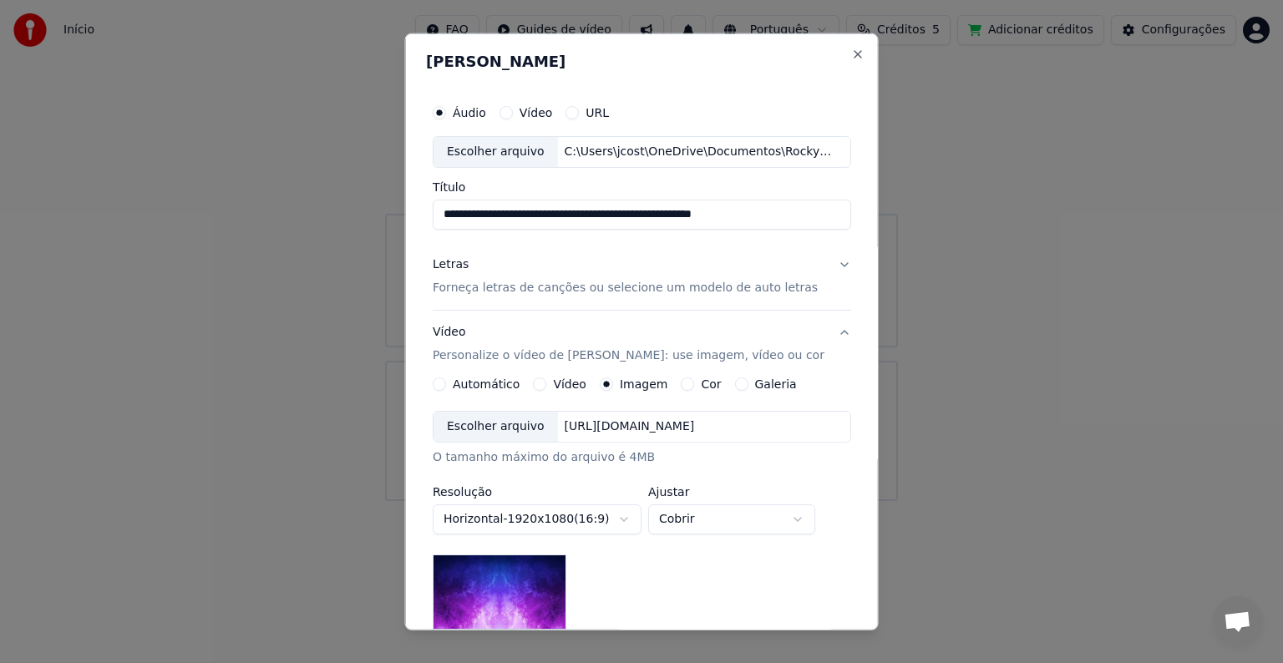
click at [523, 423] on div "Escolher arquivo" at bounding box center [495, 427] width 124 height 30
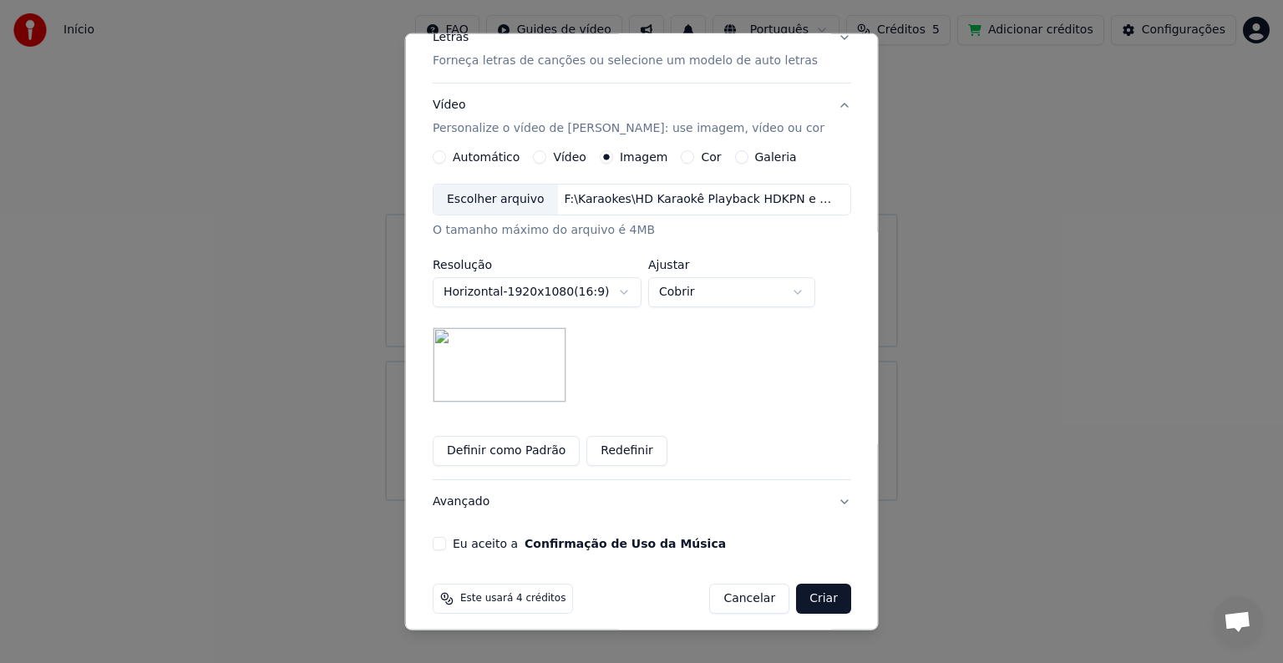
scroll to position [236, 0]
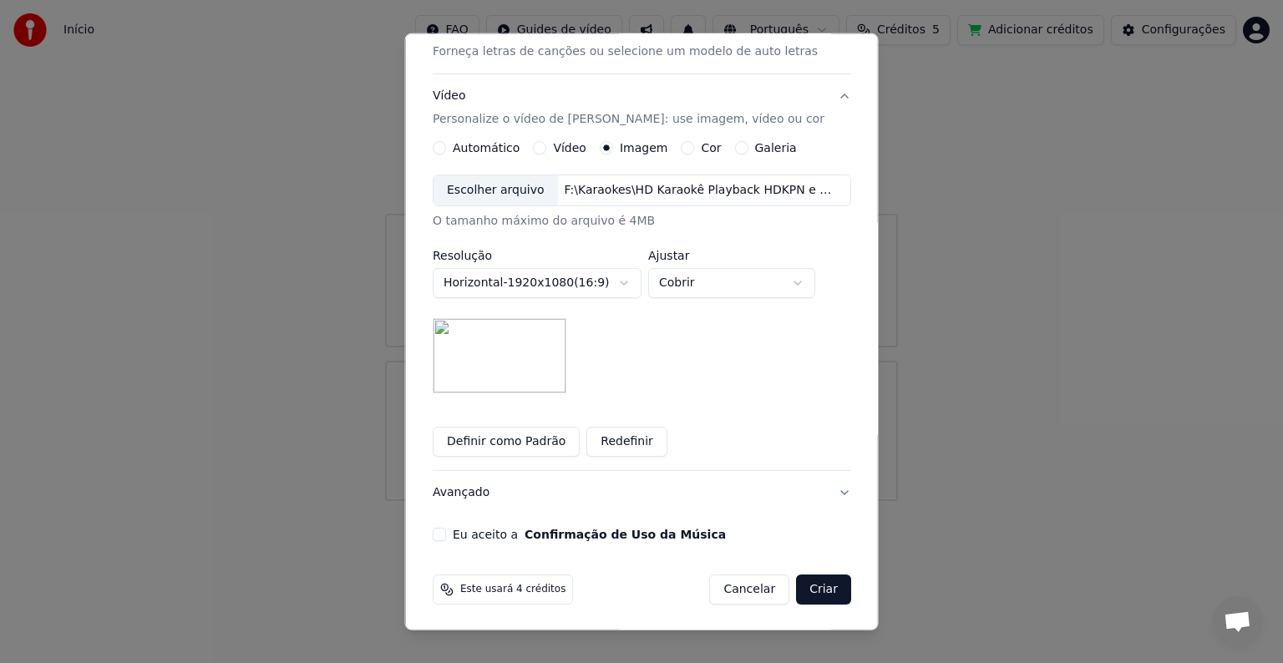
click at [441, 533] on button "Eu aceito a Confirmação de Uso da Música" at bounding box center [439, 534] width 13 height 13
click at [816, 591] on button "Criar" at bounding box center [823, 590] width 55 height 30
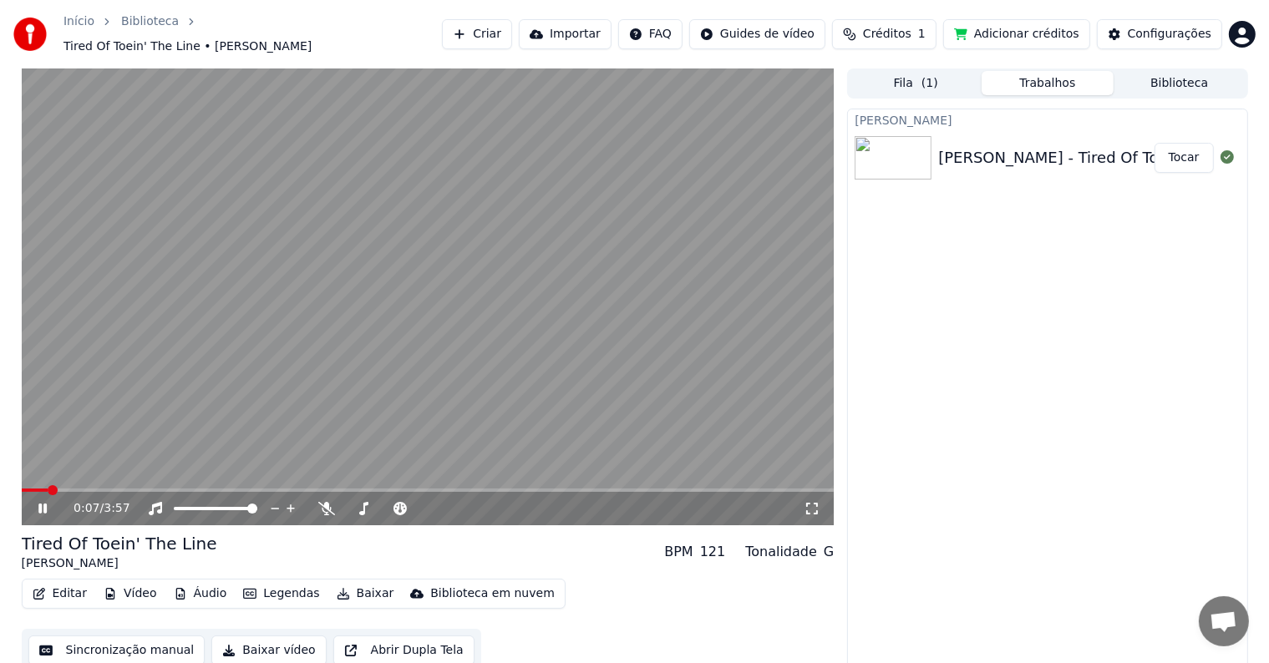
click at [40, 504] on icon at bounding box center [42, 509] width 8 height 10
click at [22, 485] on span at bounding box center [27, 490] width 10 height 10
click at [43, 503] on icon at bounding box center [43, 509] width 10 height 12
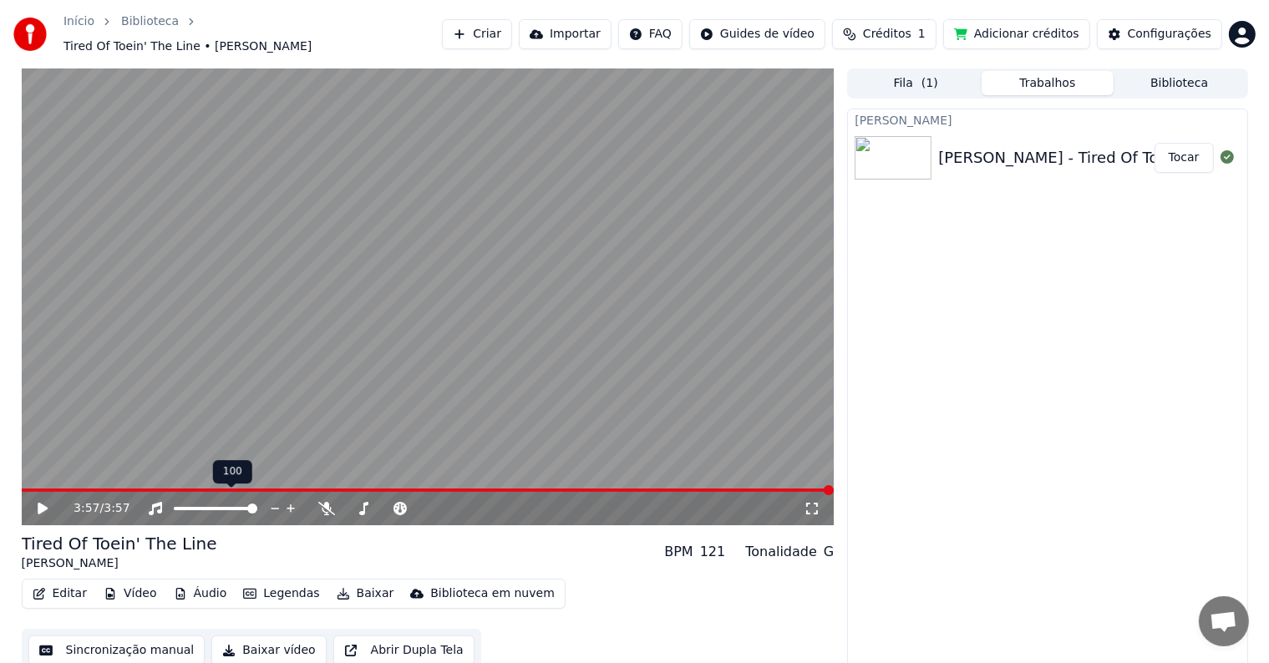
click at [273, 500] on icon at bounding box center [275, 508] width 16 height 17
click at [287, 501] on icon at bounding box center [291, 508] width 16 height 17
click at [1184, 147] on button "Tocar" at bounding box center [1183, 158] width 59 height 30
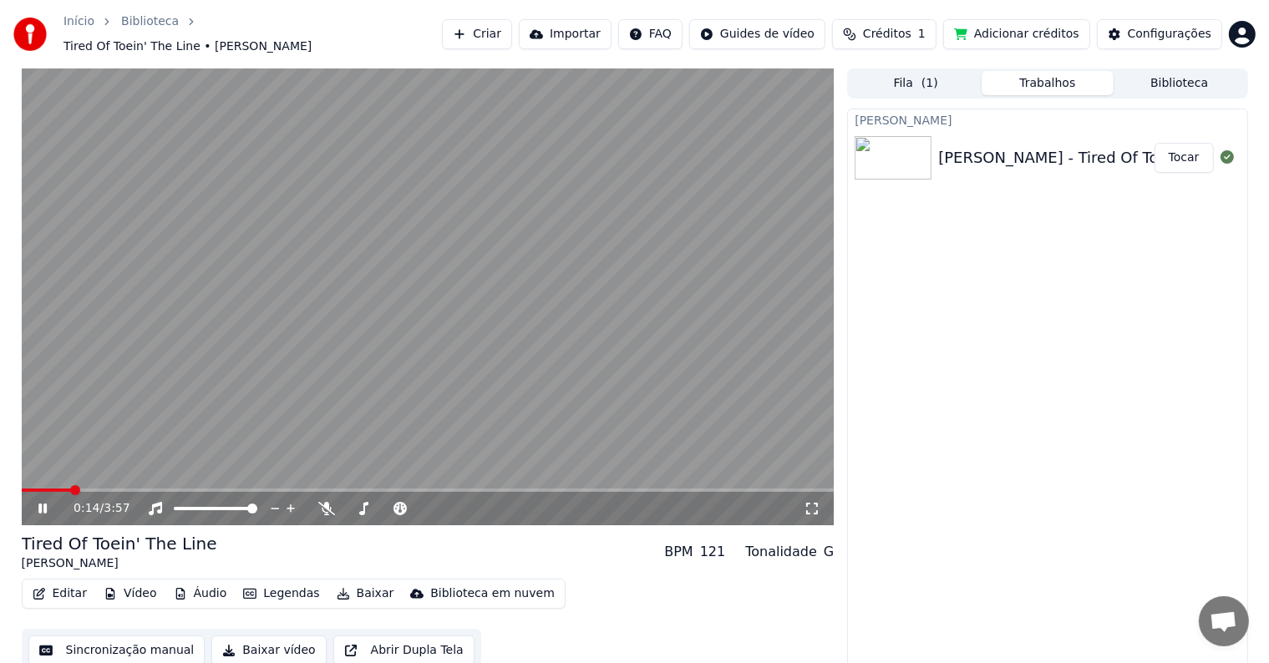
click at [74, 30] on link "Início" at bounding box center [78, 21] width 31 height 17
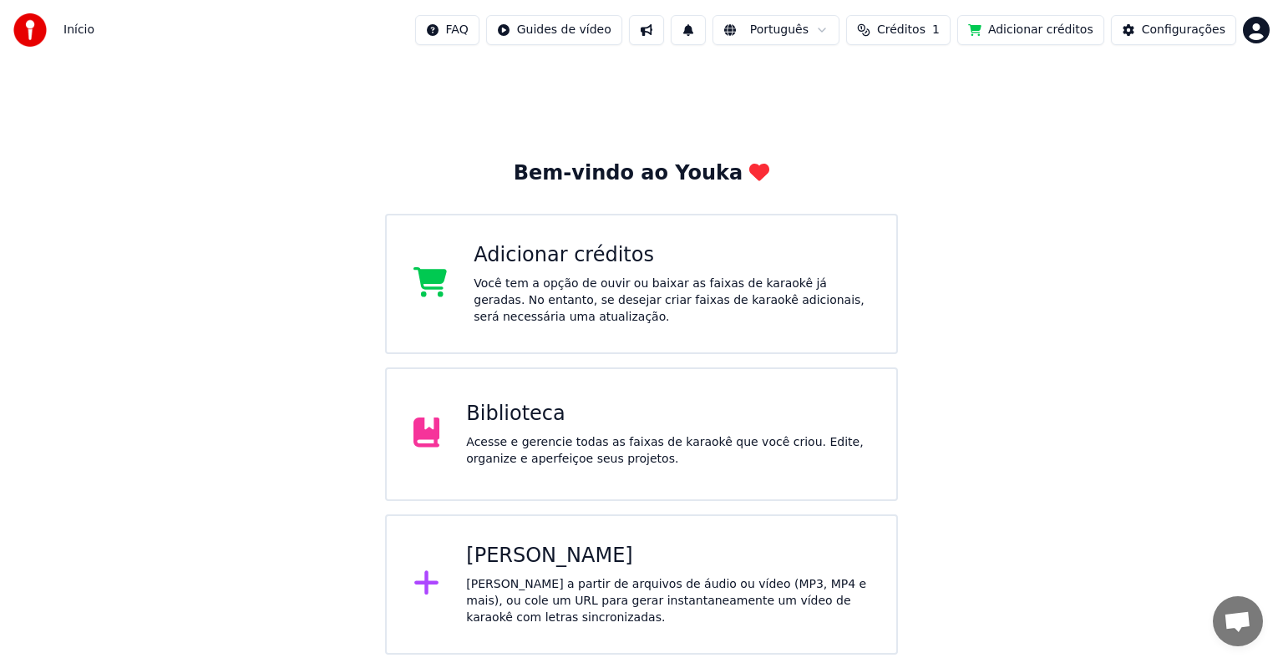
click at [519, 567] on div "[PERSON_NAME]" at bounding box center [667, 556] width 403 height 27
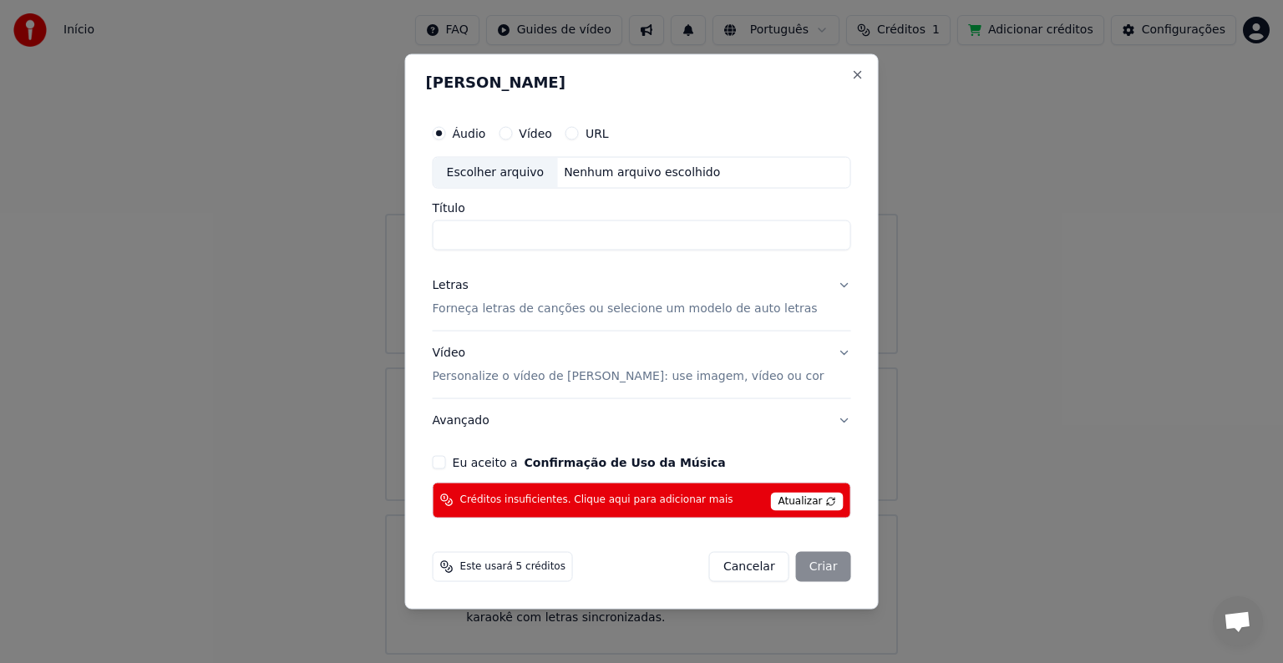
click at [773, 497] on span "Atualizar" at bounding box center [807, 501] width 73 height 18
click at [446, 463] on button "Eu aceito a Confirmação de Uso da Música" at bounding box center [439, 461] width 13 height 13
click at [514, 234] on input "Título" at bounding box center [642, 236] width 418 height 30
click at [536, 177] on div "Escolher arquivo" at bounding box center [495, 173] width 124 height 30
drag, startPoint x: 676, startPoint y: 240, endPoint x: 766, endPoint y: 246, distance: 90.4
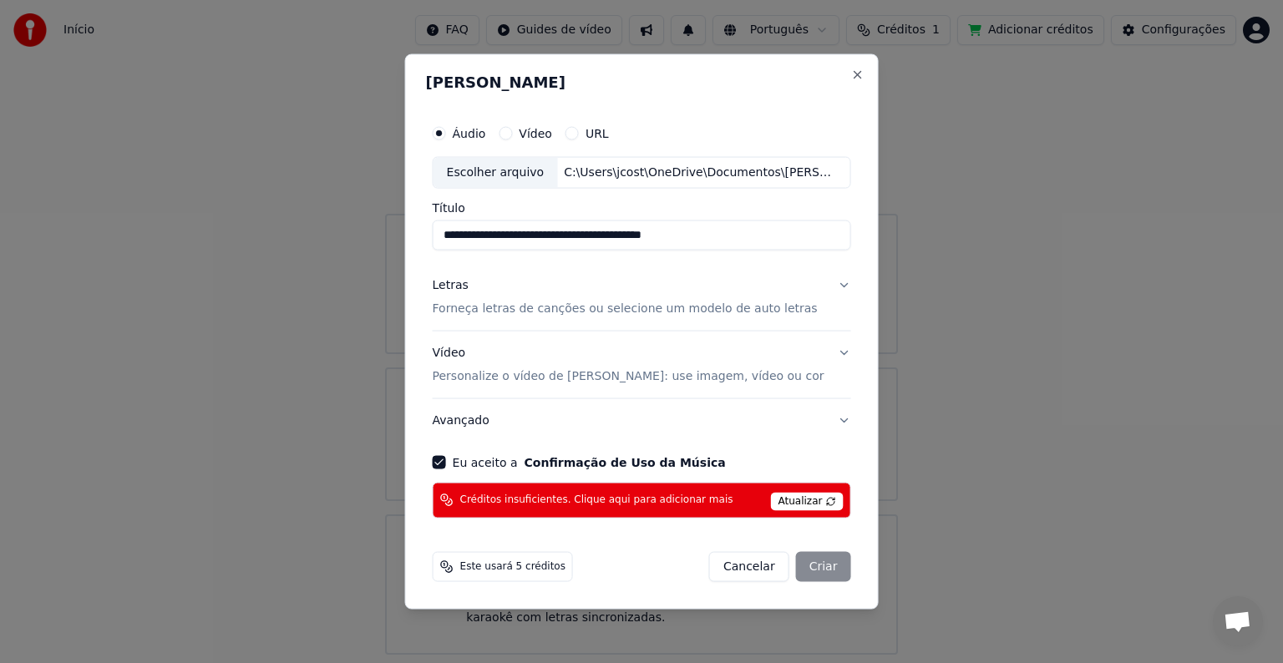
click at [765, 246] on input "**********" at bounding box center [642, 236] width 418 height 30
type input "**********"
click at [631, 315] on p "Forneça letras de canções ou selecione um modelo de auto letras" at bounding box center [625, 309] width 385 height 17
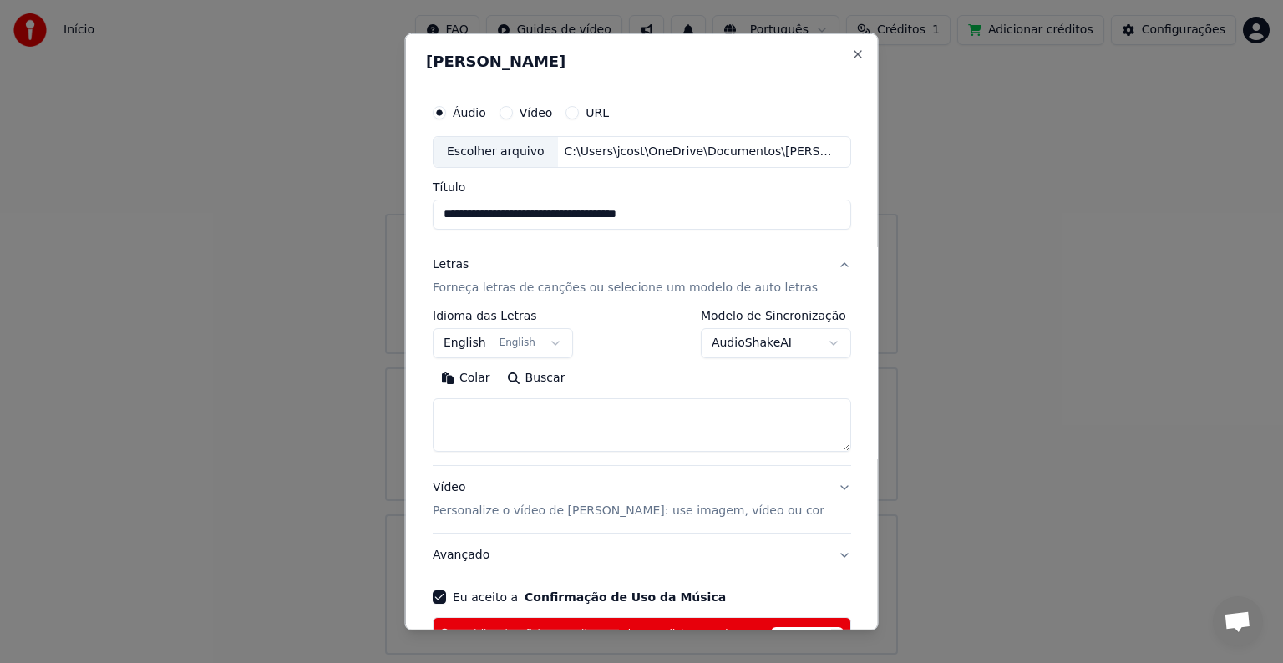
click at [588, 416] on textarea at bounding box center [642, 424] width 418 height 53
paste textarea "**********"
type textarea "**********"
click at [824, 486] on button "Vídeo Personalize o vídeo de karaokê: use imagem, vídeo ou cor" at bounding box center [642, 499] width 418 height 67
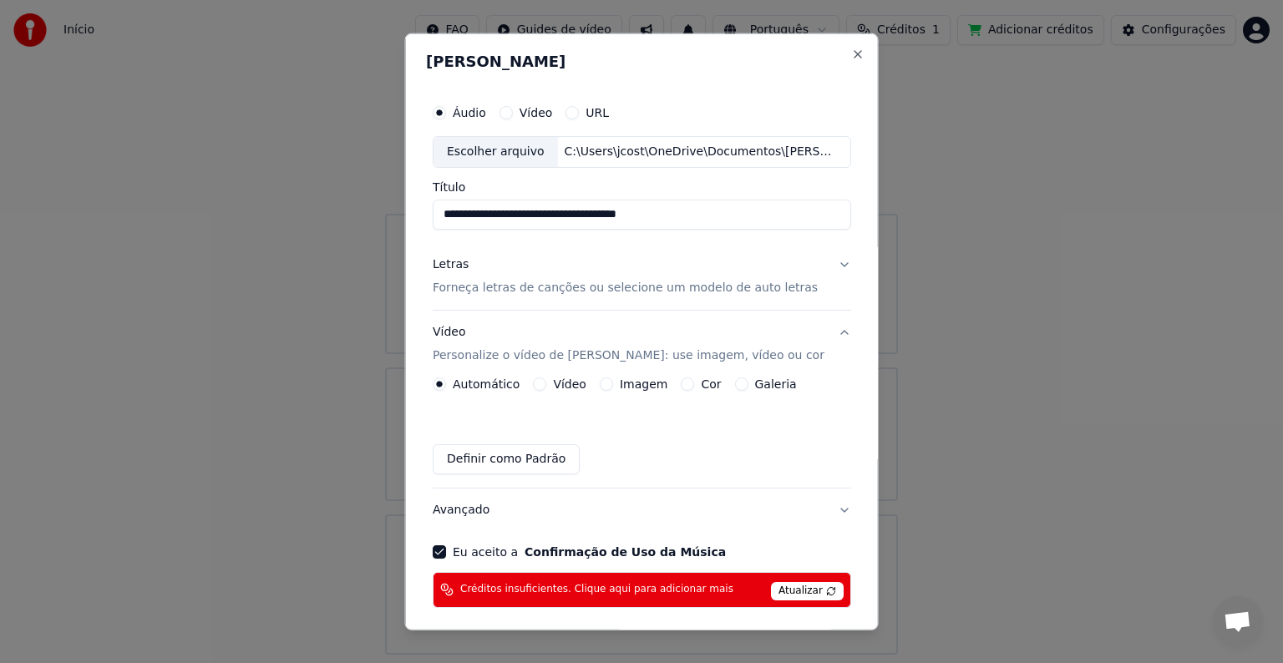
click at [635, 384] on label "Imagem" at bounding box center [643, 384] width 48 height 12
click at [612, 384] on button "Imagem" at bounding box center [605, 384] width 13 height 13
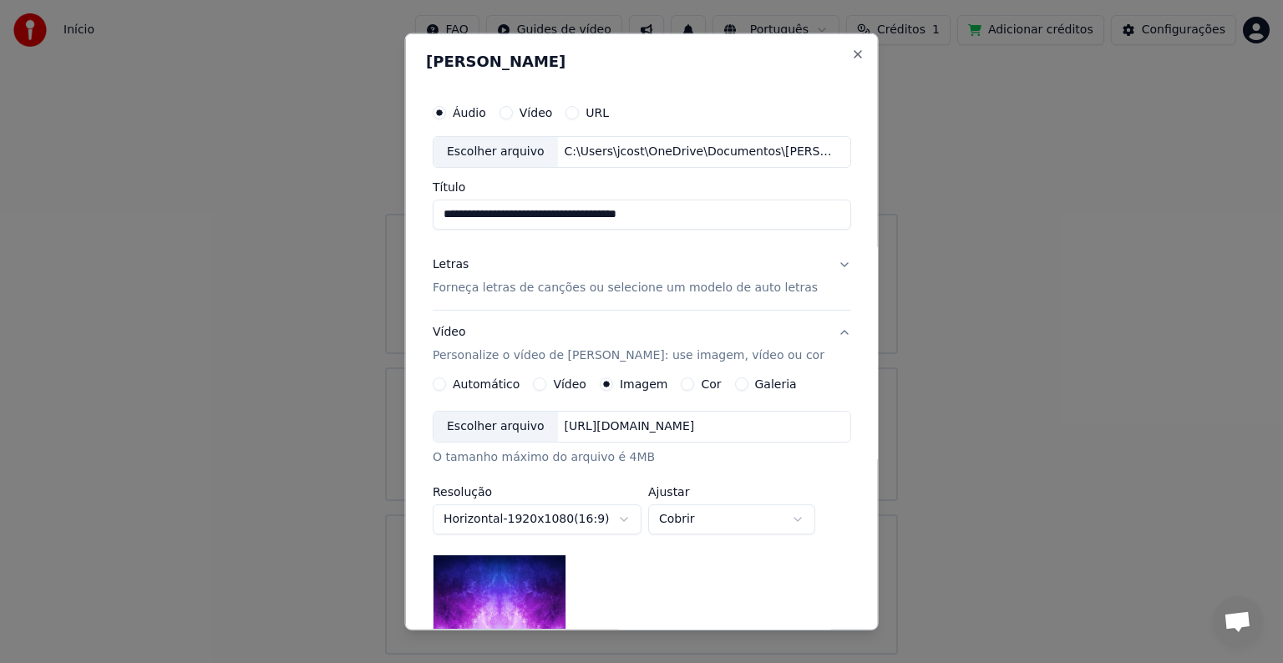
click at [525, 427] on div "Escolher arquivo" at bounding box center [495, 427] width 124 height 30
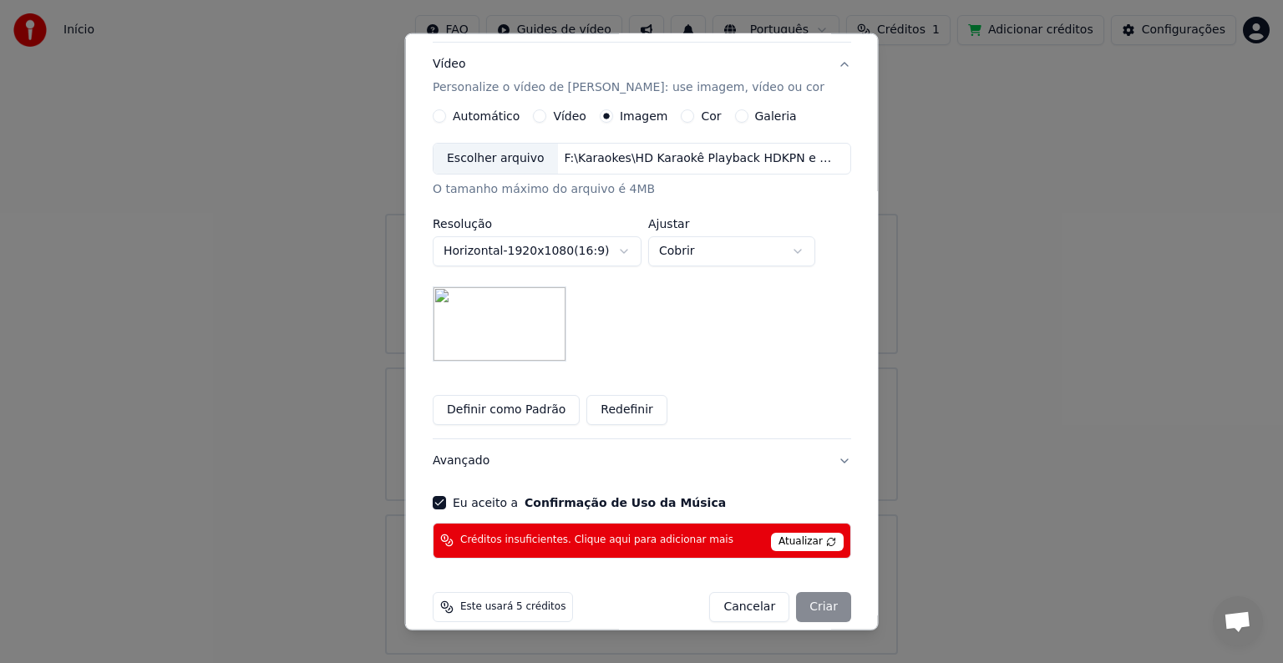
scroll to position [285, 0]
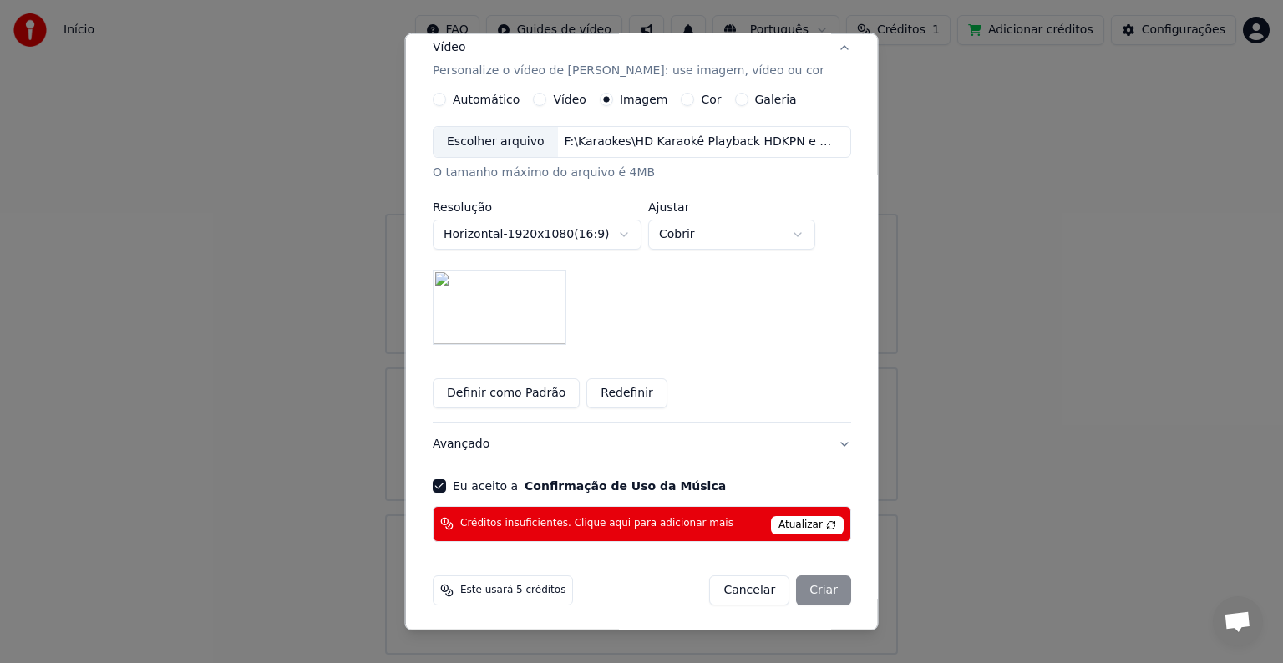
click at [444, 485] on button "Eu aceito a Confirmação de Uso da Música" at bounding box center [439, 485] width 13 height 13
click at [444, 484] on button "Eu aceito a Confirmação de Uso da Música" at bounding box center [439, 485] width 13 height 13
click at [809, 586] on div "Cancelar Criar" at bounding box center [780, 590] width 142 height 30
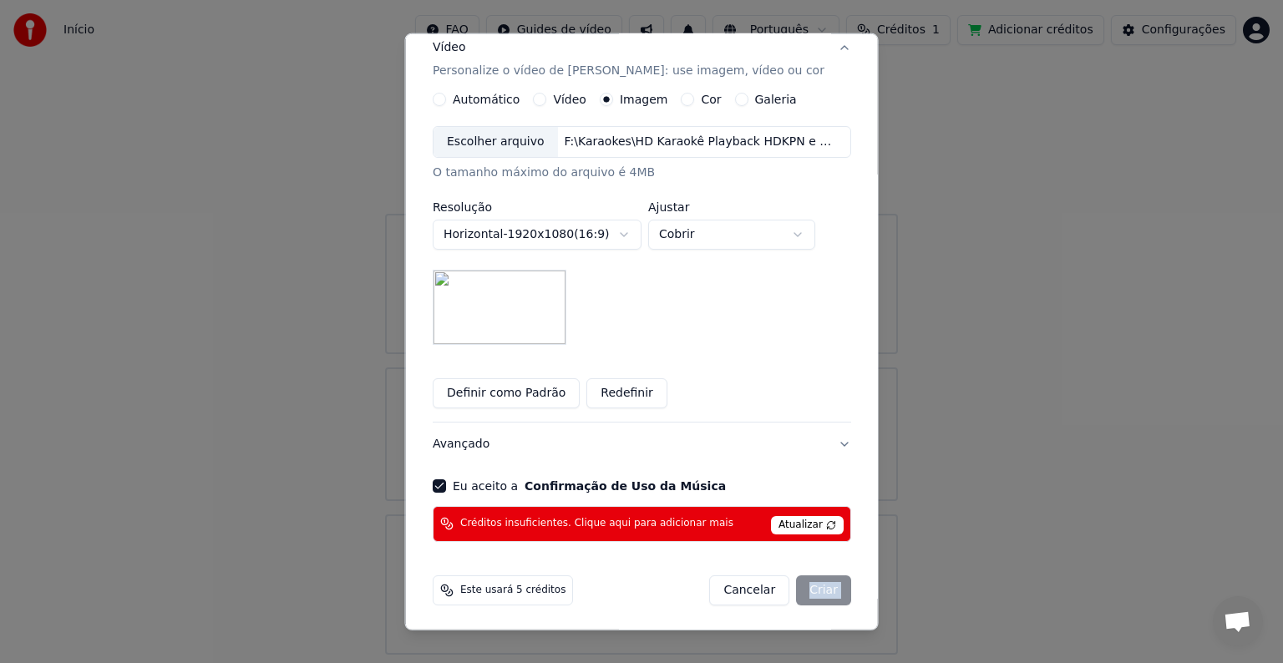
click at [809, 586] on div "Cancelar Criar" at bounding box center [780, 590] width 142 height 30
click at [514, 591] on span "Este usará 5 créditos" at bounding box center [512, 590] width 105 height 13
click at [792, 524] on span "Atualizar" at bounding box center [807, 525] width 73 height 18
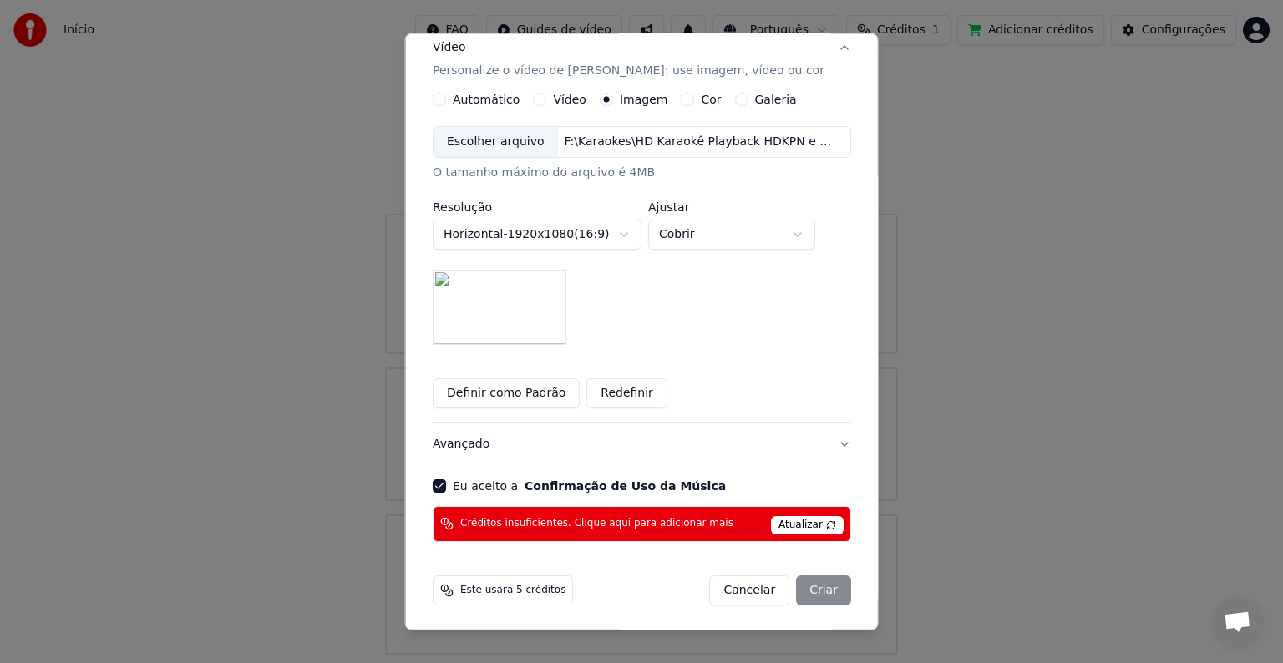
click at [809, 595] on div "Cancelar Criar" at bounding box center [780, 590] width 142 height 30
